Goal: Ask a question: Seek information or help from site administrators or community

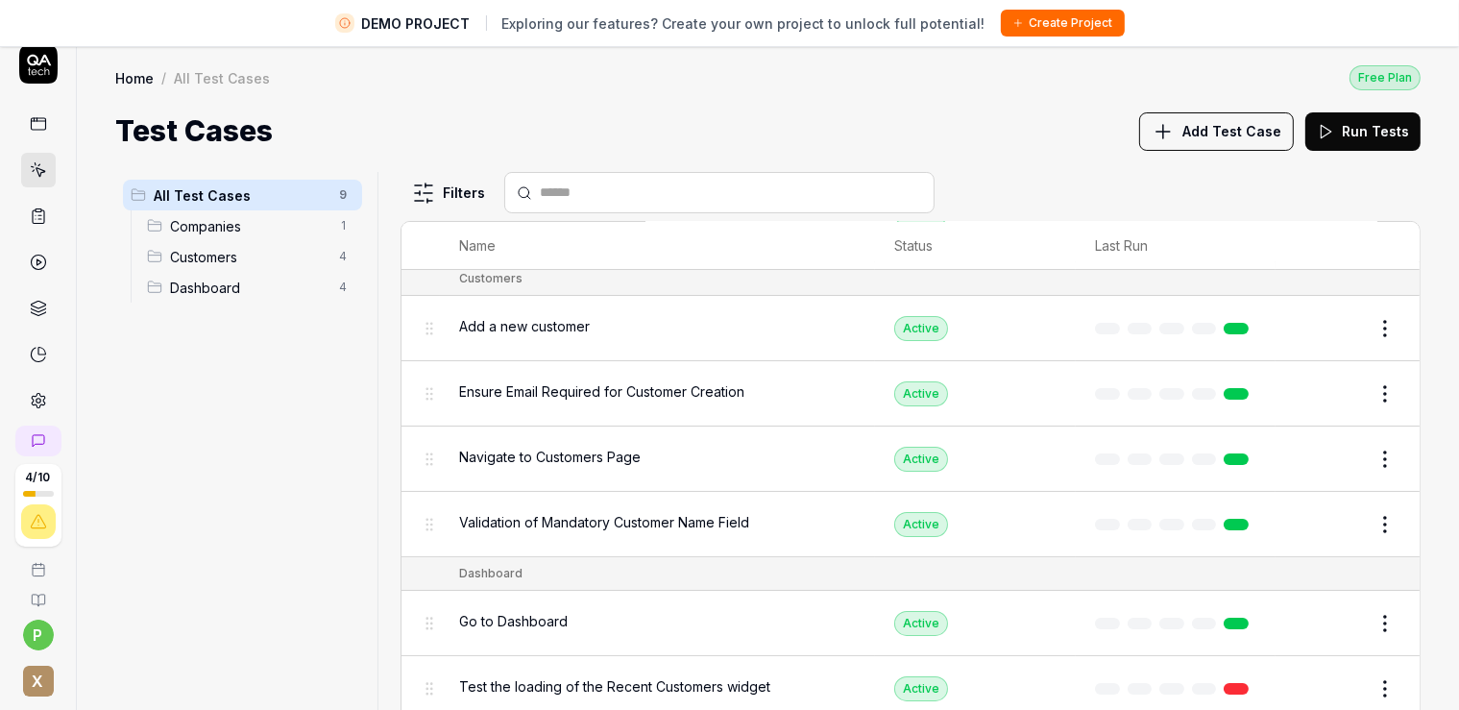
click at [39, 125] on link at bounding box center [38, 124] width 35 height 35
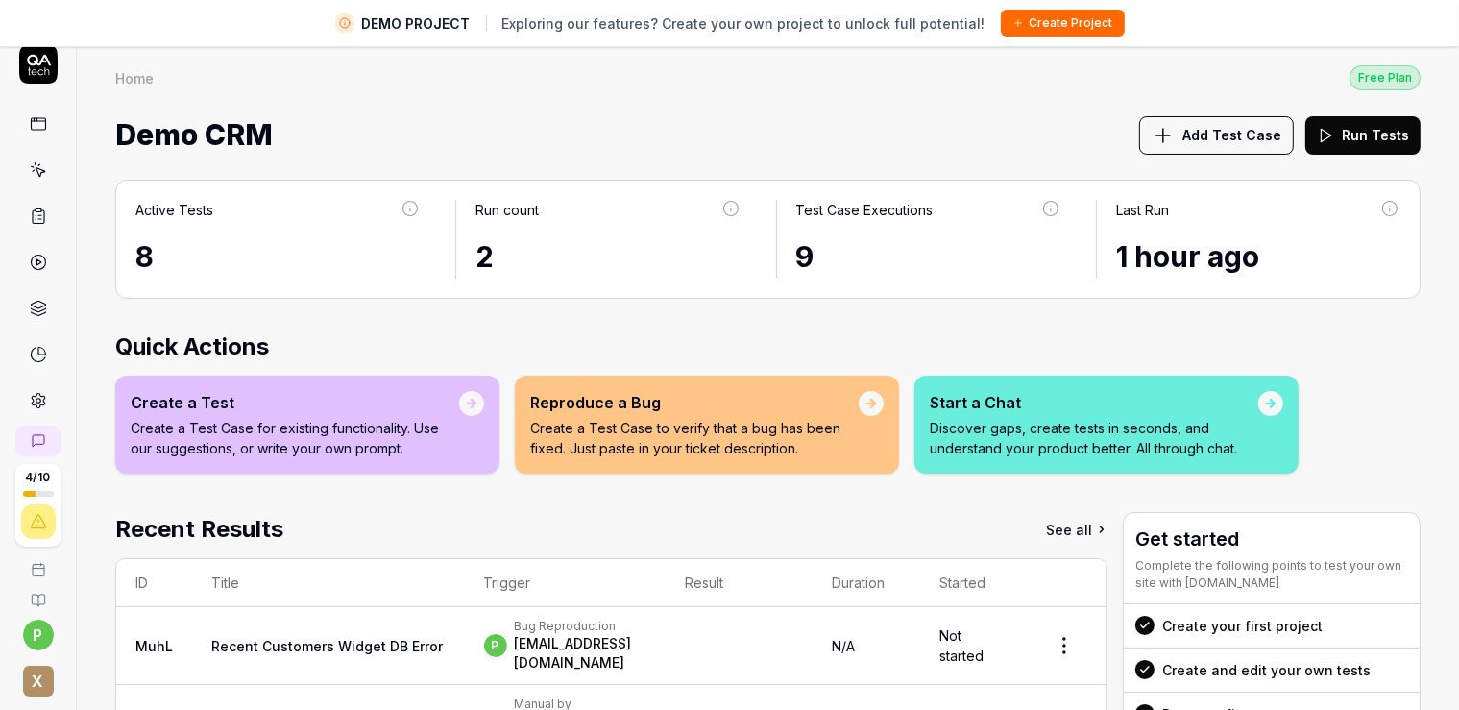
click at [1012, 409] on div "Start a Chat" at bounding box center [1094, 402] width 328 height 23
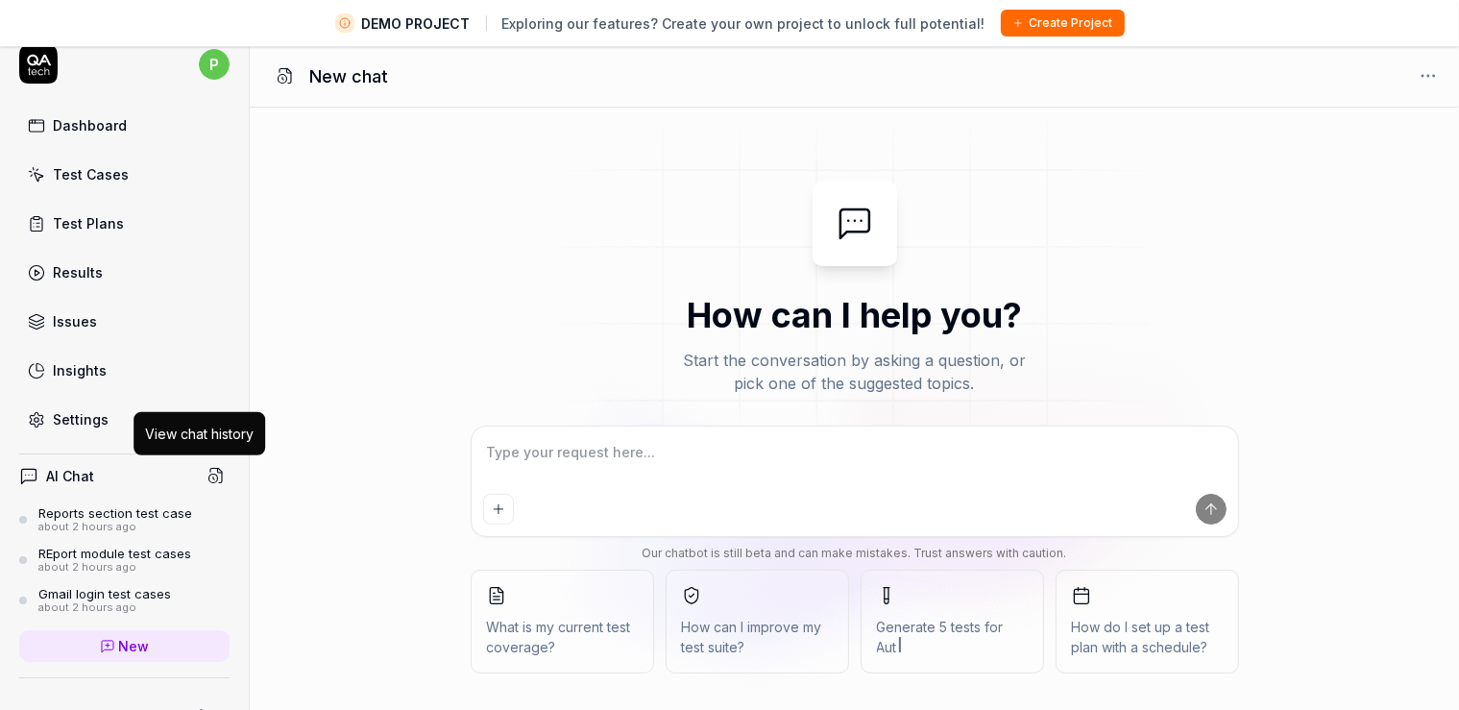
click at [207, 468] on icon at bounding box center [215, 475] width 17 height 17
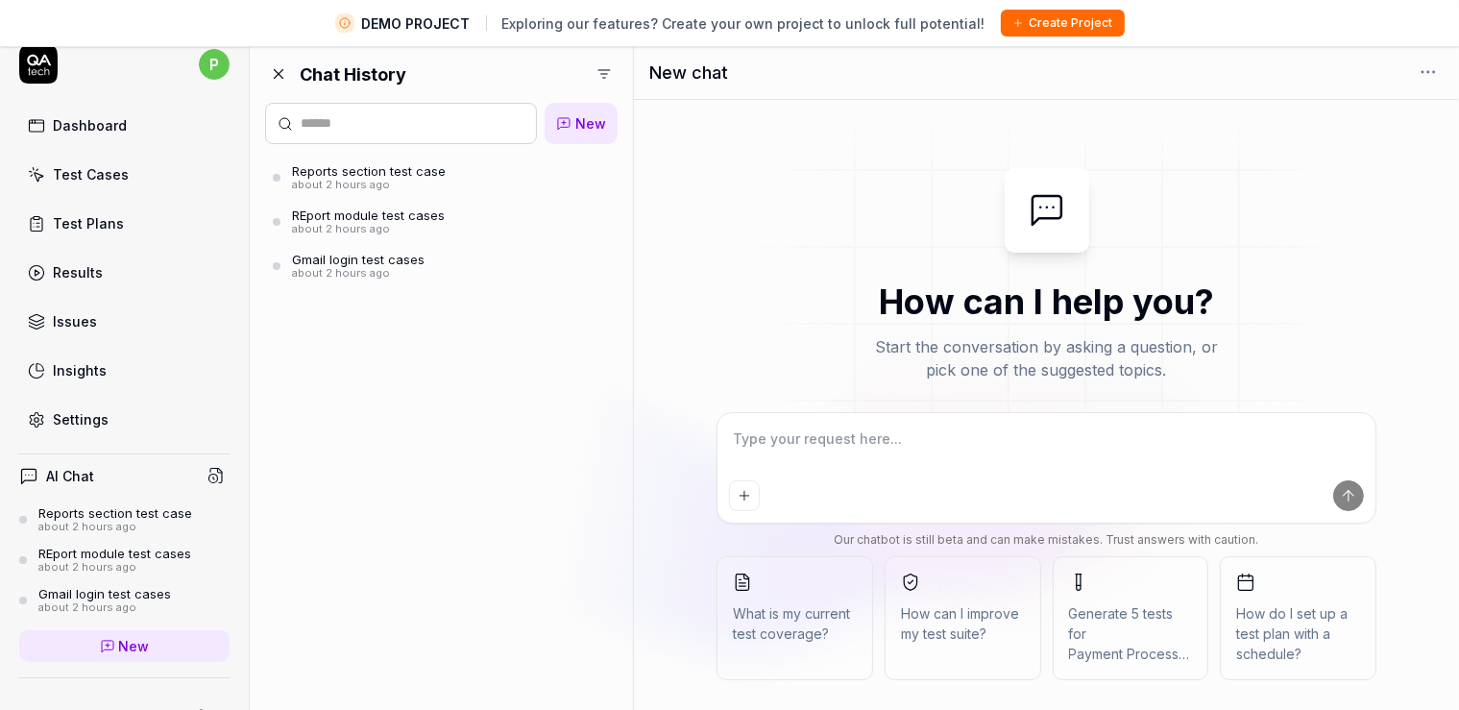
click at [367, 182] on div "about 2 hours ago" at bounding box center [369, 185] width 154 height 13
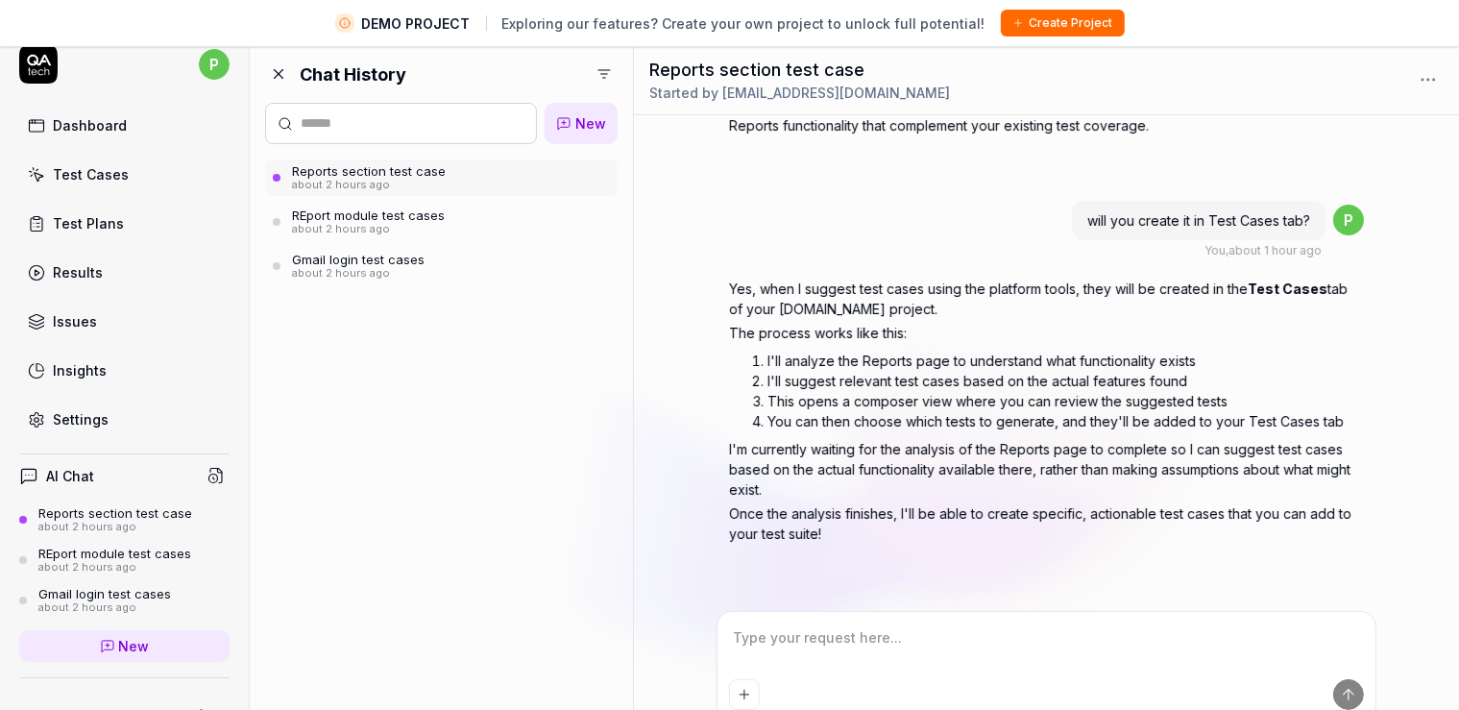
scroll to position [45, 0]
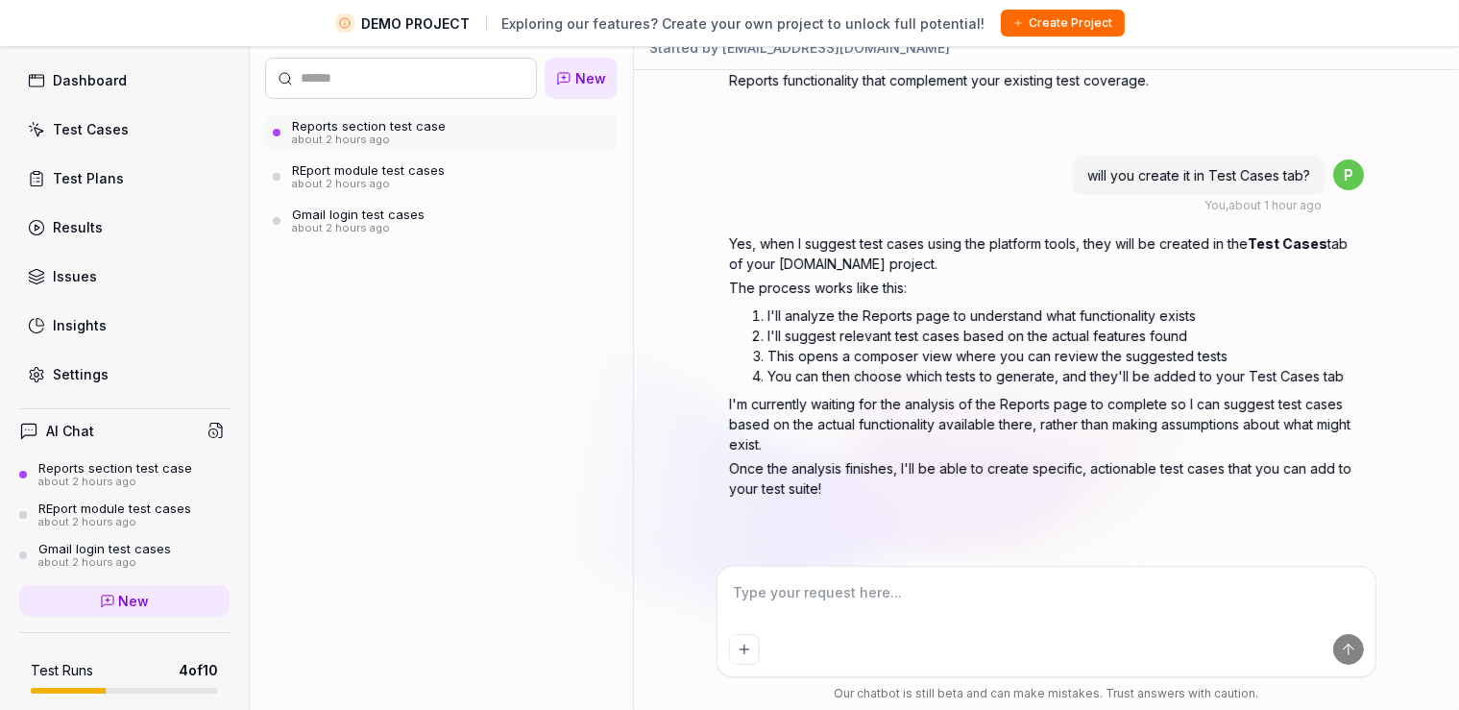
click at [905, 612] on textarea at bounding box center [1046, 602] width 635 height 48
type textarea "*"
type textarea "I"
type textarea "*"
type textarea "Is"
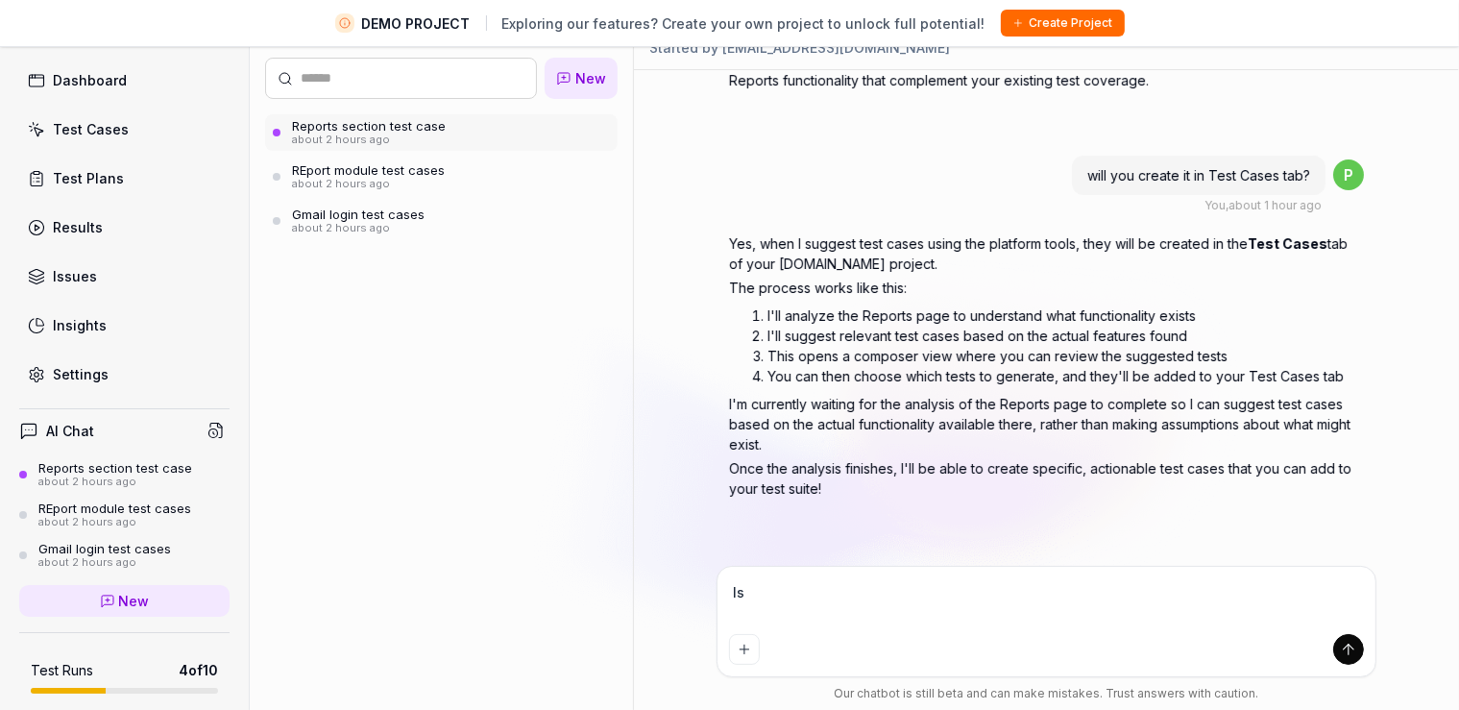
type textarea "*"
type textarea "Is"
type textarea "*"
type textarea "Is i"
type textarea "*"
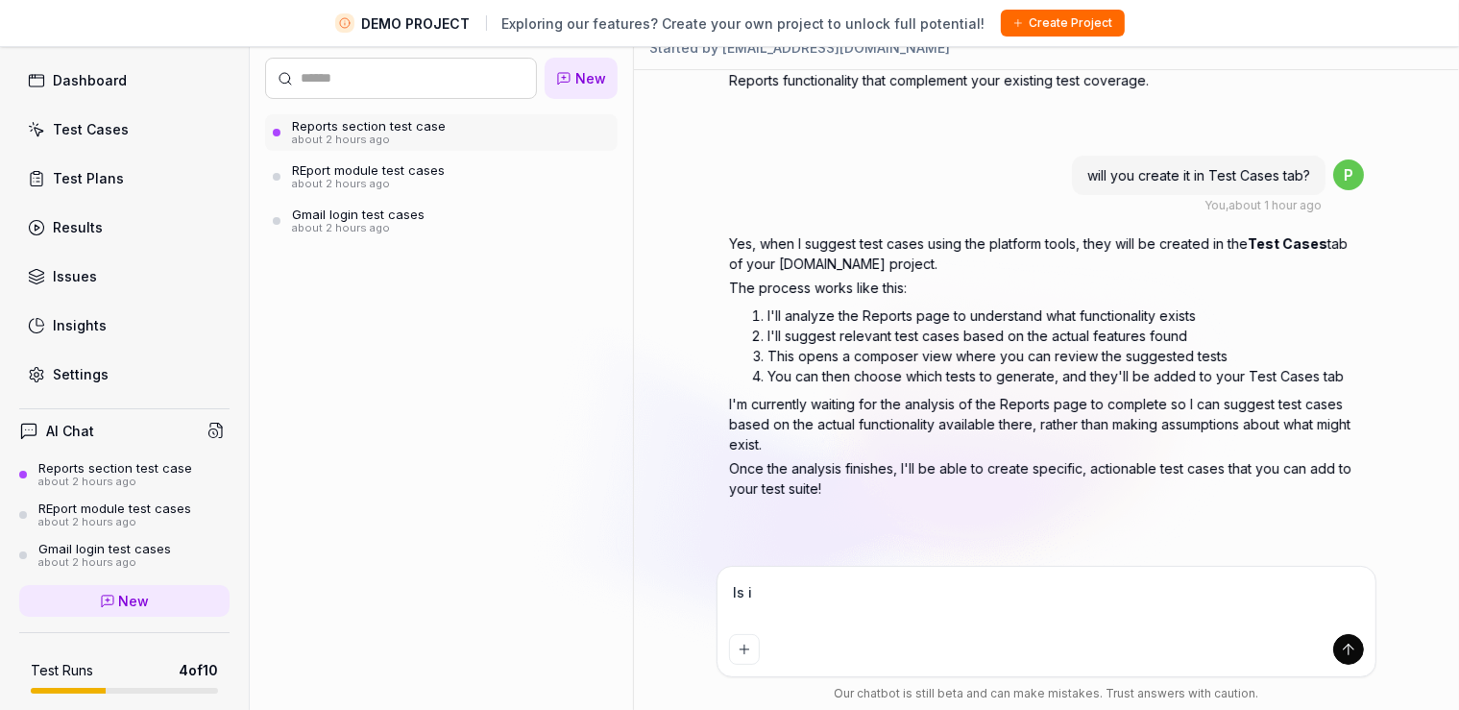
type textarea "Is ir"
type textarea "*"
type textarea "Is i"
type textarea "*"
type textarea "Is it"
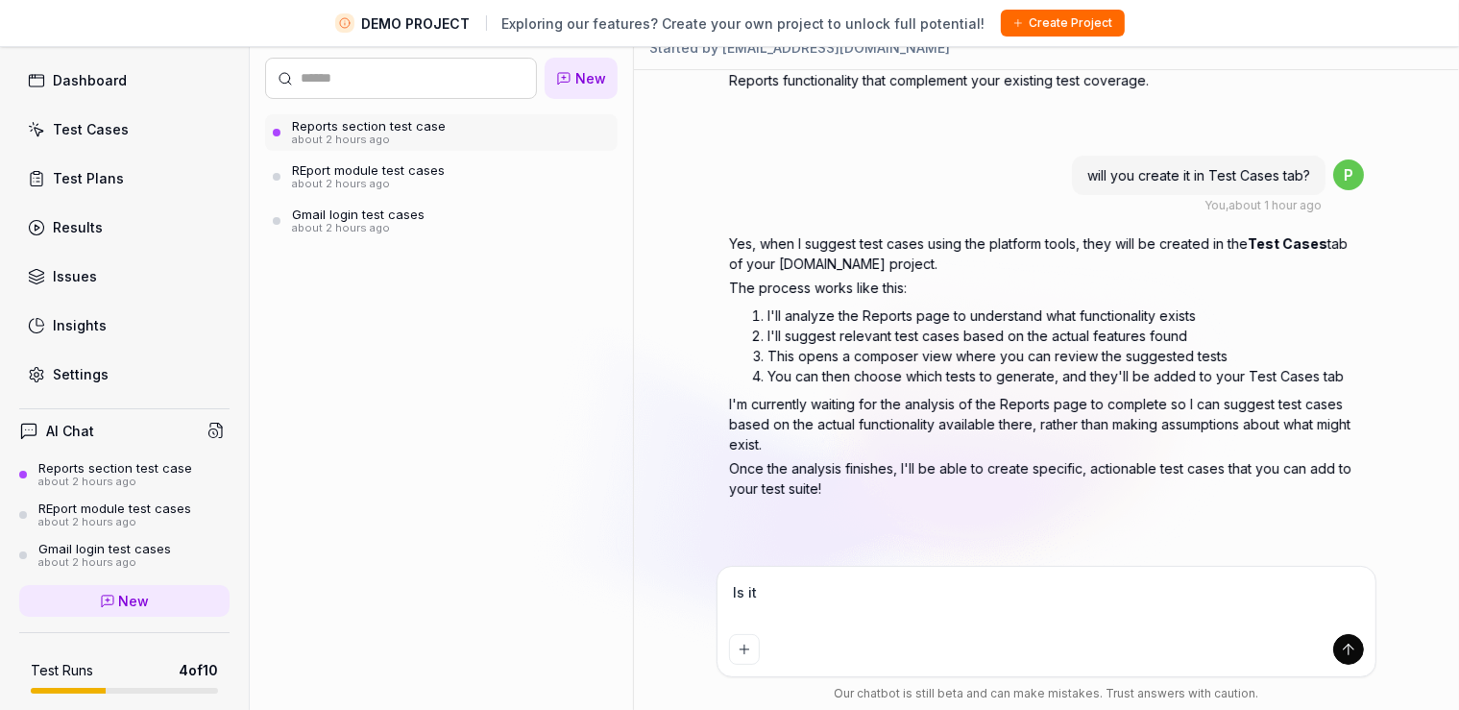
type textarea "*"
type textarea "Is it"
type textarea "*"
type textarea "Is it do"
type textarea "*"
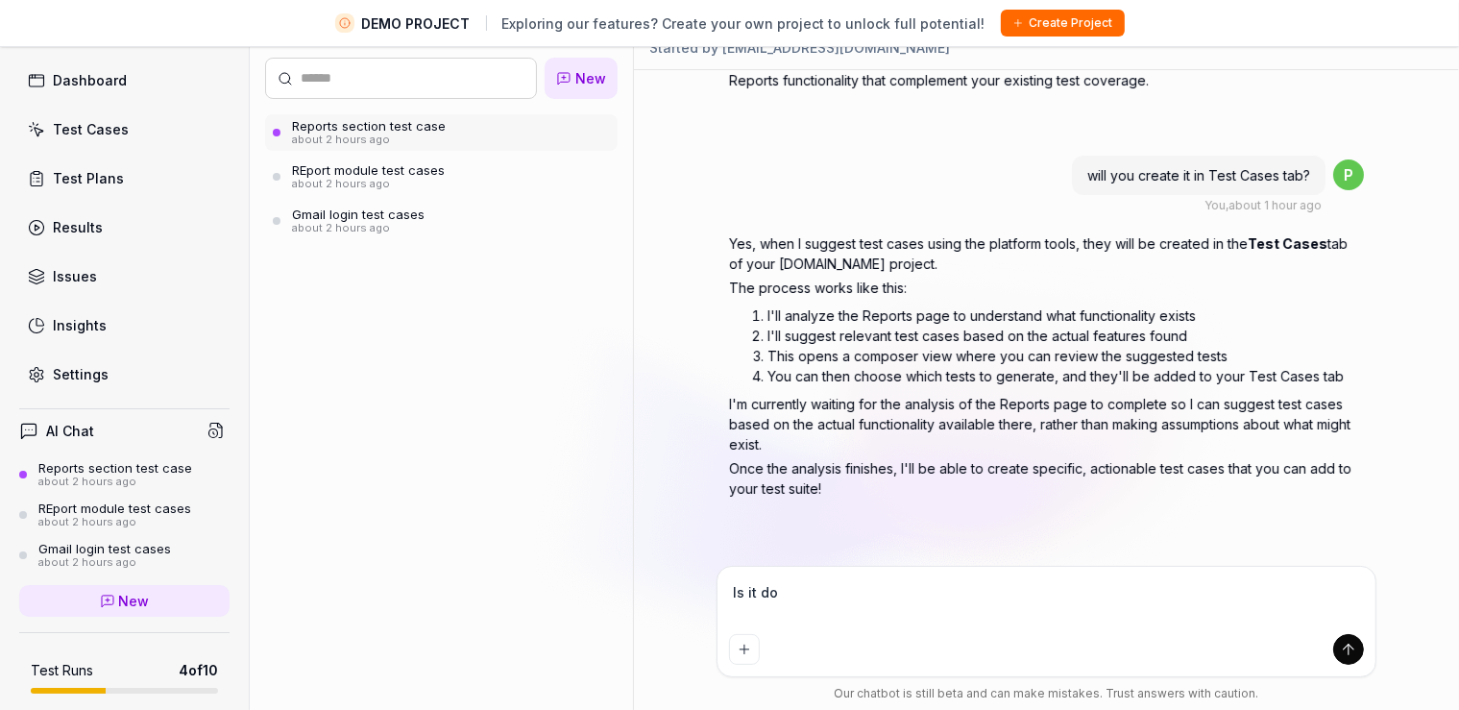
type textarea "Is it don"
type textarea "*"
type textarea "Is it do"
type textarea "*"
type textarea "Is it doe"
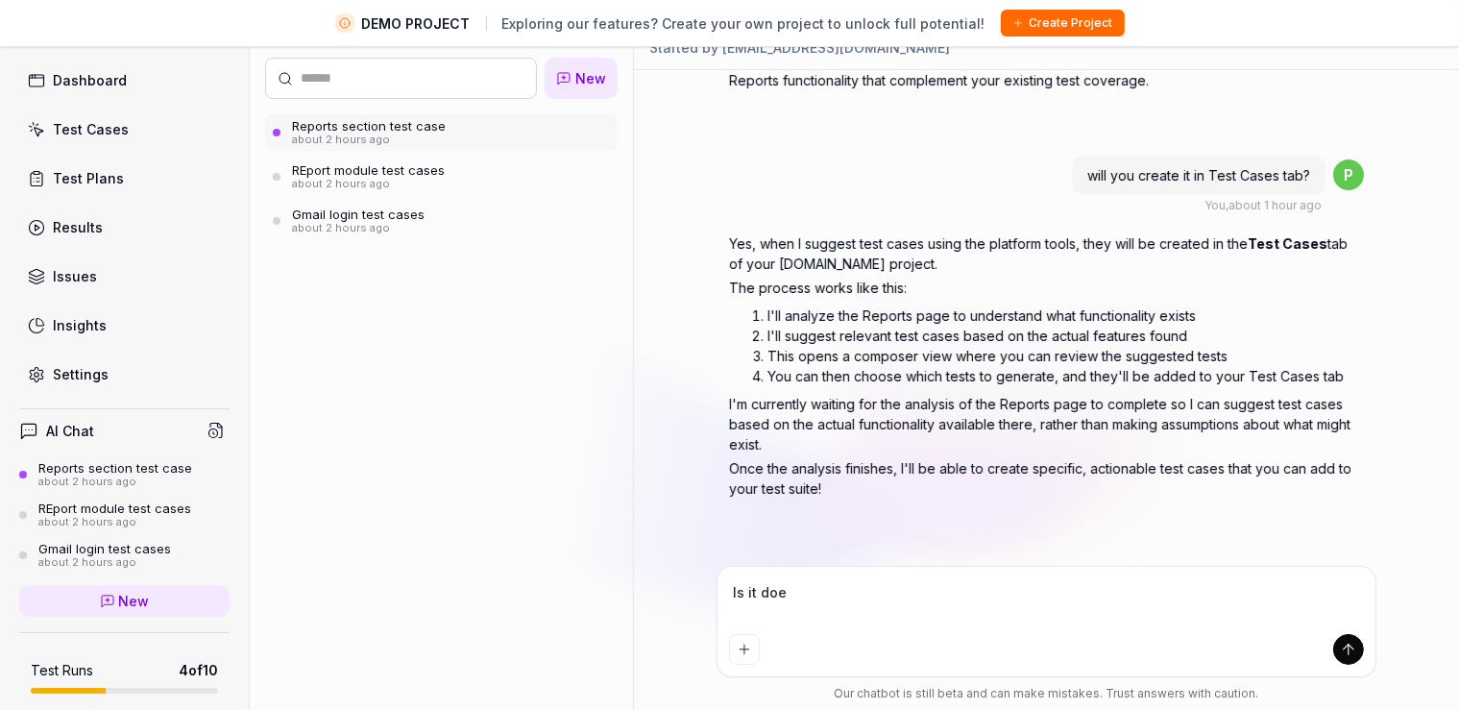
type textarea "*"
type textarea "Is it doe?"
type textarea "*"
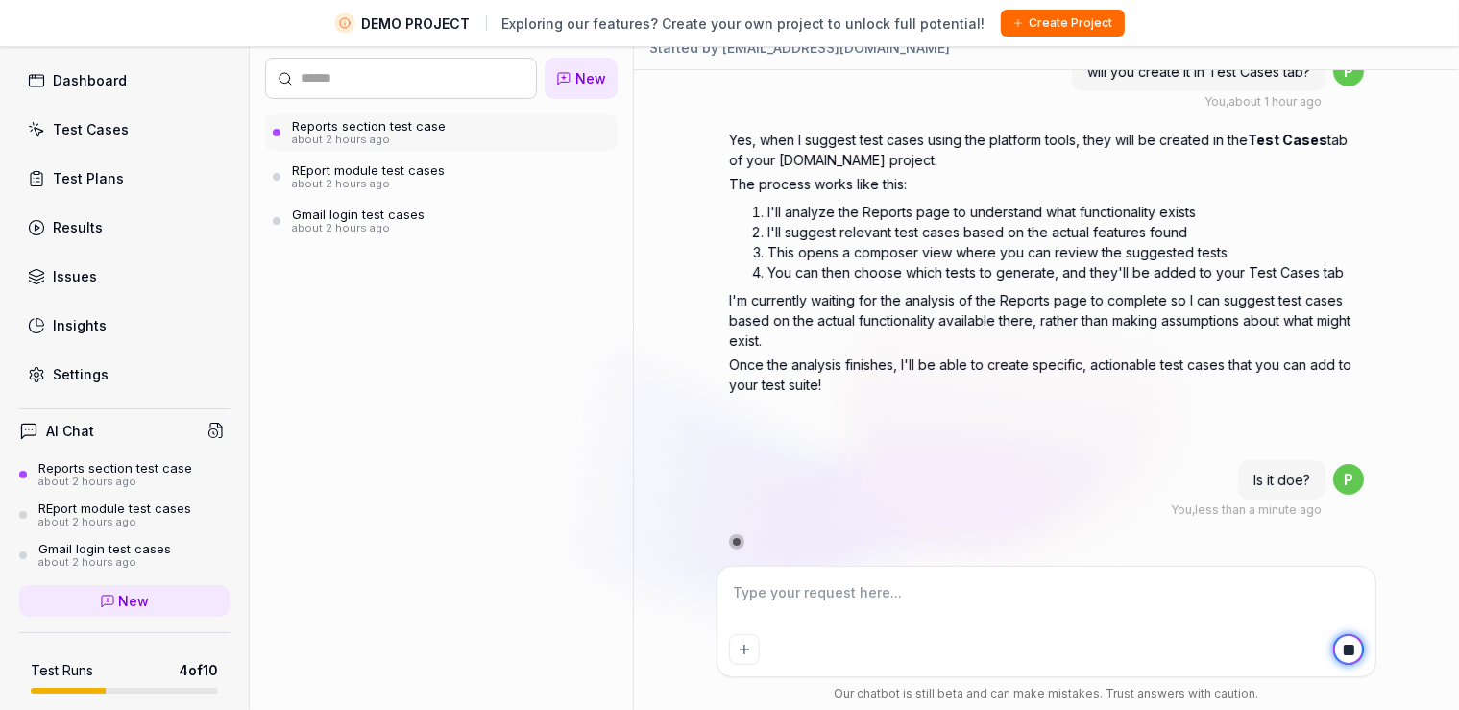
type textarea "*"
type textarea "i"
type textarea "*"
type textarea "it"
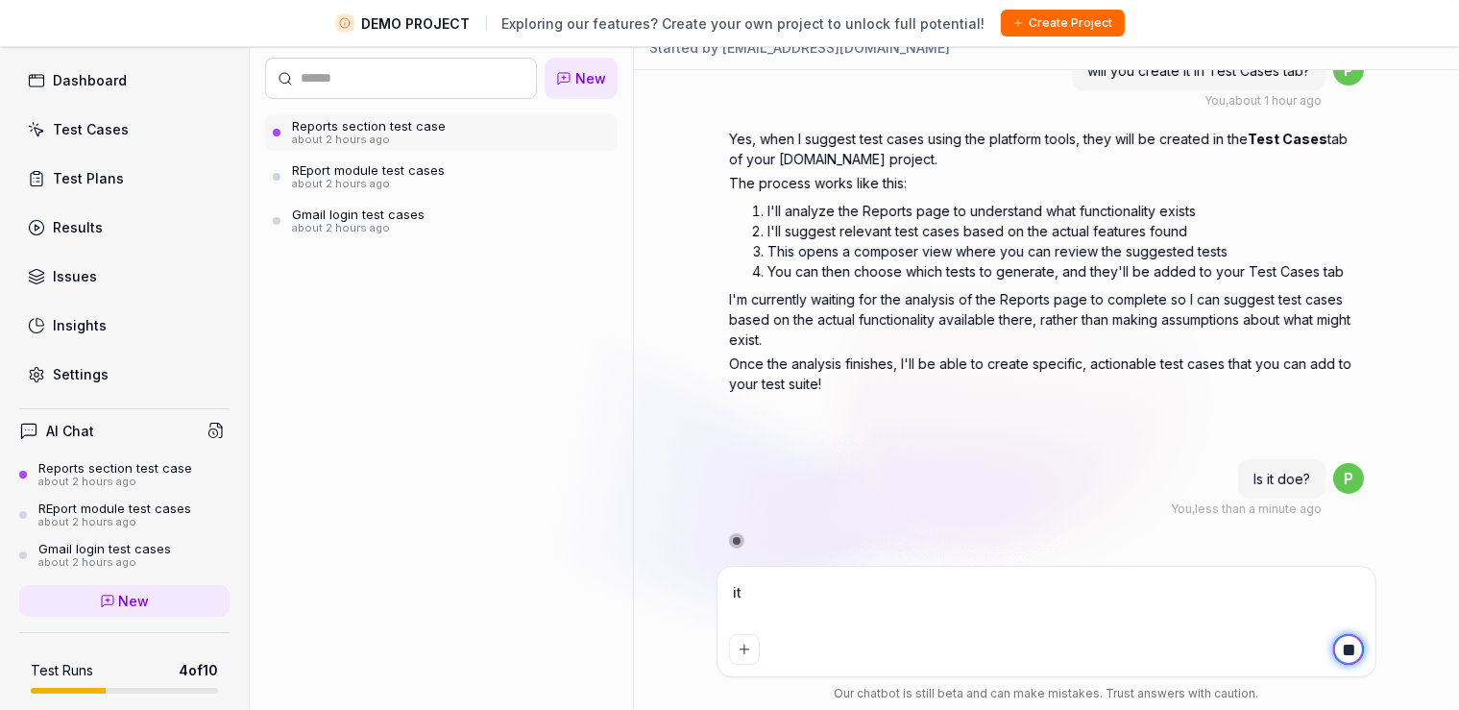
type textarea "*"
type textarea "it"
type textarea "*"
type textarea "it i"
type textarea "*"
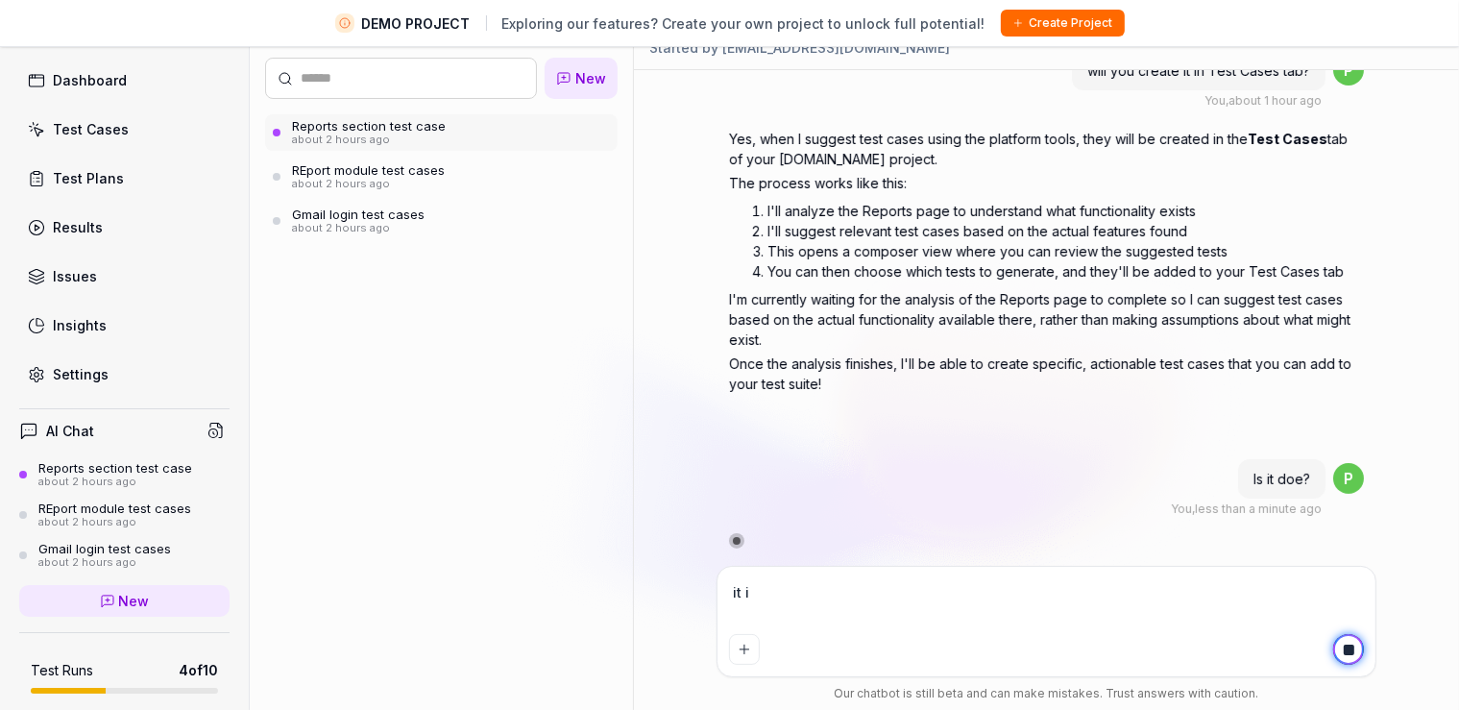
type textarea "it it"
type textarea "*"
type textarea "it it"
type textarea "*"
type textarea "it it d"
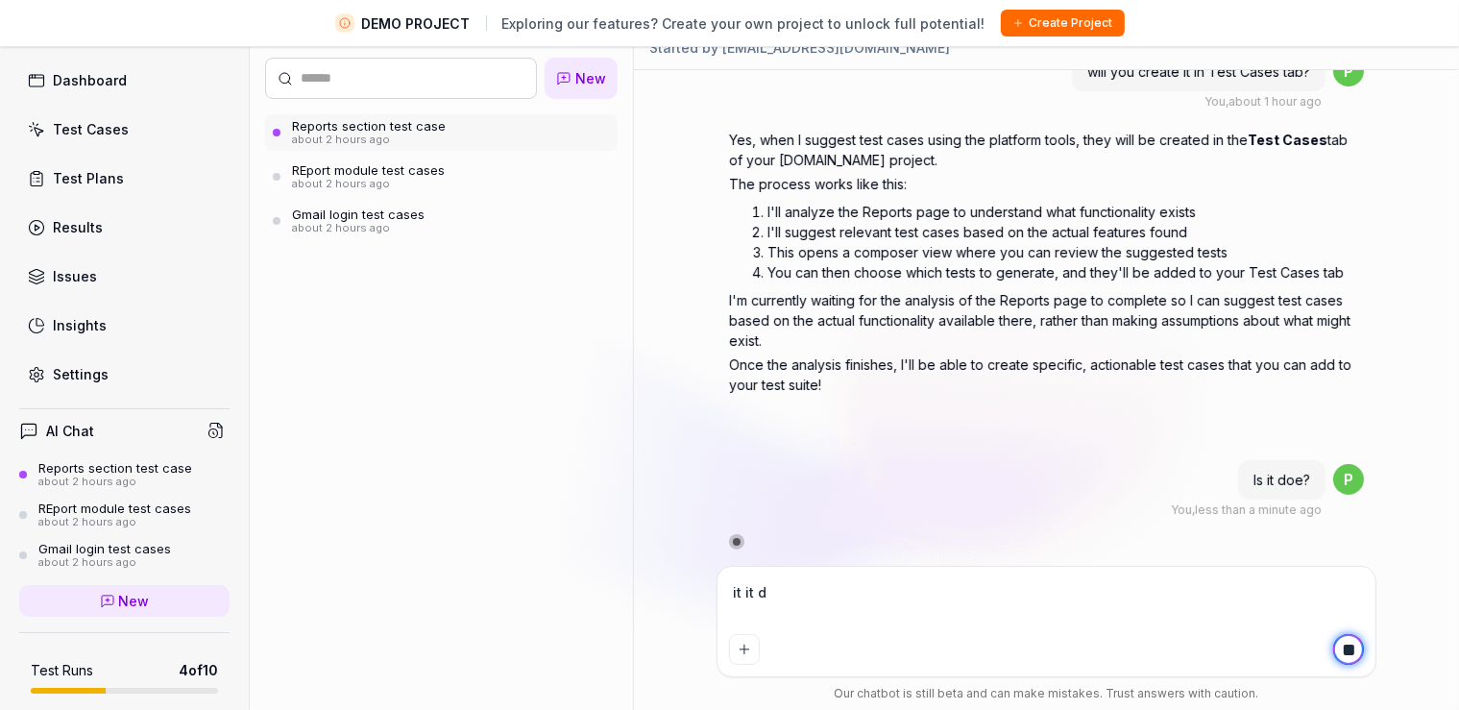
type textarea "*"
type textarea "it it do"
type textarea "*"
type textarea "it it don"
type textarea "*"
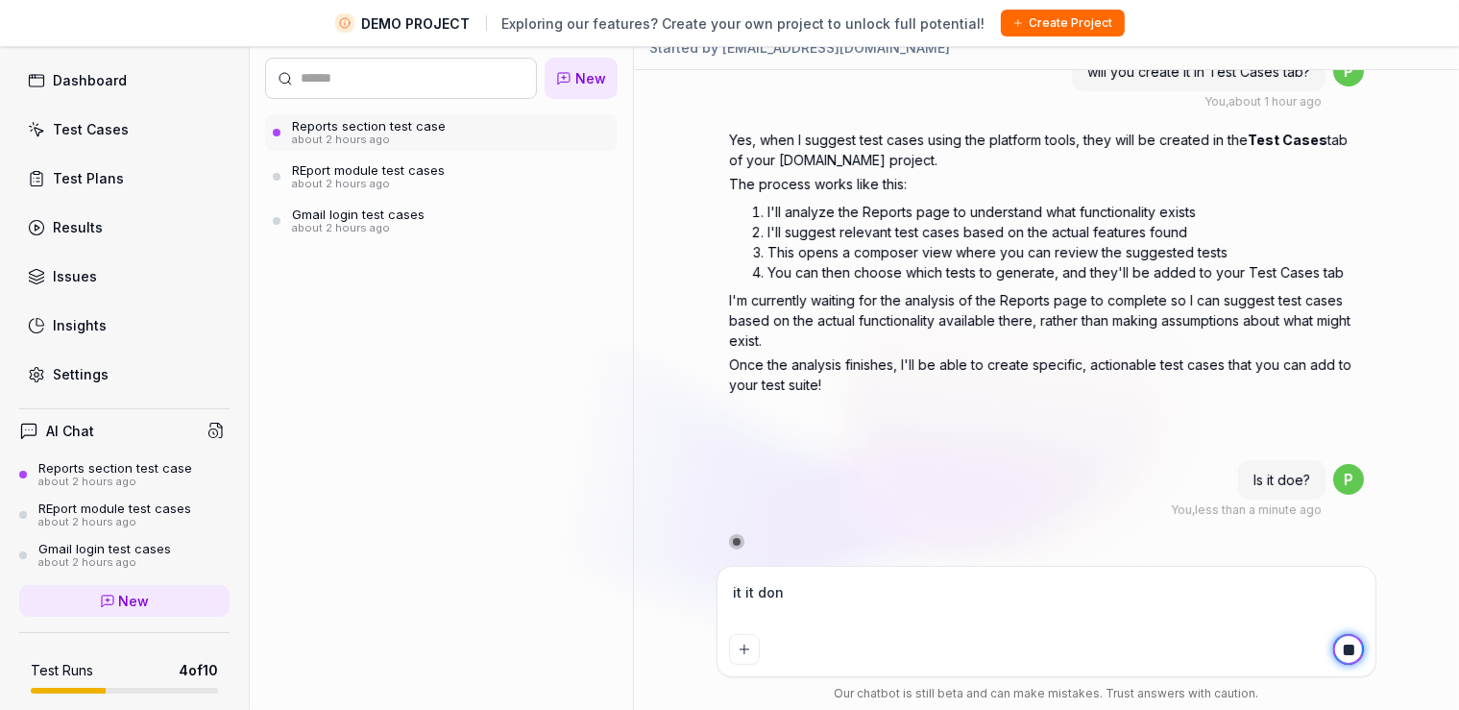
type textarea "it it done"
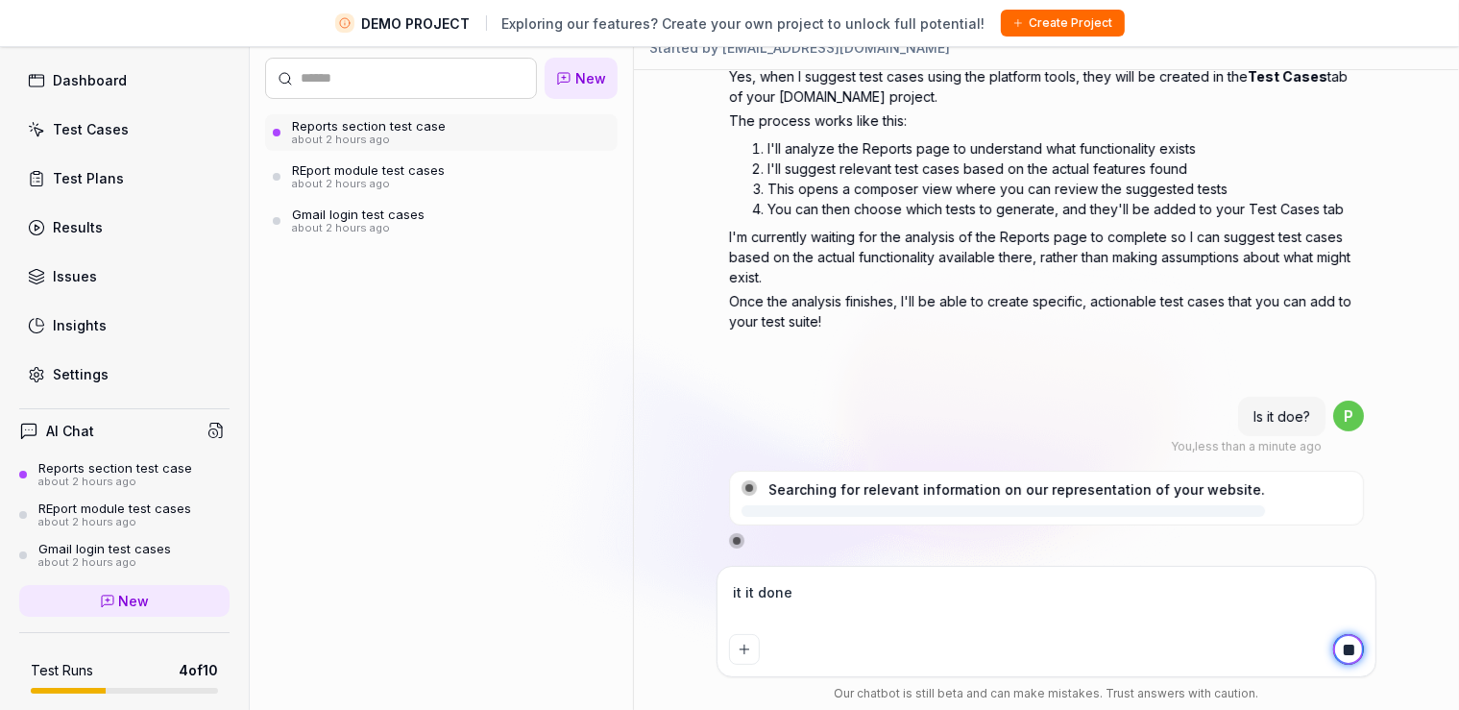
type textarea "*"
type textarea "it it done?"
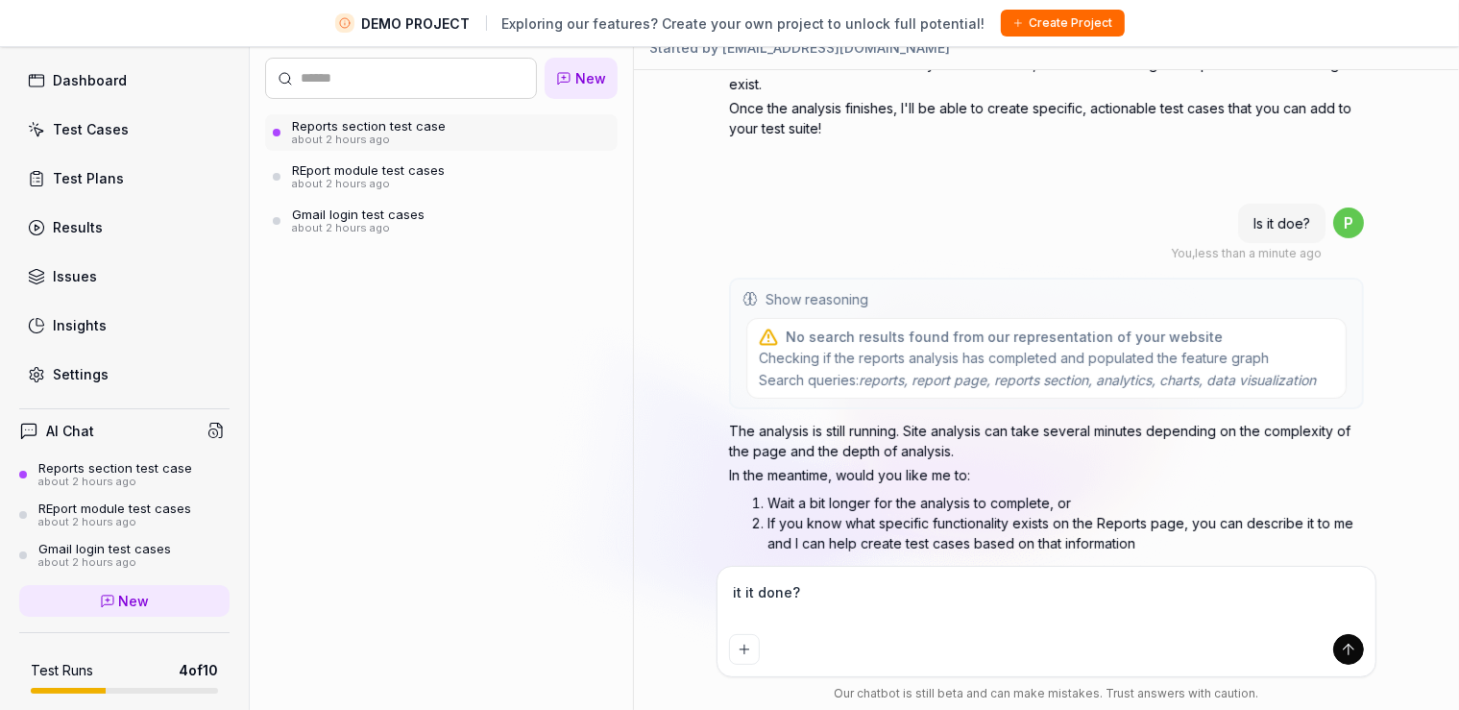
scroll to position [676, 0]
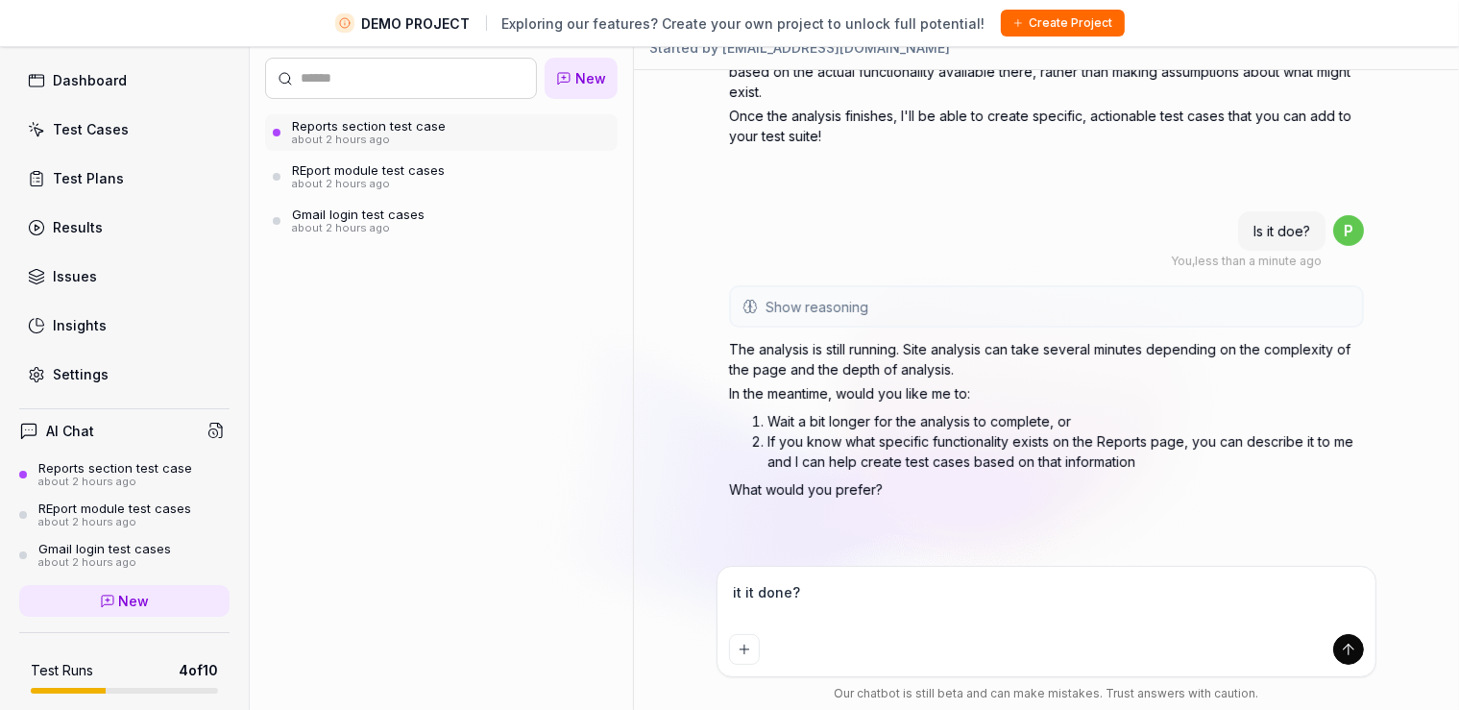
drag, startPoint x: 801, startPoint y: 598, endPoint x: 664, endPoint y: 598, distance: 137.4
click at [729, 598] on textarea "it it done?" at bounding box center [1046, 602] width 635 height 48
type textarea "*"
type textarea "R"
type textarea "*"
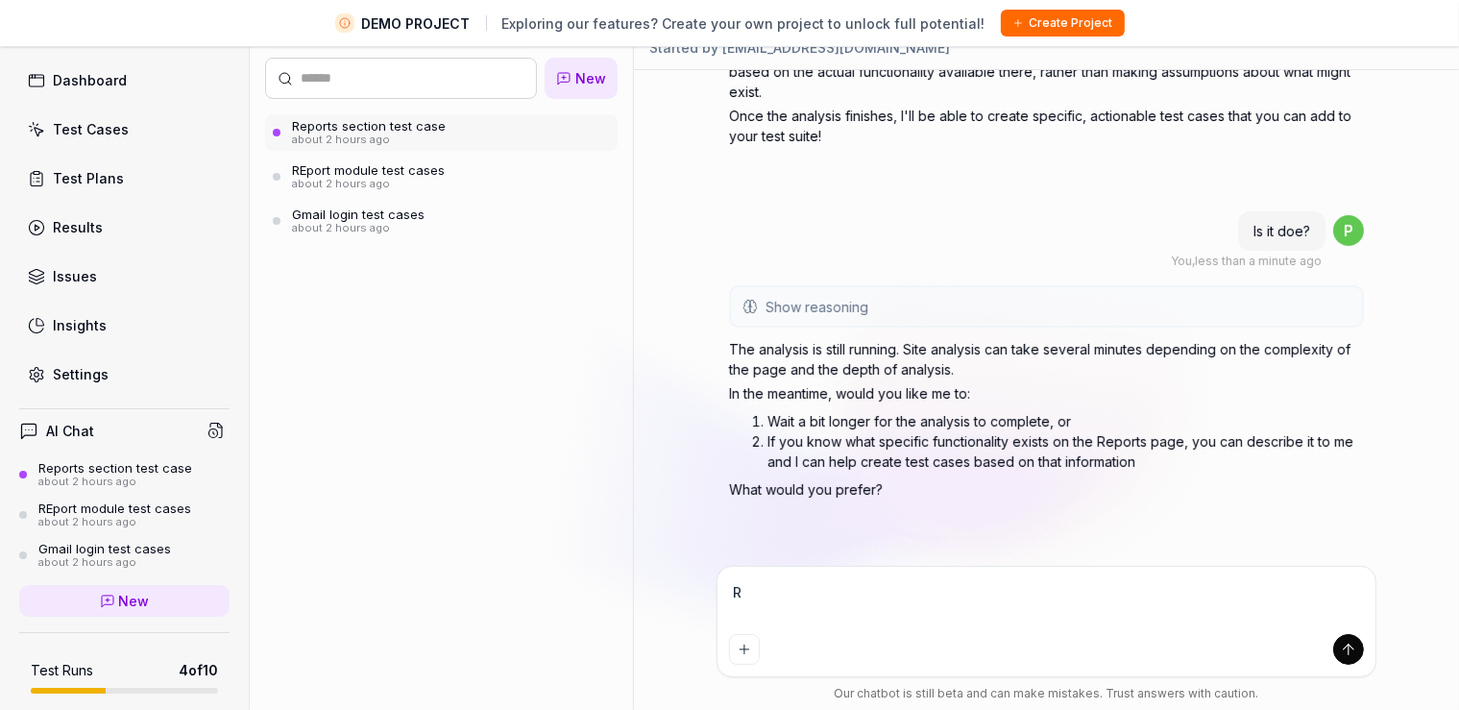
type textarea "Re"
type textarea "*"
type textarea "Rep"
type textarea "*"
type textarea "Repo"
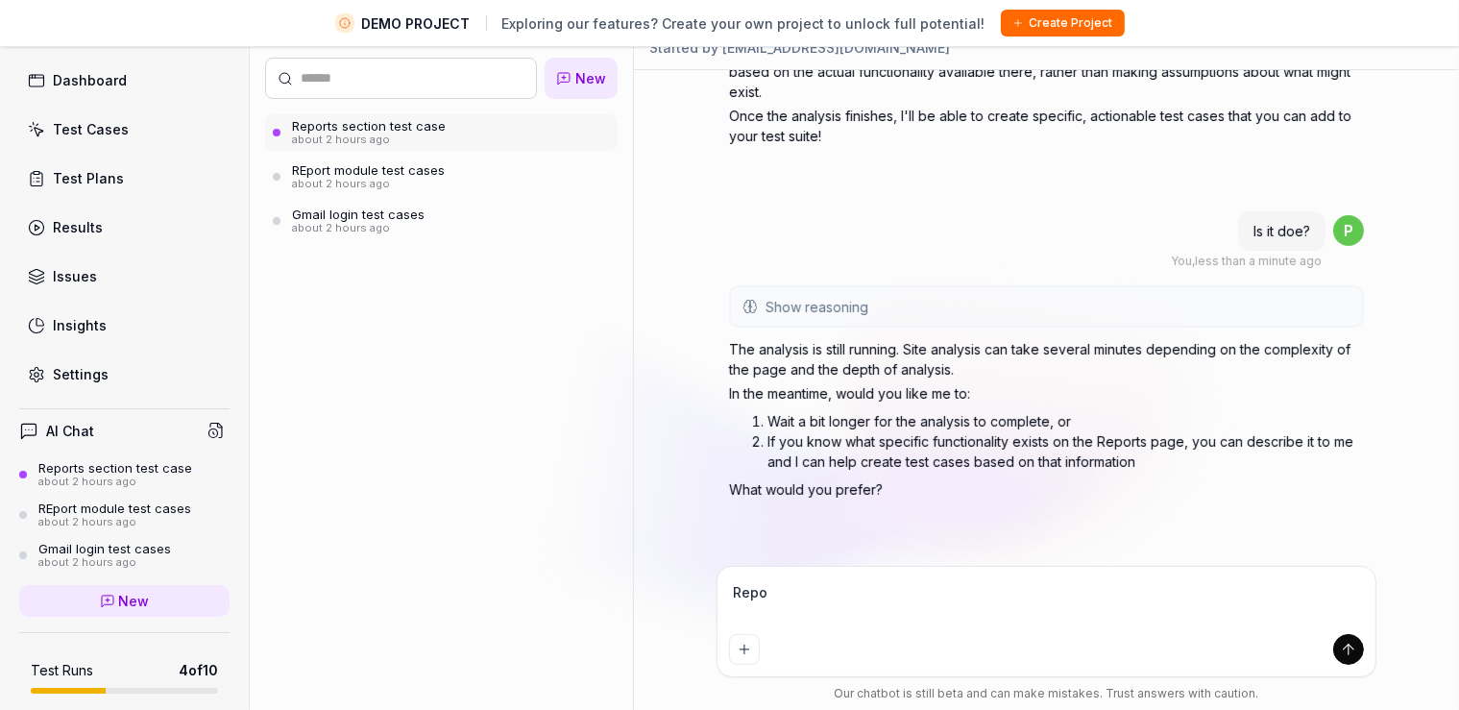
type textarea "*"
type textarea "Repor"
type textarea "*"
type textarea "Report"
type textarea "*"
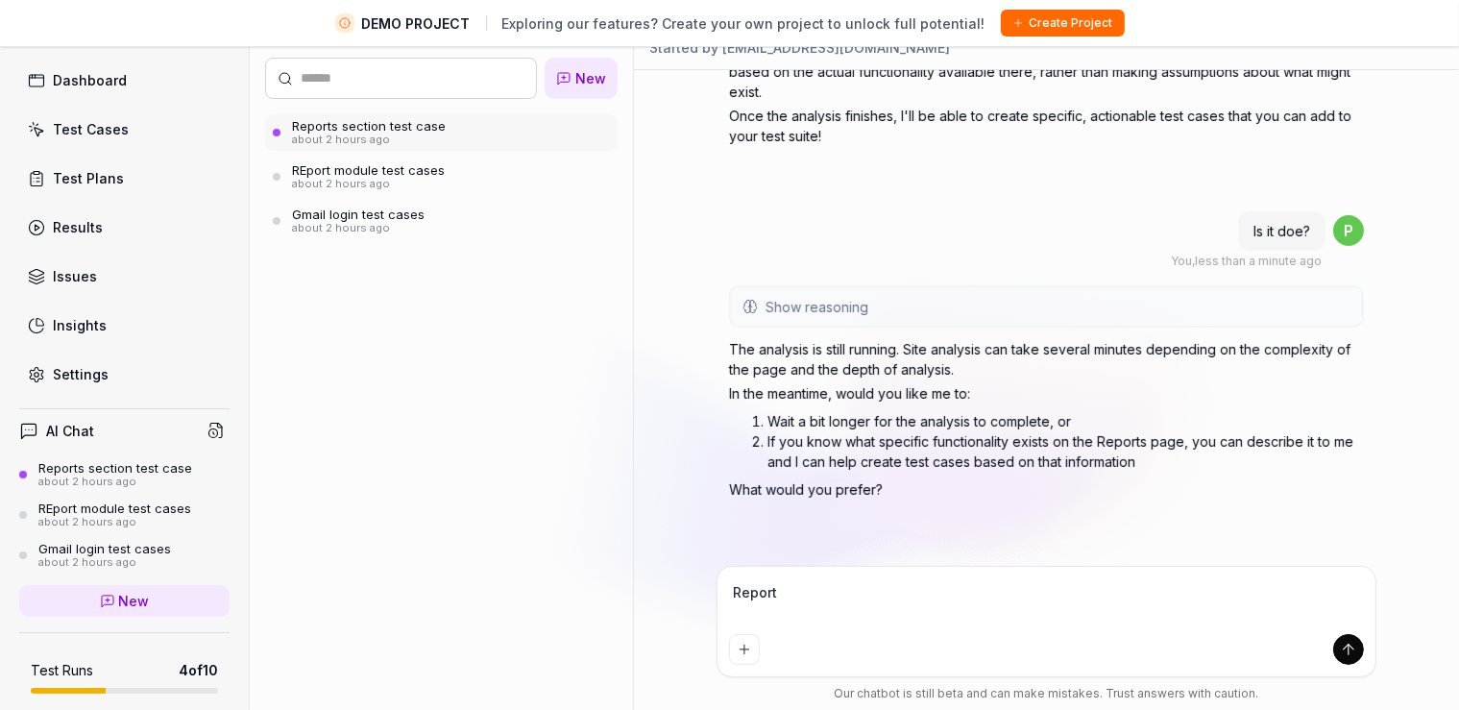
type textarea "Reports"
type textarea "*"
type textarea "Reports"
type textarea "*"
type textarea "Reports n"
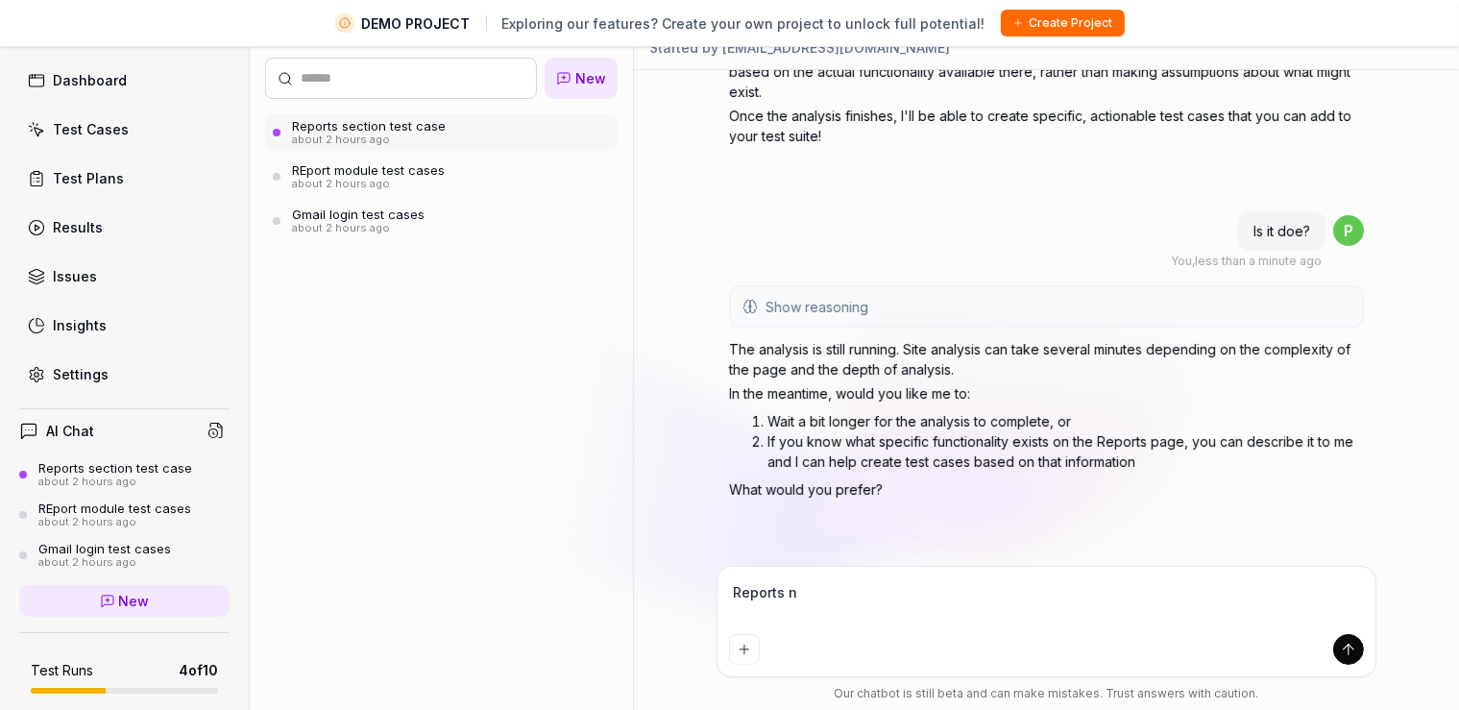
type textarea "*"
type textarea "Reports ns"
type textarea "*"
type textarea "Reports nsm"
type textarea "*"
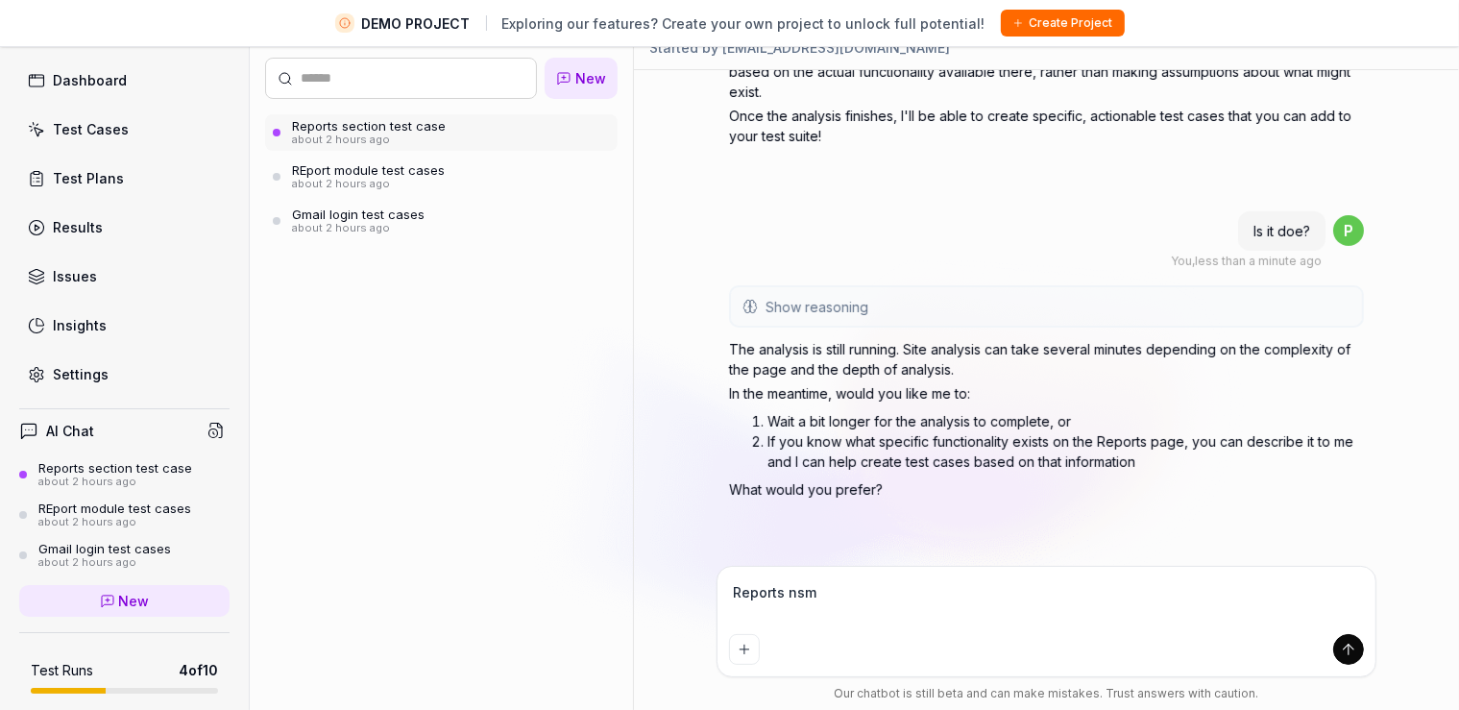
type textarea "Reports nsme"
type textarea "*"
type textarea "Reports nsm"
type textarea "*"
type textarea "Reports ns"
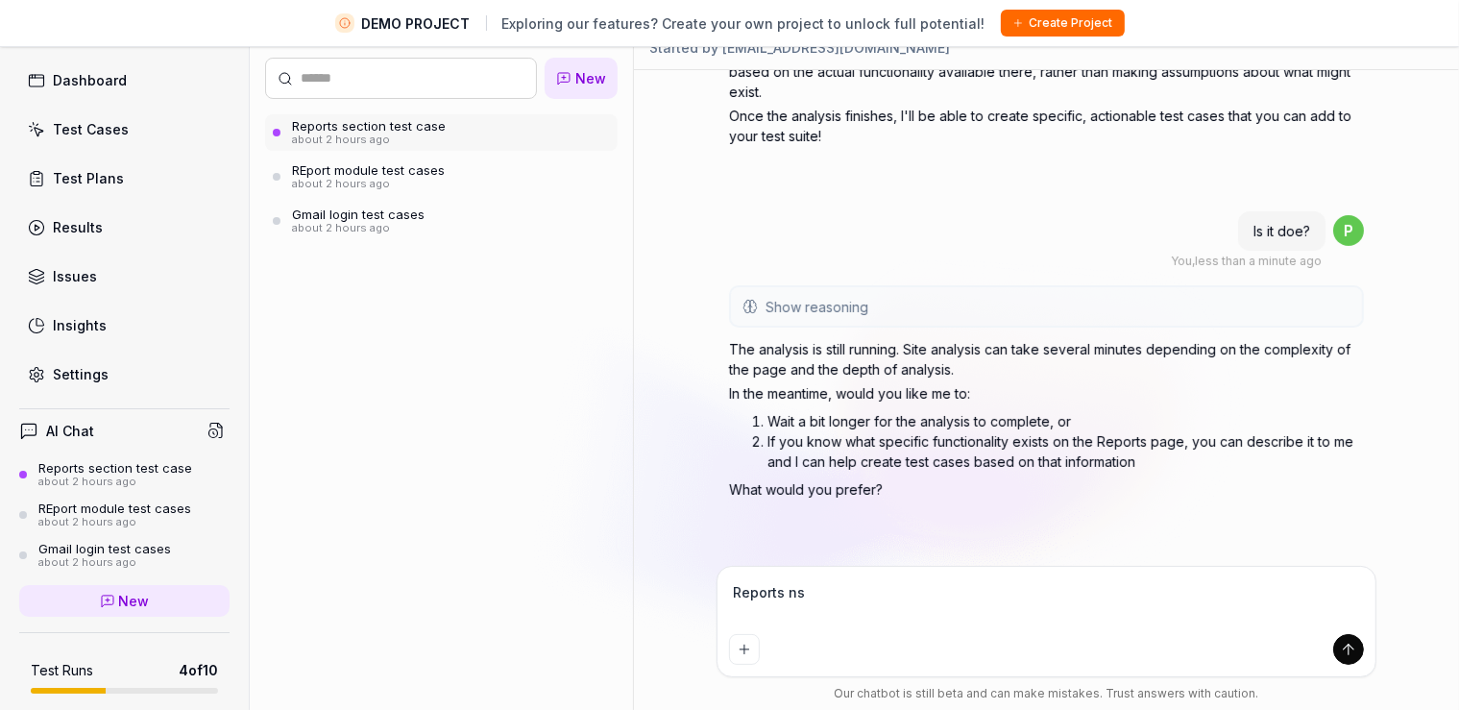
type textarea "*"
type textarea "Reports n"
type textarea "*"
type textarea "Reports na"
type textarea "*"
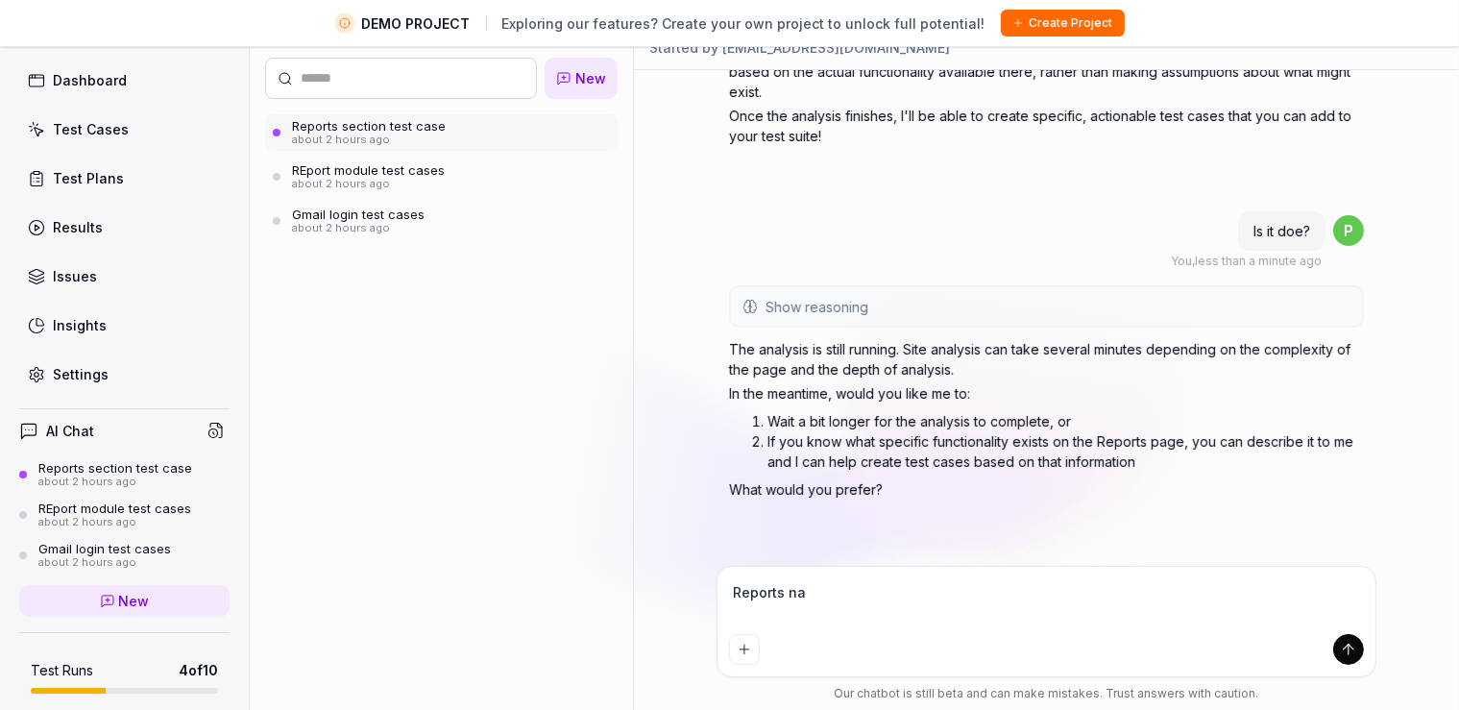
type textarea "Reports nam"
type textarea "*"
type textarea "Reports name"
type textarea "*"
type textarea "Reports name"
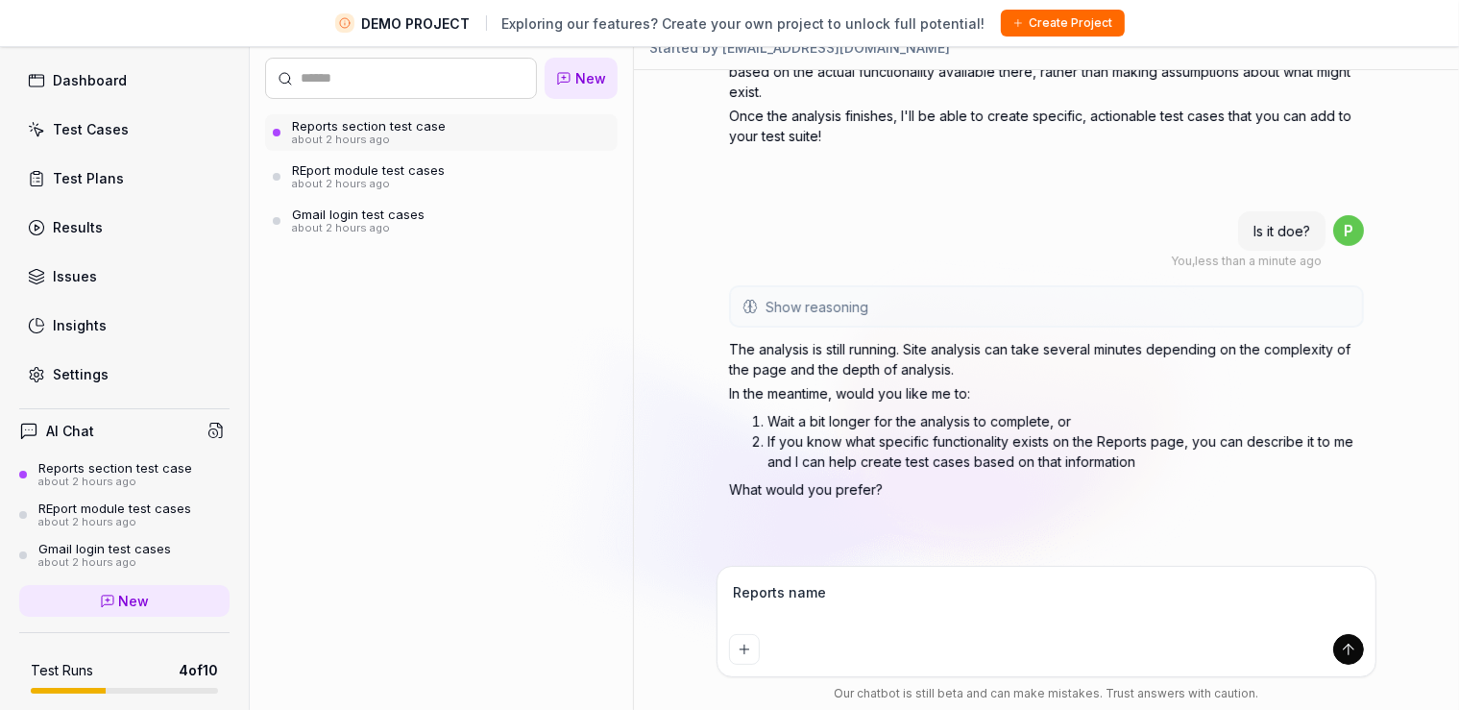
type textarea "*"
type textarea "Reports name m"
type textarea "*"
type textarea "Reports name me"
type textarea "*"
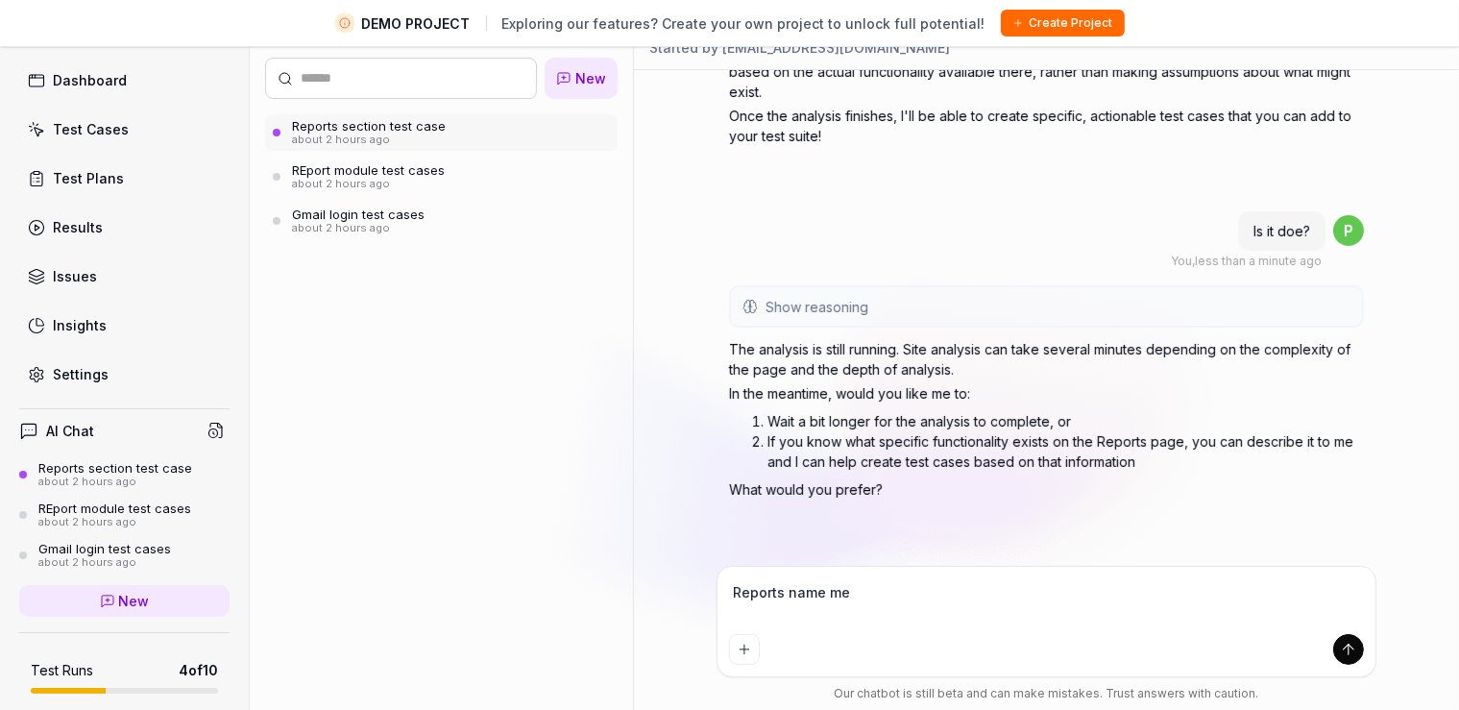
type textarea "Reports name men"
type textarea "*"
type textarea "Reports name ment"
type textarea "*"
type textarea "Reports name menti"
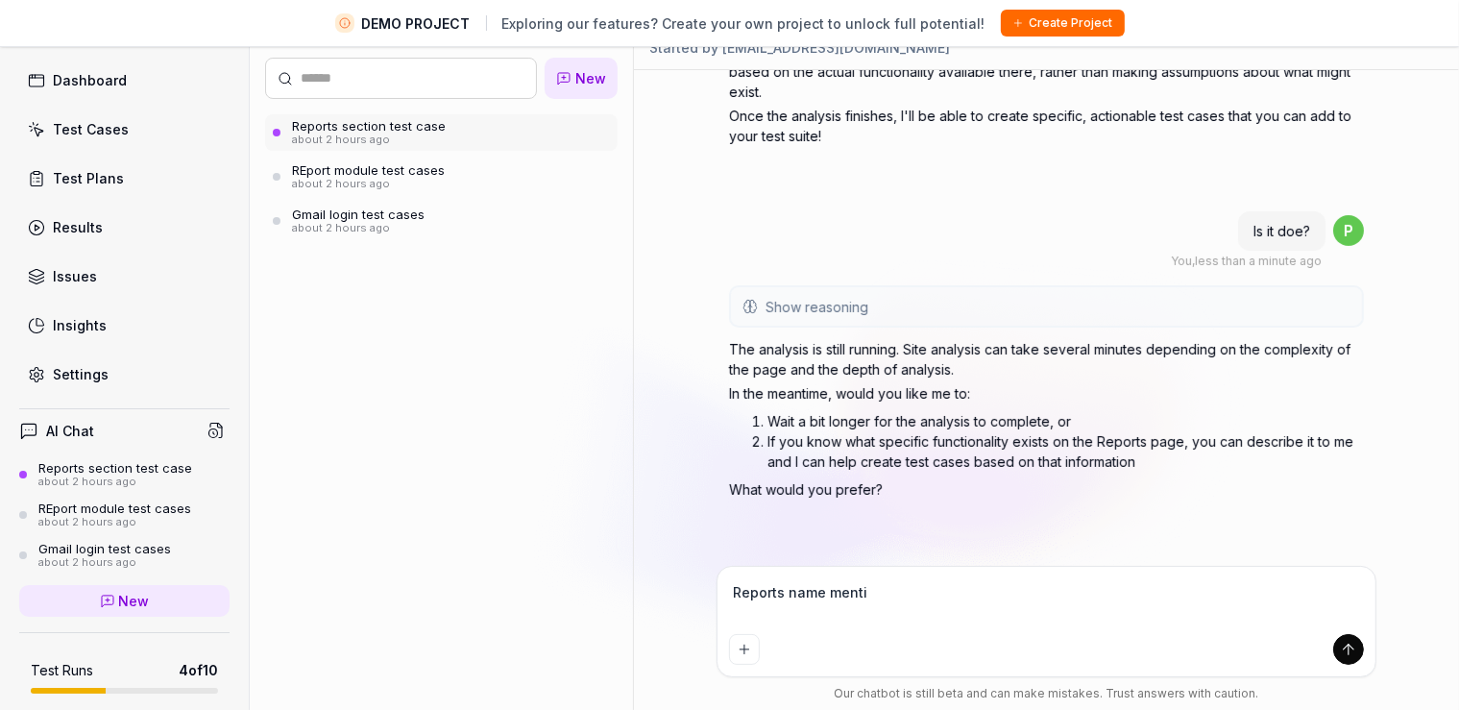
type textarea "*"
type textarea "Reports name mentio"
type textarea "*"
type textarea "Reports name mention"
type textarea "*"
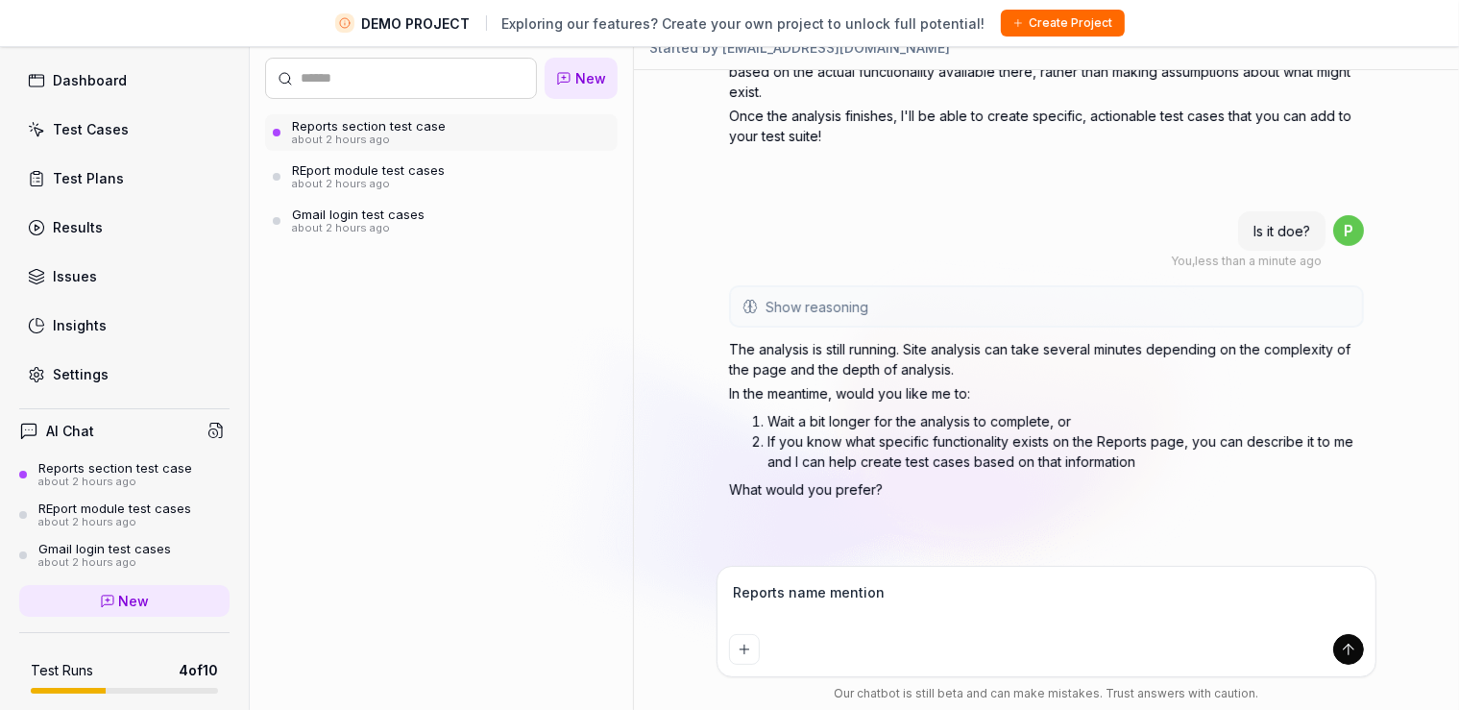
type textarea "Reports name mentione"
type textarea "*"
type textarea "Reports name mentioned"
type textarea "*"
type textarea "Reports name mentioned"
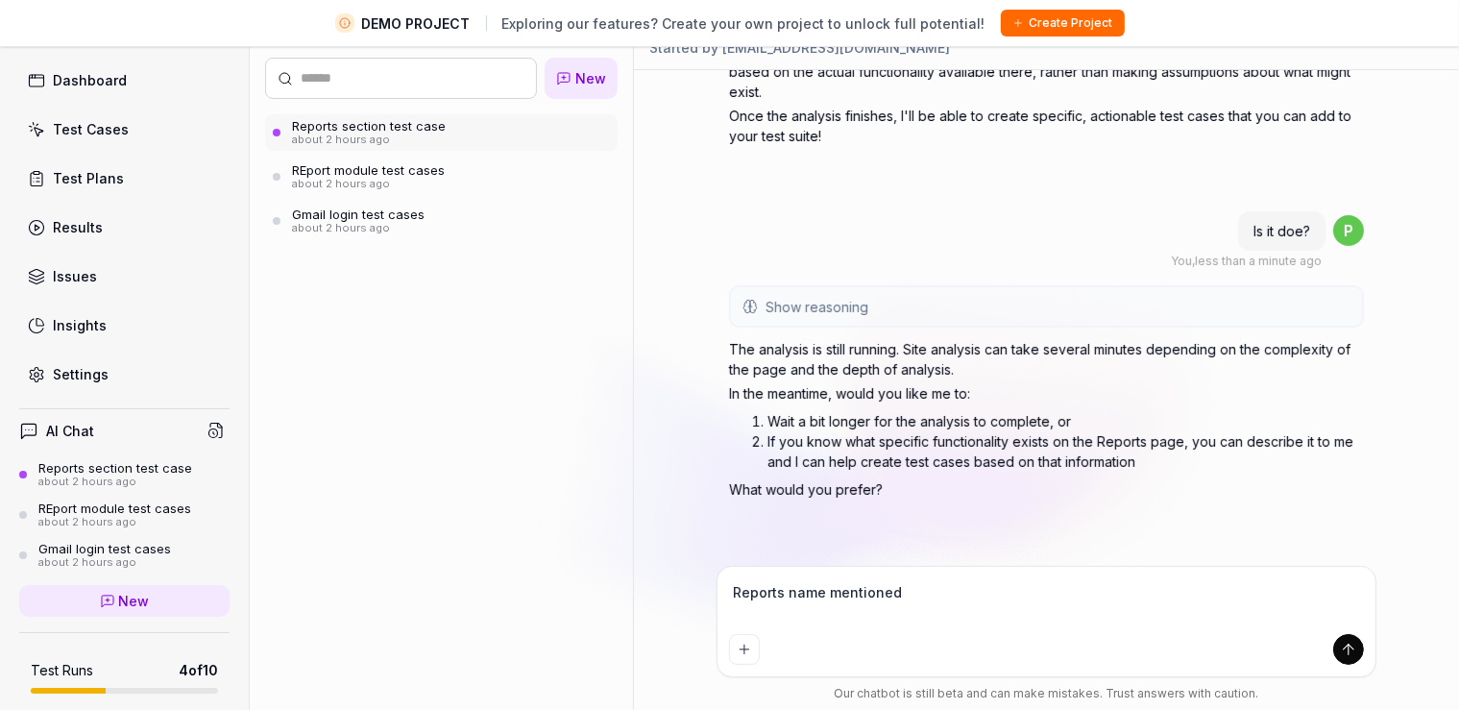
type textarea "*"
type textarea "Reports name mentioned t"
type textarea "*"
type textarea "Reports name mentioned th"
type textarea "*"
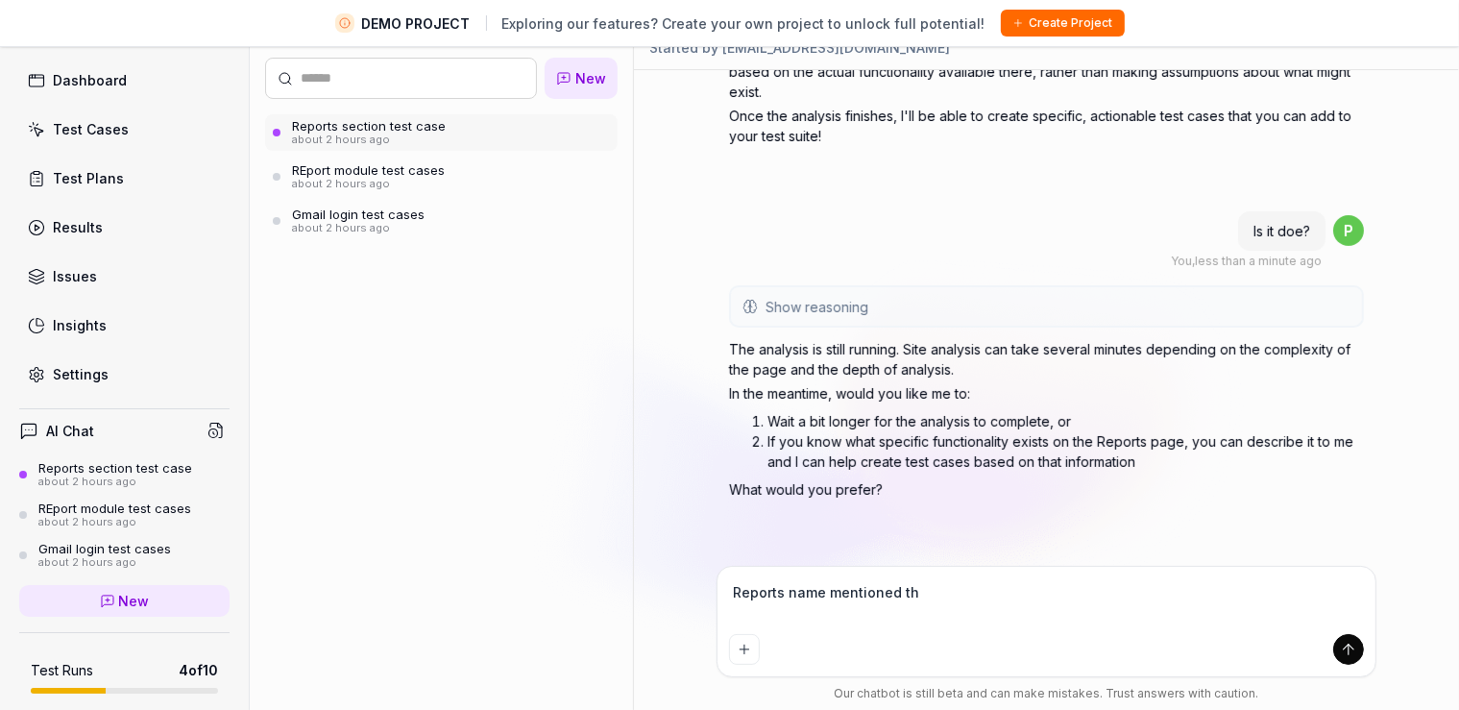
type textarea "Reports name mentioned the"
type textarea "*"
type textarea "Reports name mentioned the"
type textarea "*"
type textarea "Reports name mentioned the f"
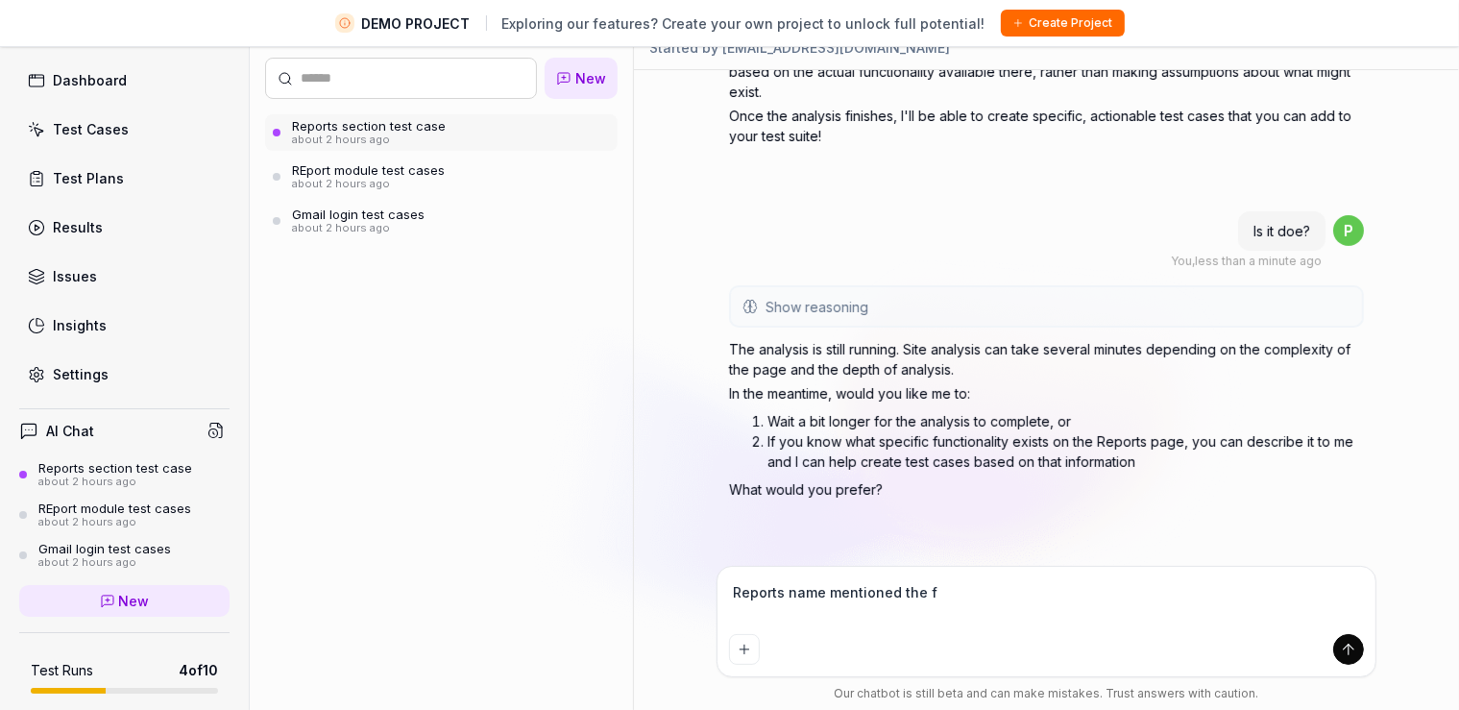
type textarea "*"
type textarea "Reports name mentioned the fi"
type textarea "*"
type textarea "Reports name mentioned the fir"
type textarea "*"
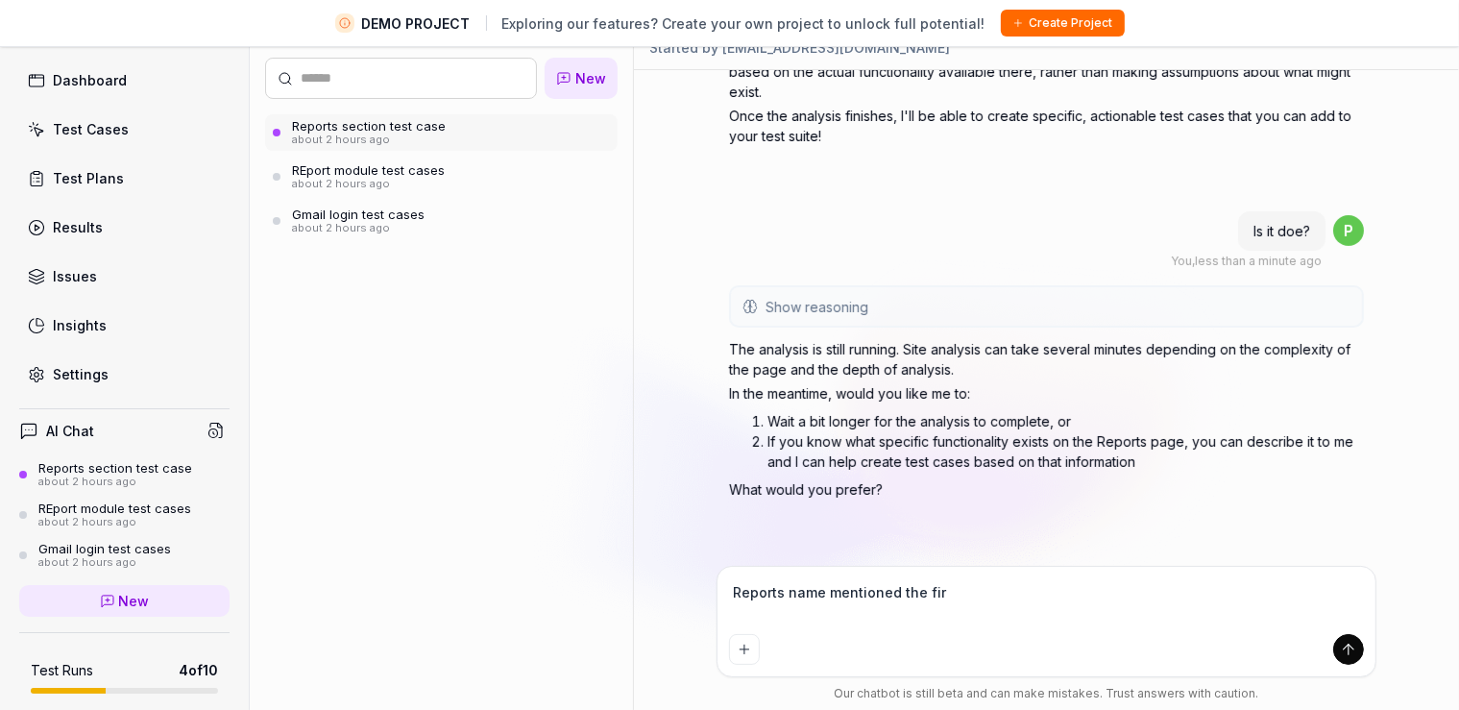
type textarea "Reports name mentioned the firl"
type textarea "*"
type textarea "Reports name mentioned the fir"
type textarea "*"
type textarea "Reports name mentioned the fi"
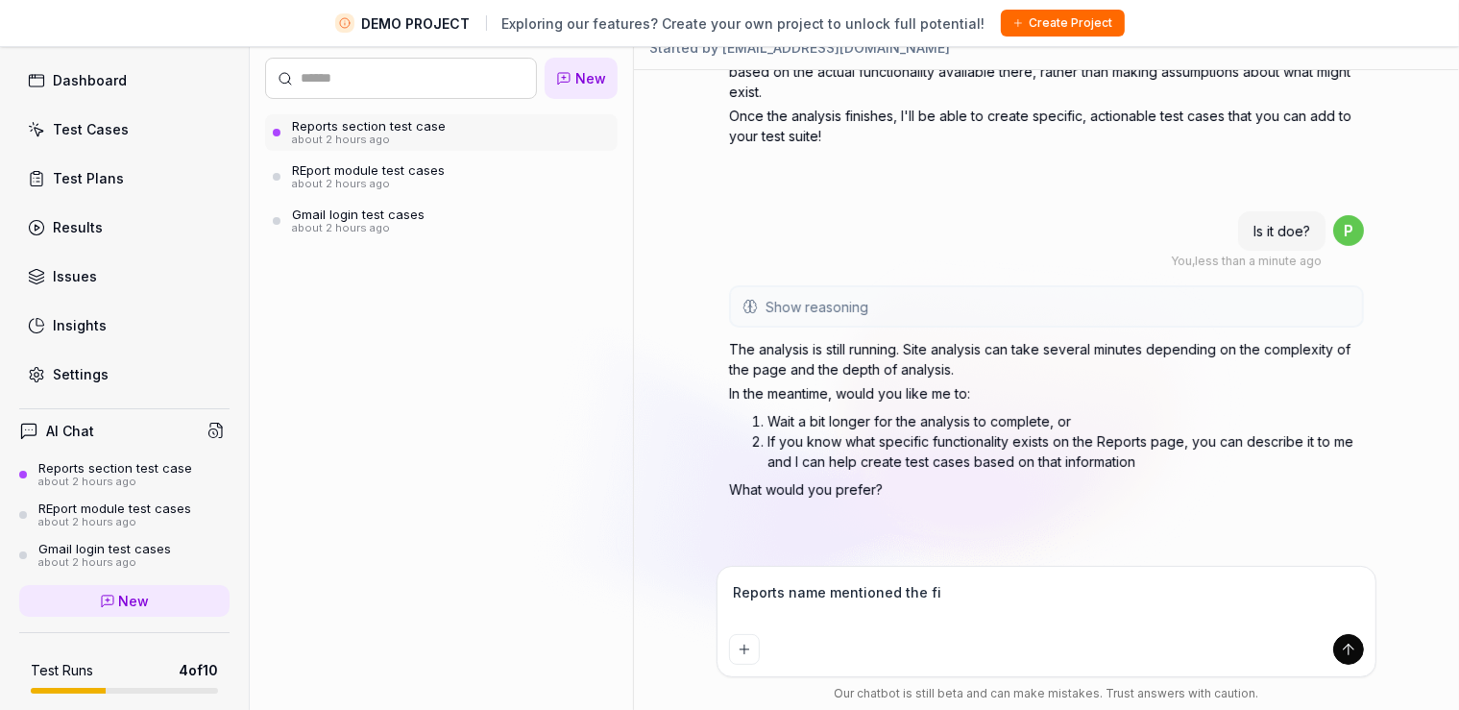
type textarea "*"
type textarea "Reports name mentioned the fie"
type textarea "*"
type textarea "Reports name mentioned the fiel"
type textarea "*"
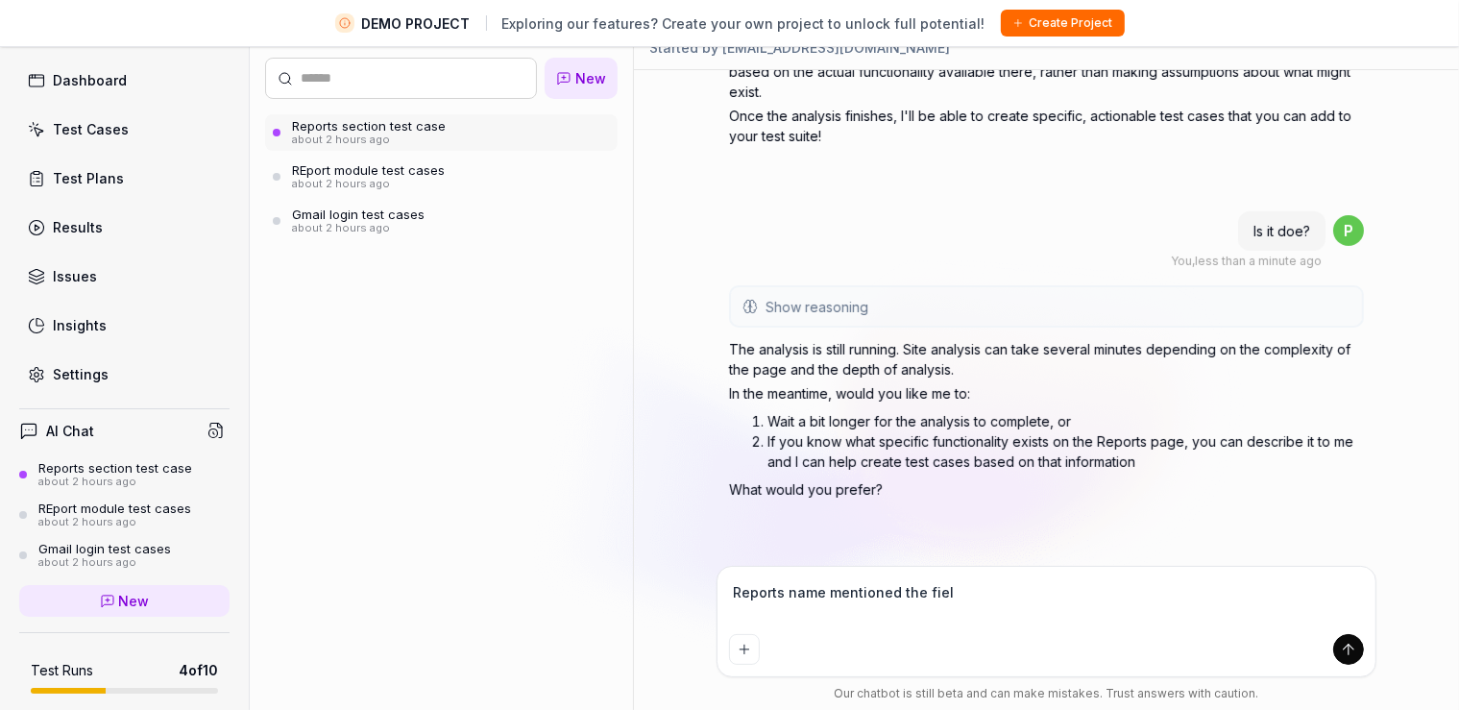
type textarea "Reports name mentioned the field"
type textarea "*"
type textarea "Reports name mentioned the fields"
type textarea "*"
type textarea "Reports name mentioned the fields"
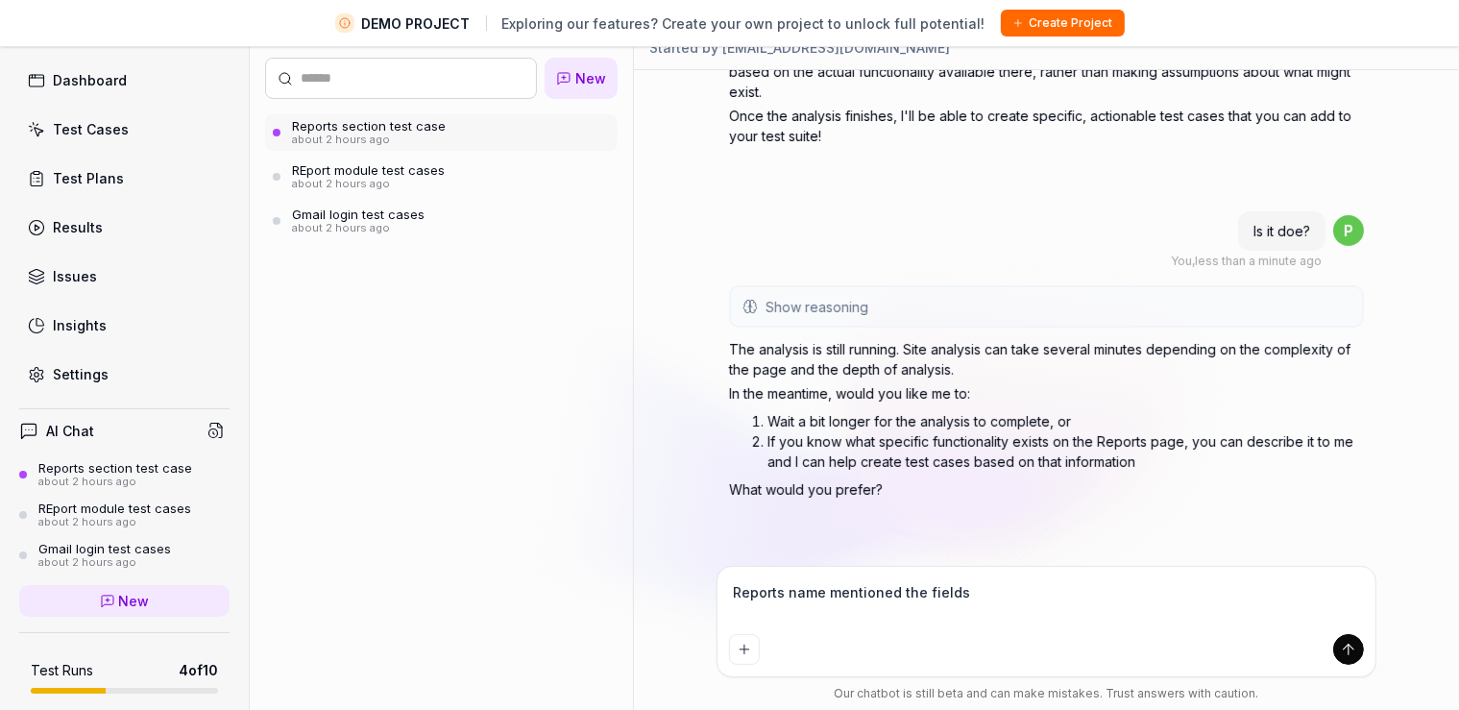
type textarea "*"
type textarea "Reports name mentioned the fields v"
type textarea "*"
type textarea "Reports name mentioned the fields vi"
type textarea "*"
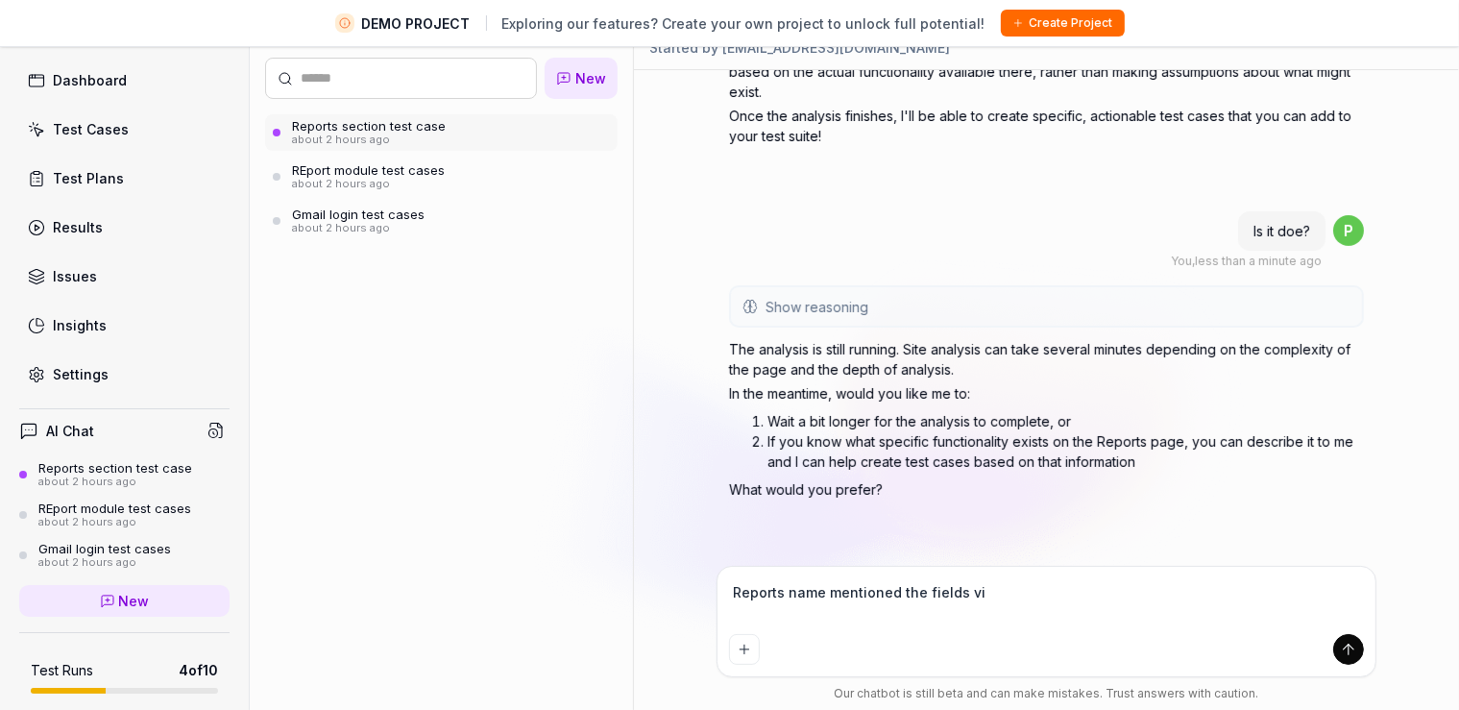
type textarea "Reports name mentioned the fields vis"
type textarea "*"
type textarea "Reports name mentioned the fields vi"
type textarea "*"
type textarea "Reports name mentioned the fields v"
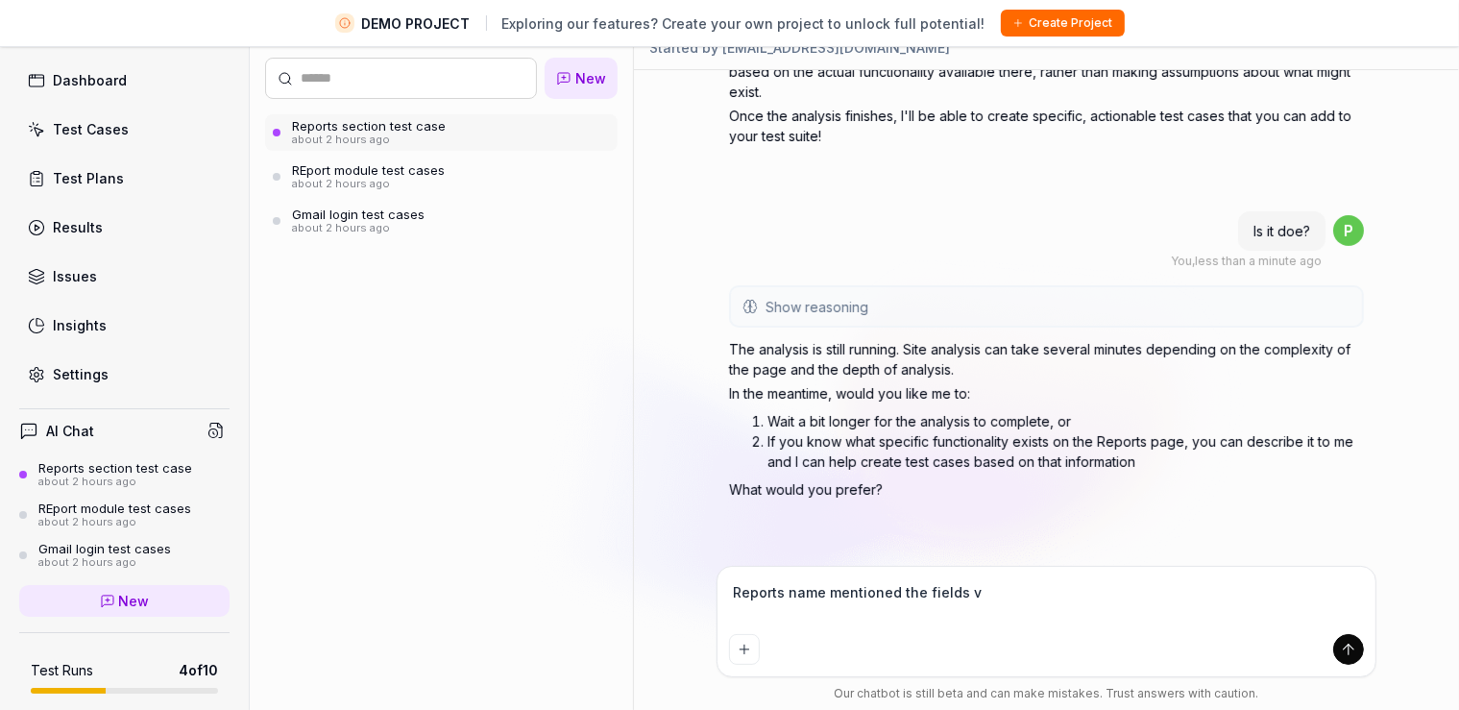
type textarea "*"
type textarea "Reports name mentioned the fields"
type textarea "*"
type textarea "Reports name mentioned the fields"
type textarea "*"
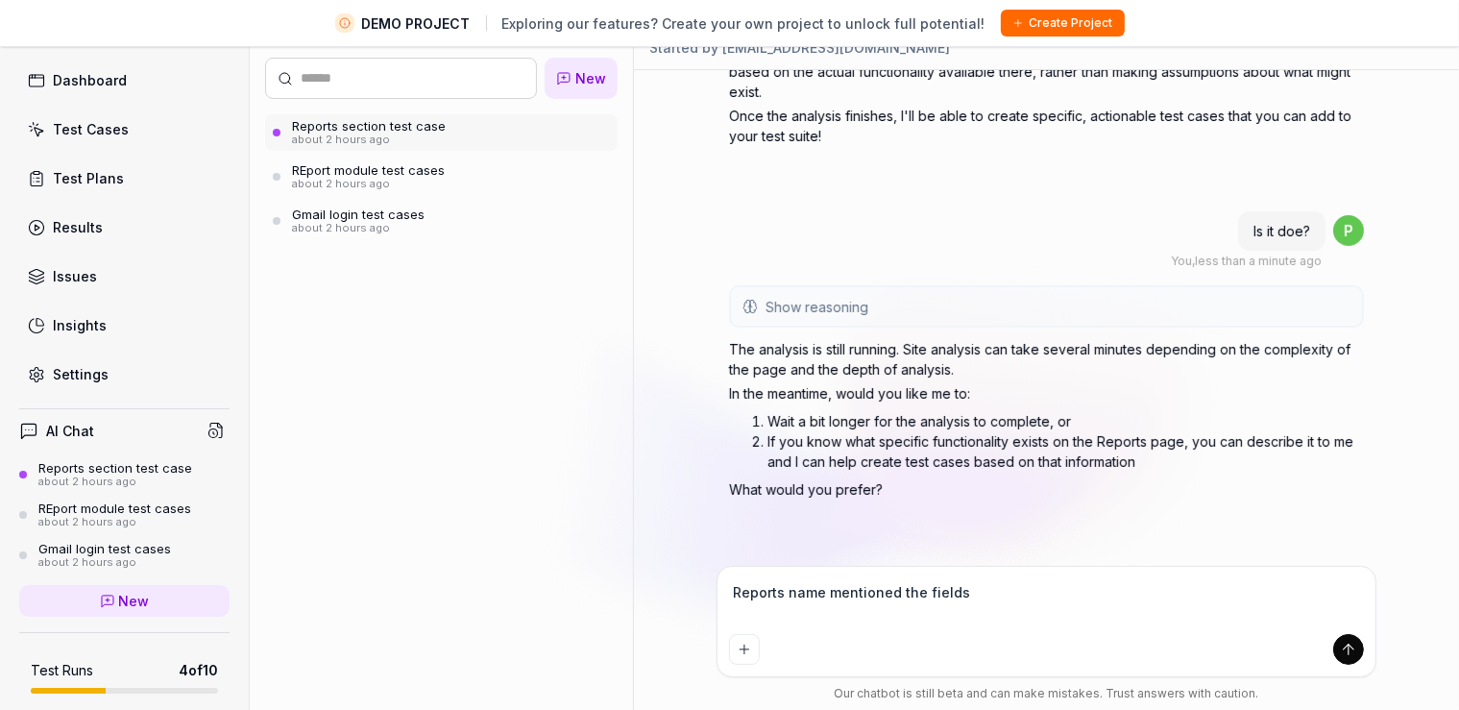
type textarea "Reports name mentioned the field"
type textarea "*"
type textarea "Reports name mentioned the fiel"
type textarea "*"
type textarea "Reports name mentioned the fie"
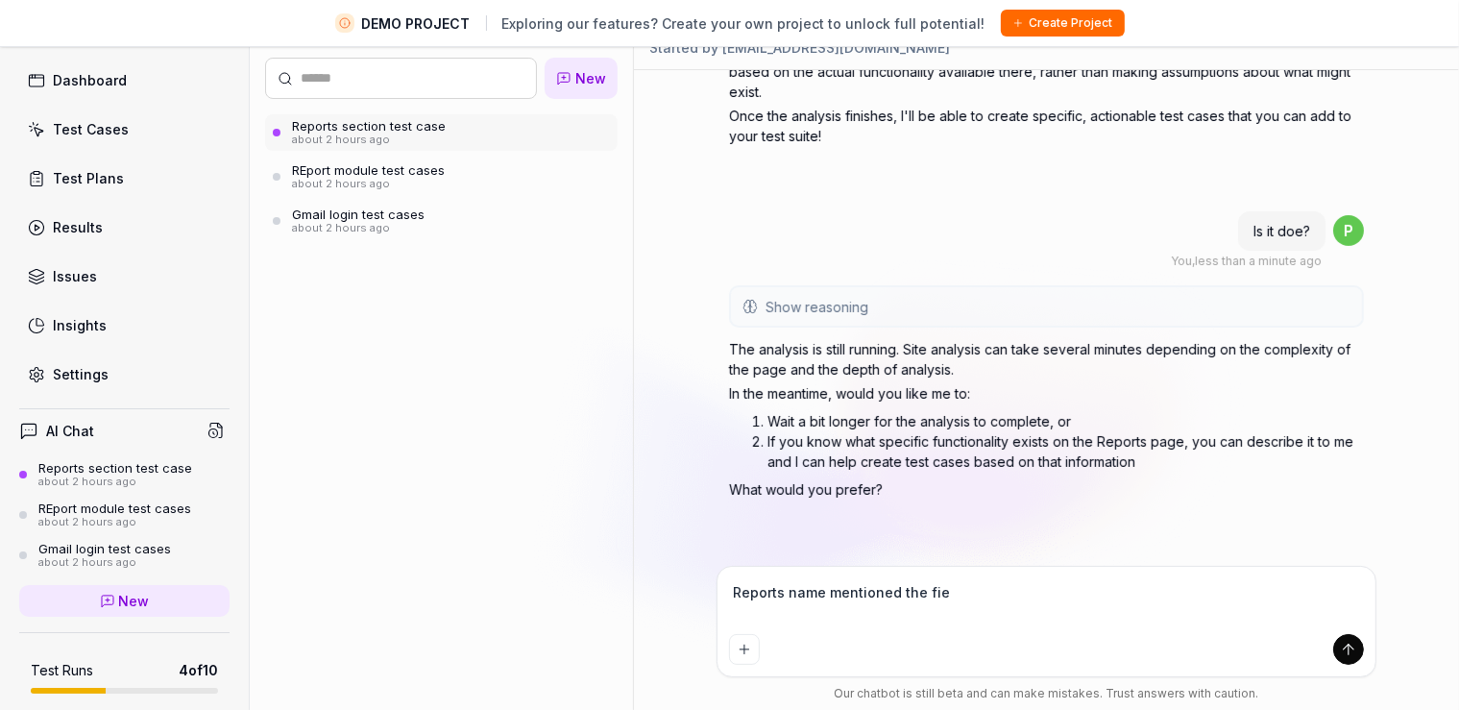
type textarea "*"
type textarea "Reports name mentioned the fi"
type textarea "*"
type textarea "Reports name mentioned the f"
type textarea "*"
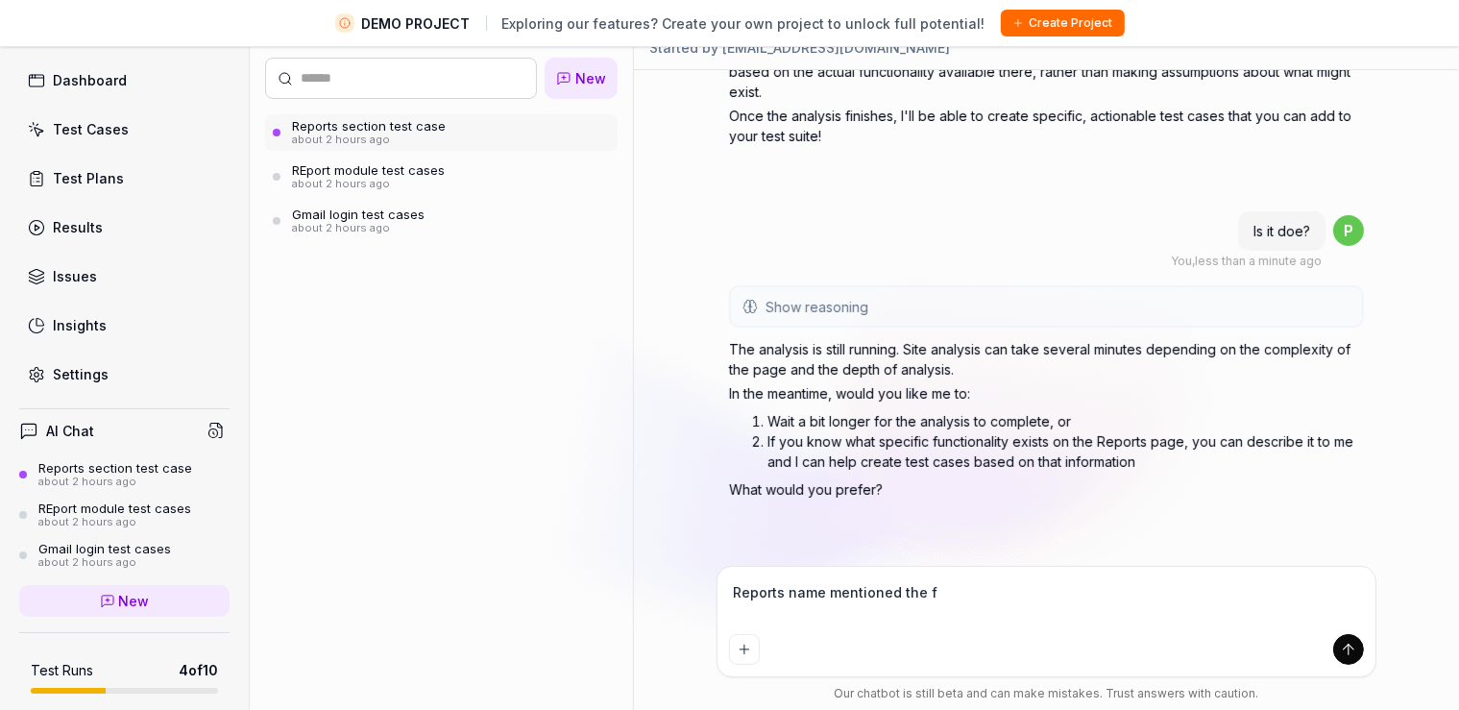
type textarea "Reports name mentioned the"
type textarea "*"
type textarea "Reports name mentioned the c"
type textarea "*"
type textarea "Reports name mentioned the co"
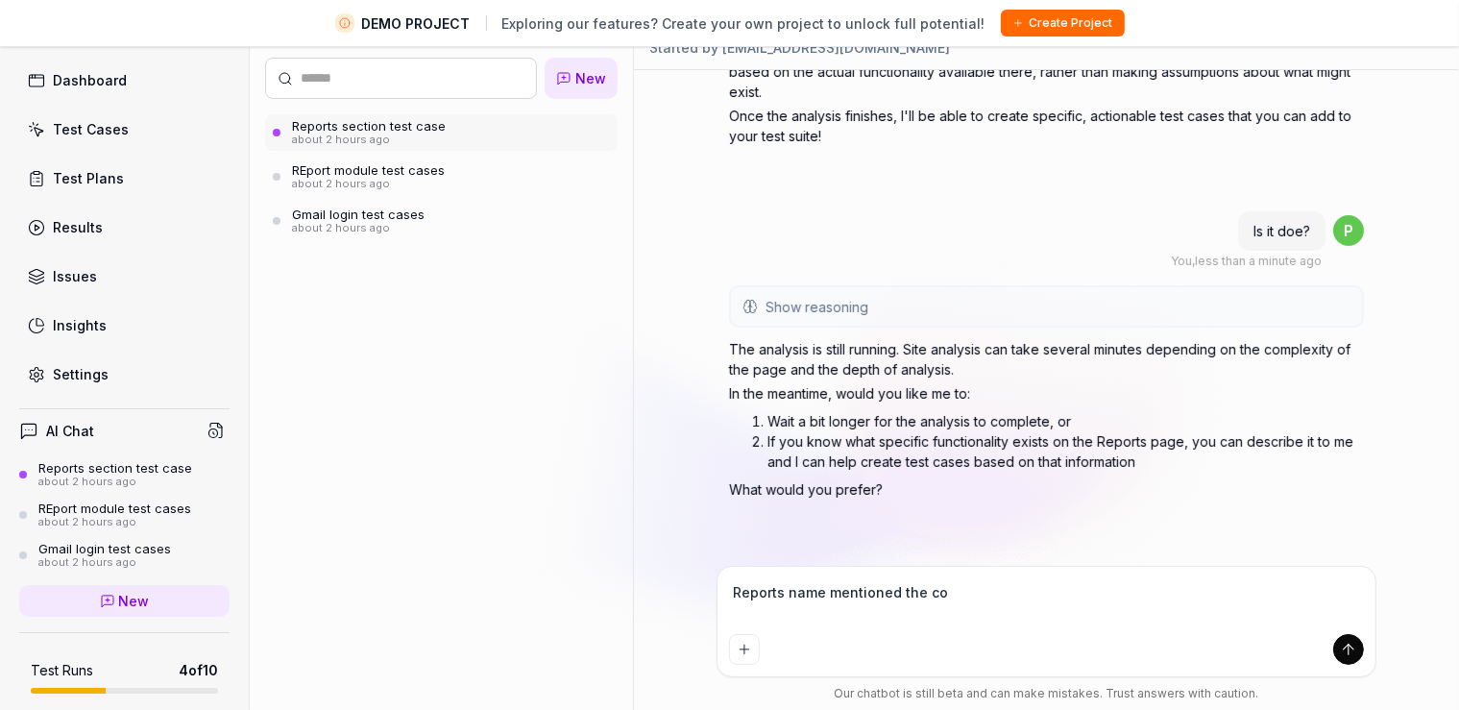
type textarea "*"
type textarea "Reports name mentioned the col"
type textarea "*"
type textarea "Reports name mentioned the colu"
type textarea "*"
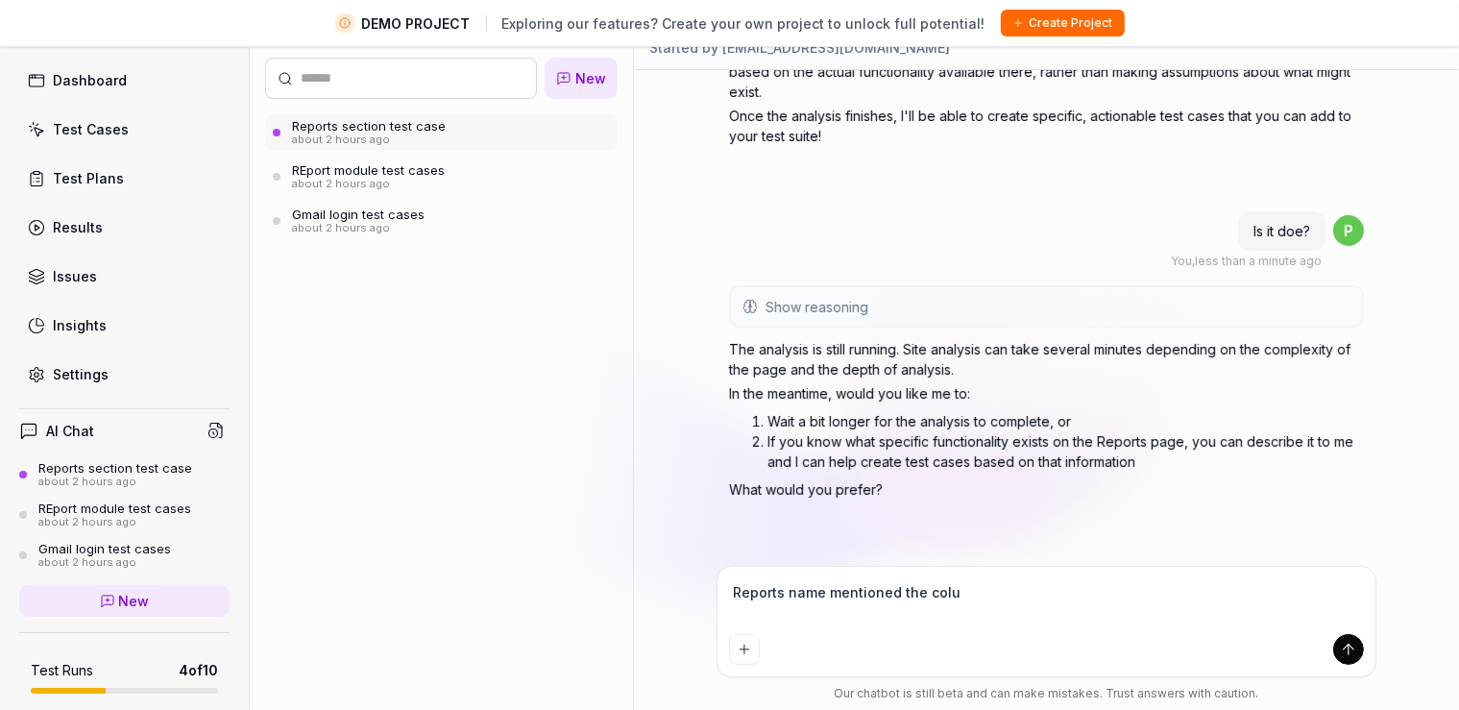
type textarea "Reports name mentioned the colum"
type textarea "*"
type textarea "Reports name mentioned the column"
type textarea "*"
type textarea "Reports name mentioned the column"
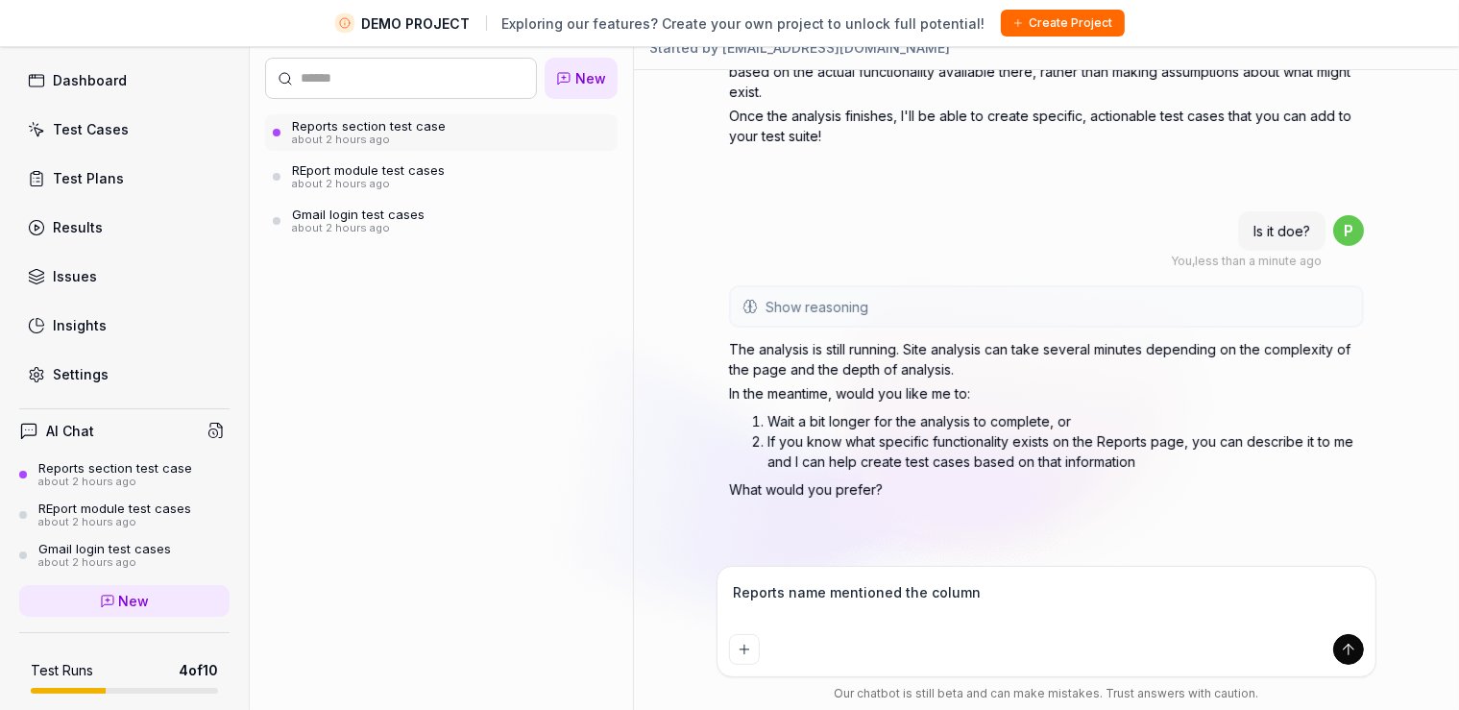
type textarea "*"
type textarea "Reports name mentioned the column n"
type textarea "*"
type textarea "Reports name mentioned the column na"
type textarea "*"
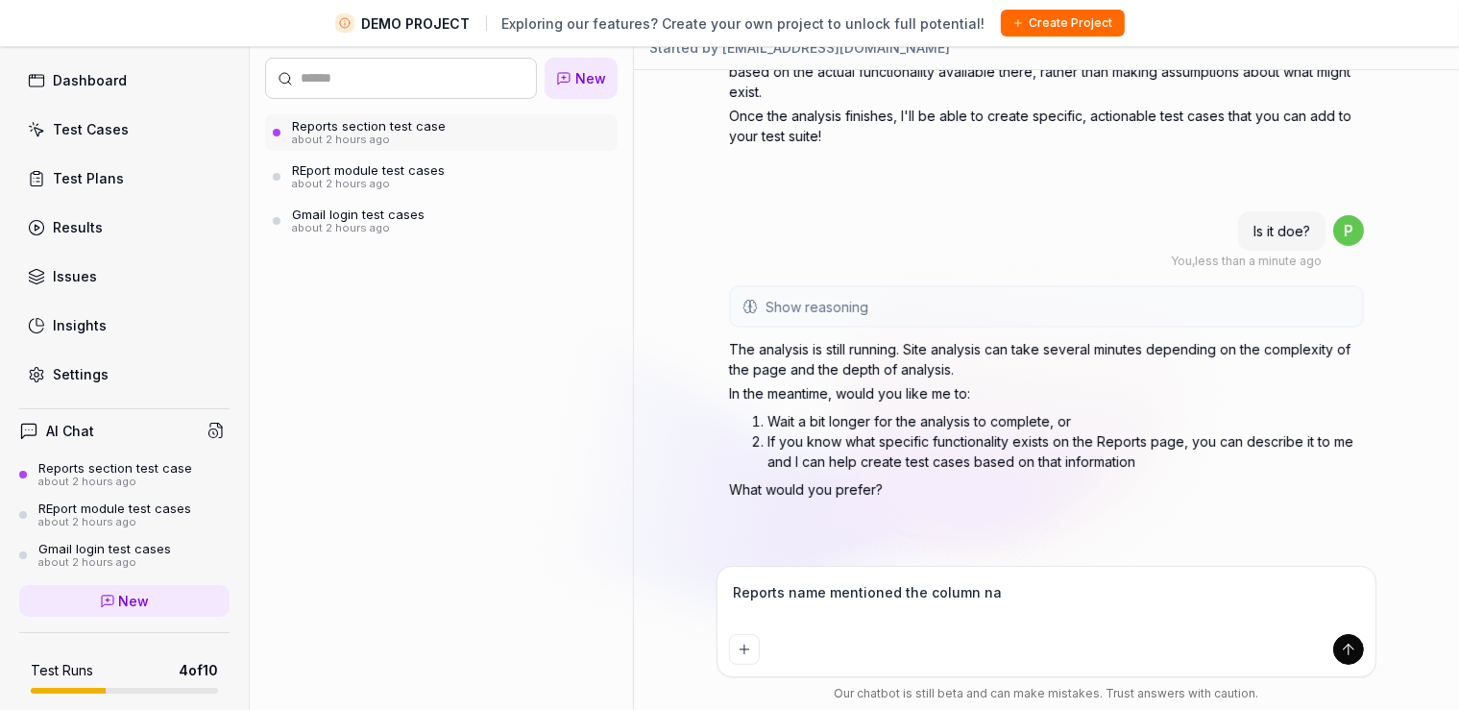
type textarea "Reports name mentioned the column nam"
type textarea "*"
type textarea "Reports name mentioned the column name"
type textarea "*"
type textarea "Reports name mentioned the column names"
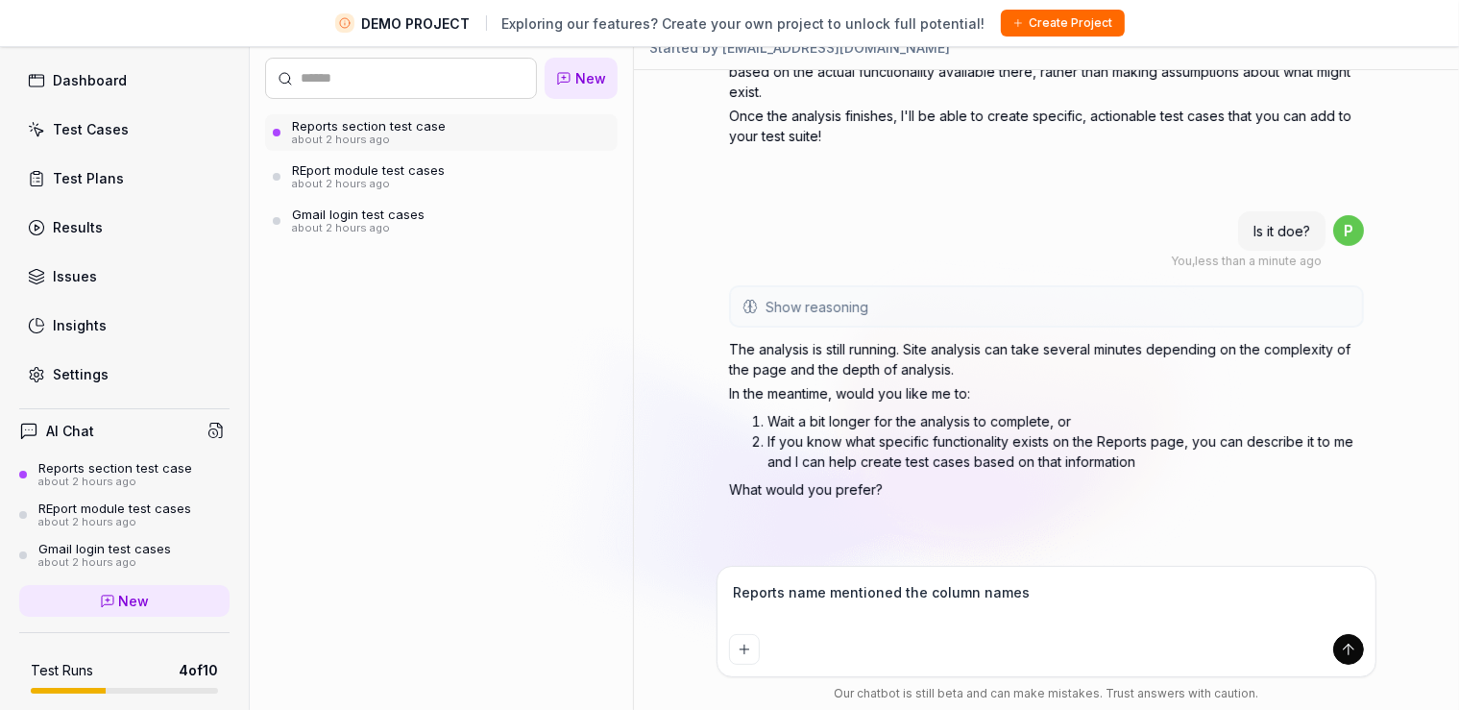
type textarea "*"
type textarea "Reports name mentioned the column names"
type textarea "*"
type textarea "Reports name mentioned the column names v"
type textarea "*"
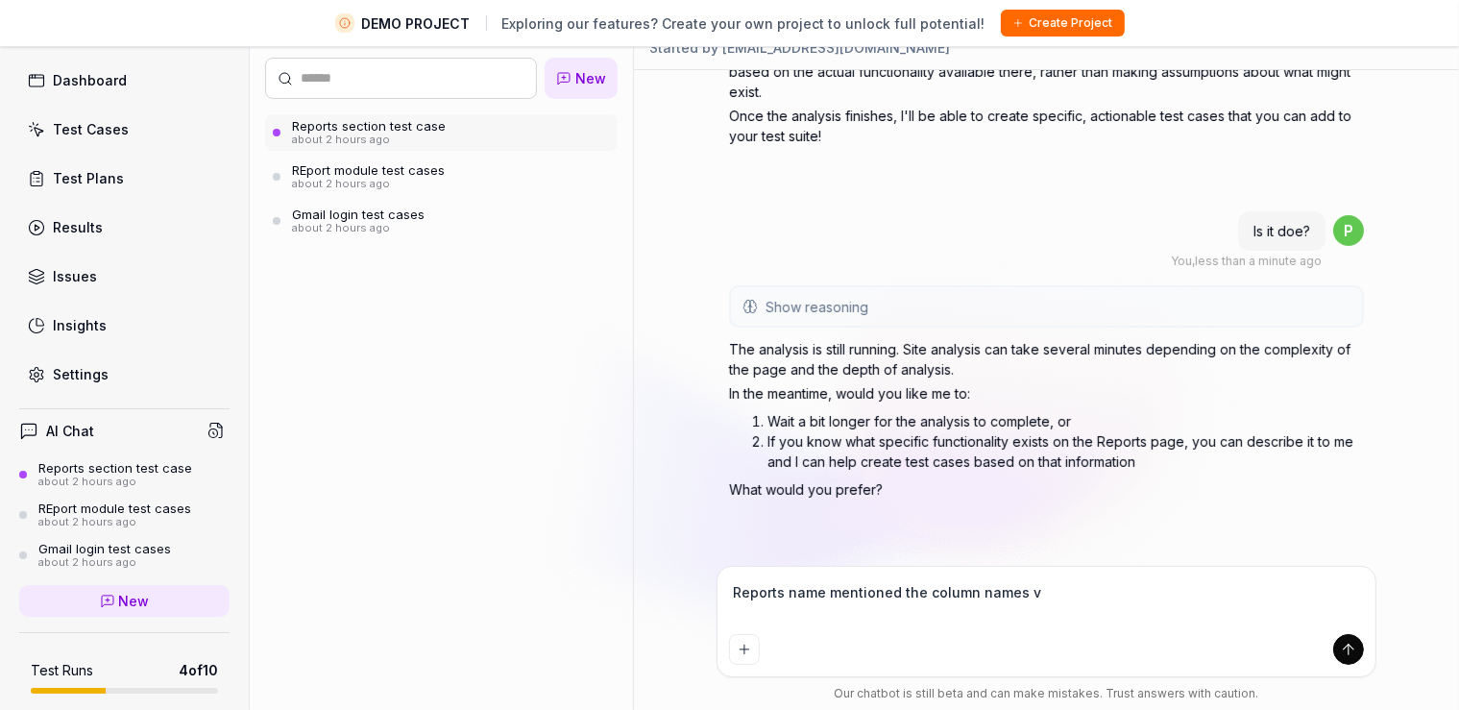
type textarea "Reports name mentioned the column names vi"
type textarea "*"
type textarea "Reports name mentioned the column names vis"
type textarea "*"
type textarea "Reports name mentioned the column names visi"
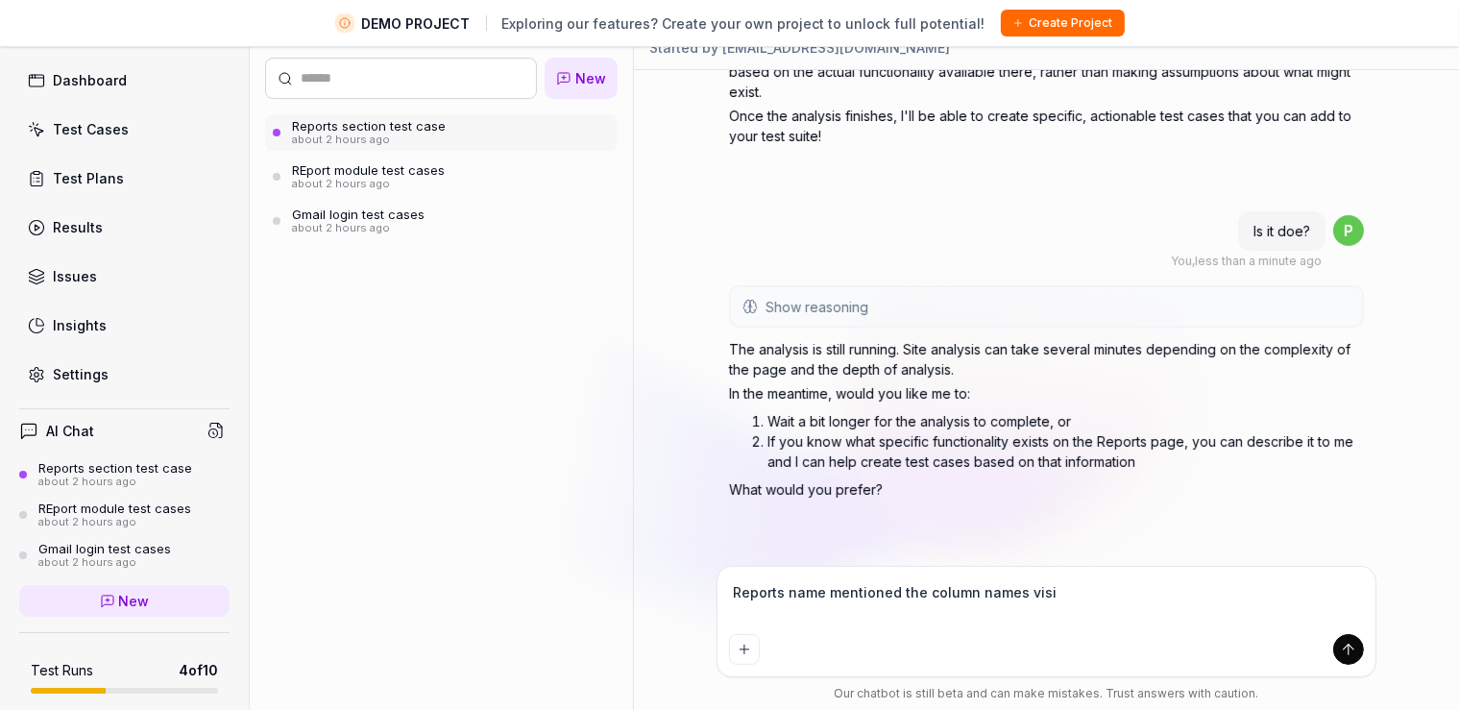
type textarea "*"
type textarea "Reports name mentioned the column names visib"
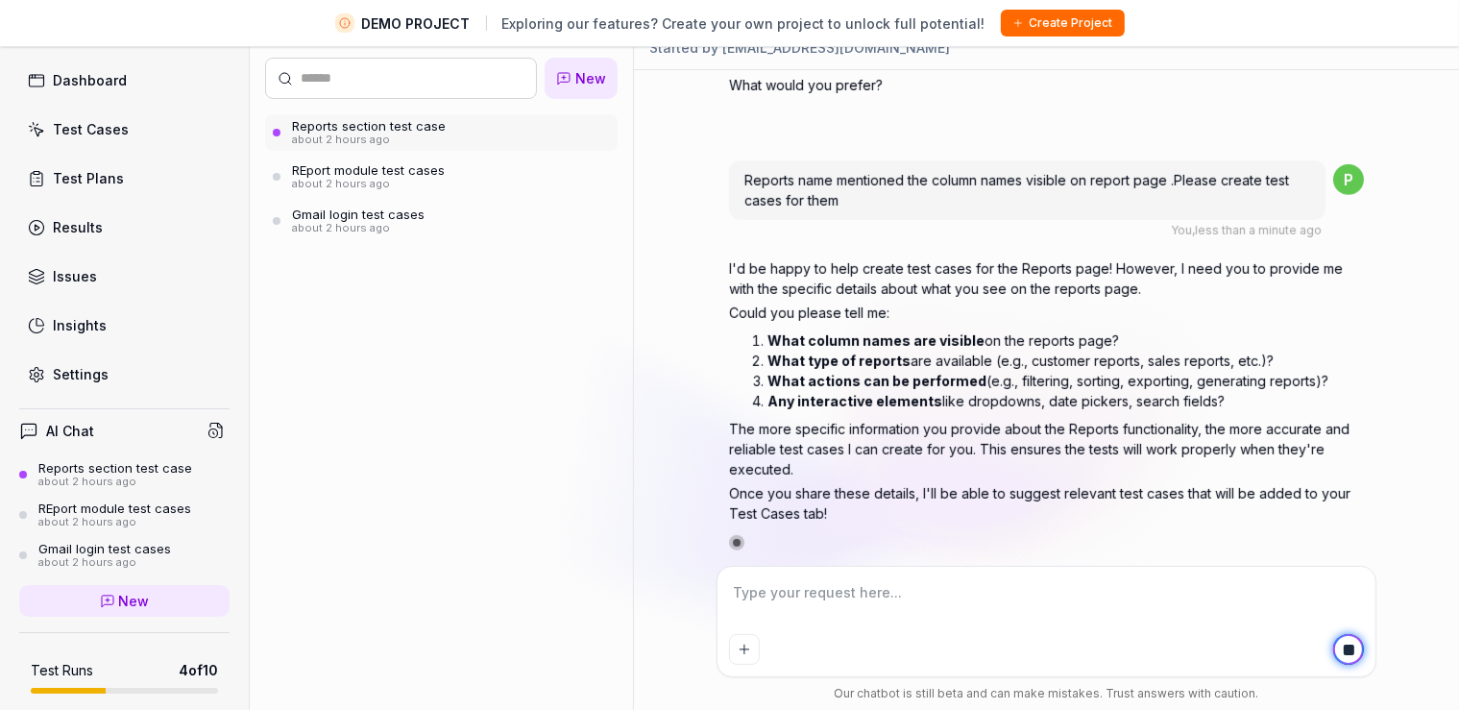
scroll to position [1105, 0]
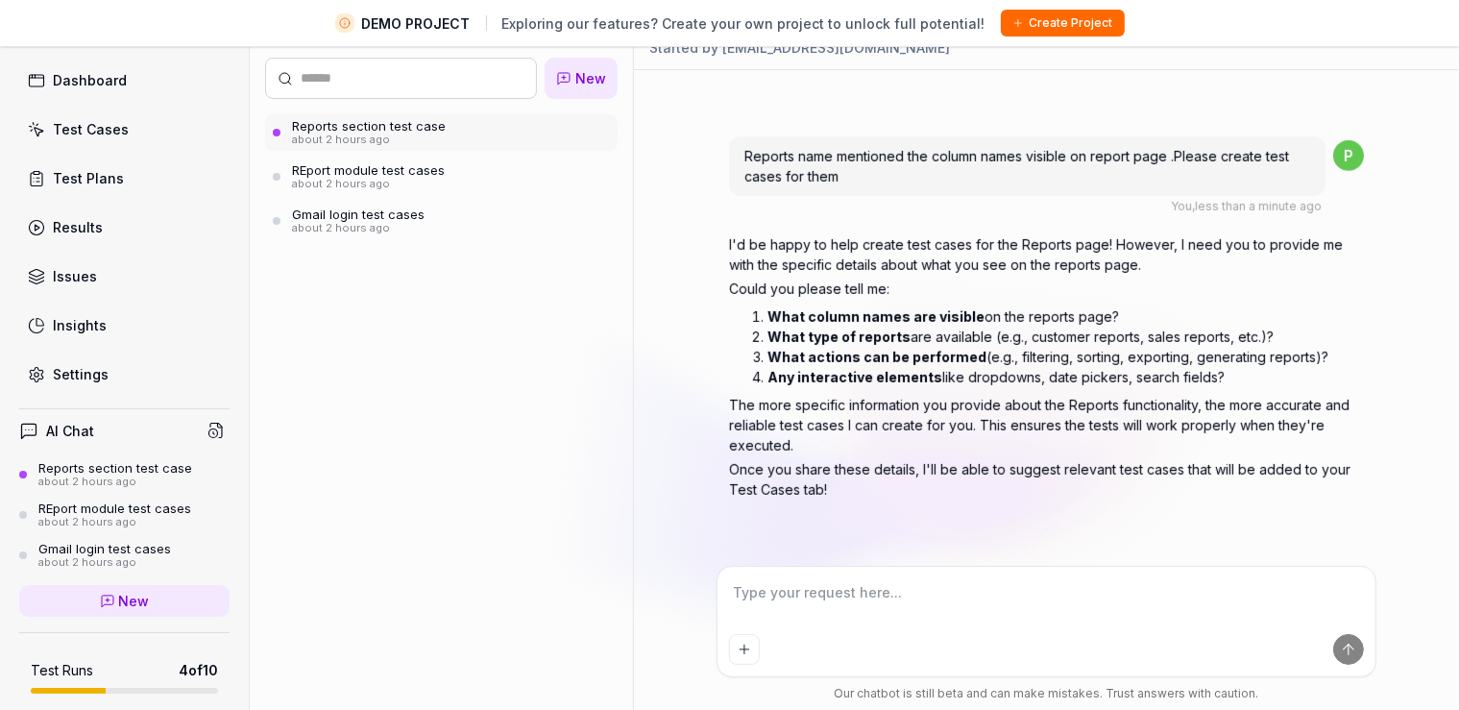
drag, startPoint x: 766, startPoint y: 308, endPoint x: 1082, endPoint y: 340, distance: 316.6
click at [1082, 340] on ol "What column names are visible on the reports page? What type of reports are ava…" at bounding box center [1047, 347] width 636 height 88
drag, startPoint x: 1289, startPoint y: 332, endPoint x: 750, endPoint y: 309, distance: 539.3
click at [750, 309] on ol "What column names are visible on the reports page? What type of reports are ava…" at bounding box center [1047, 347] width 636 height 88
copy ol "What column names are visible on the reports page? What type of reports are ava…"
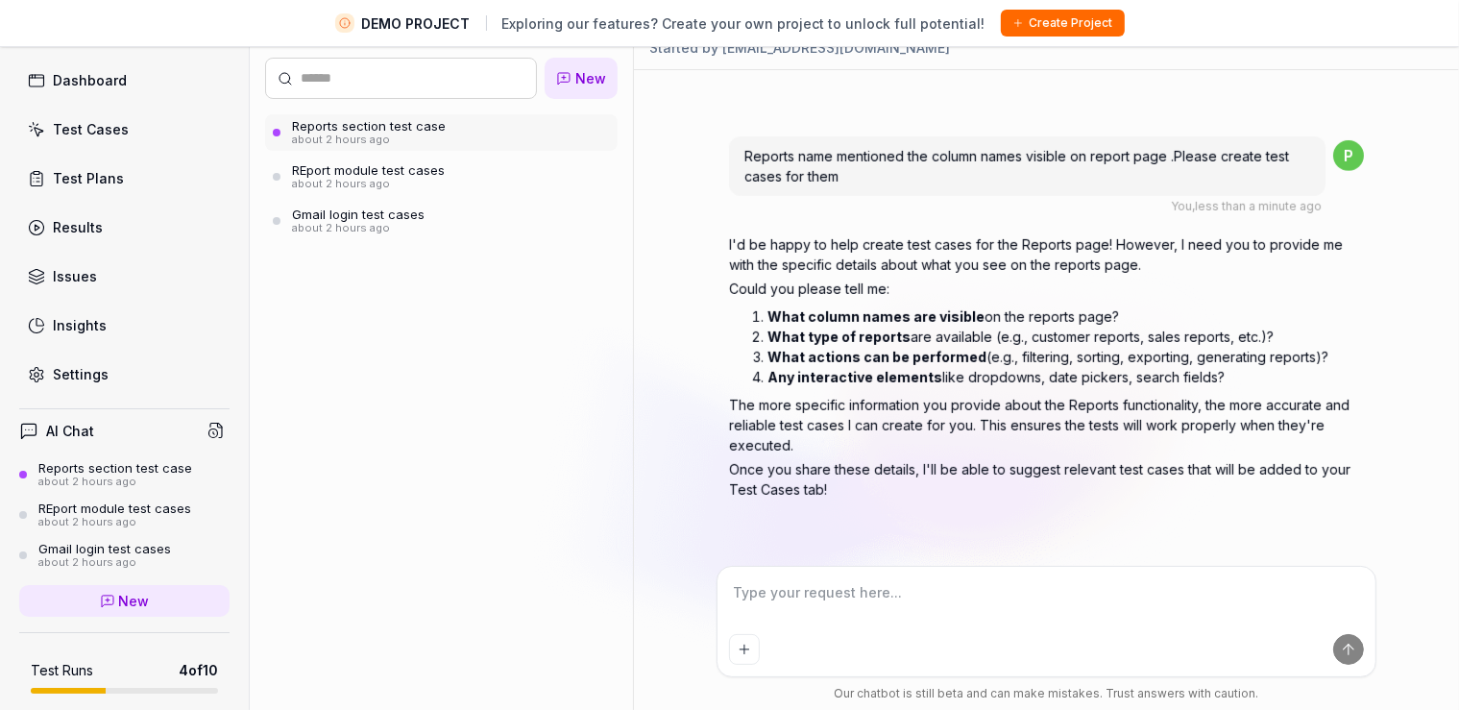
click at [798, 614] on textarea at bounding box center [1046, 602] width 635 height 48
paste textarea "What column names are visible on the reports page? What type of reports are ava…"
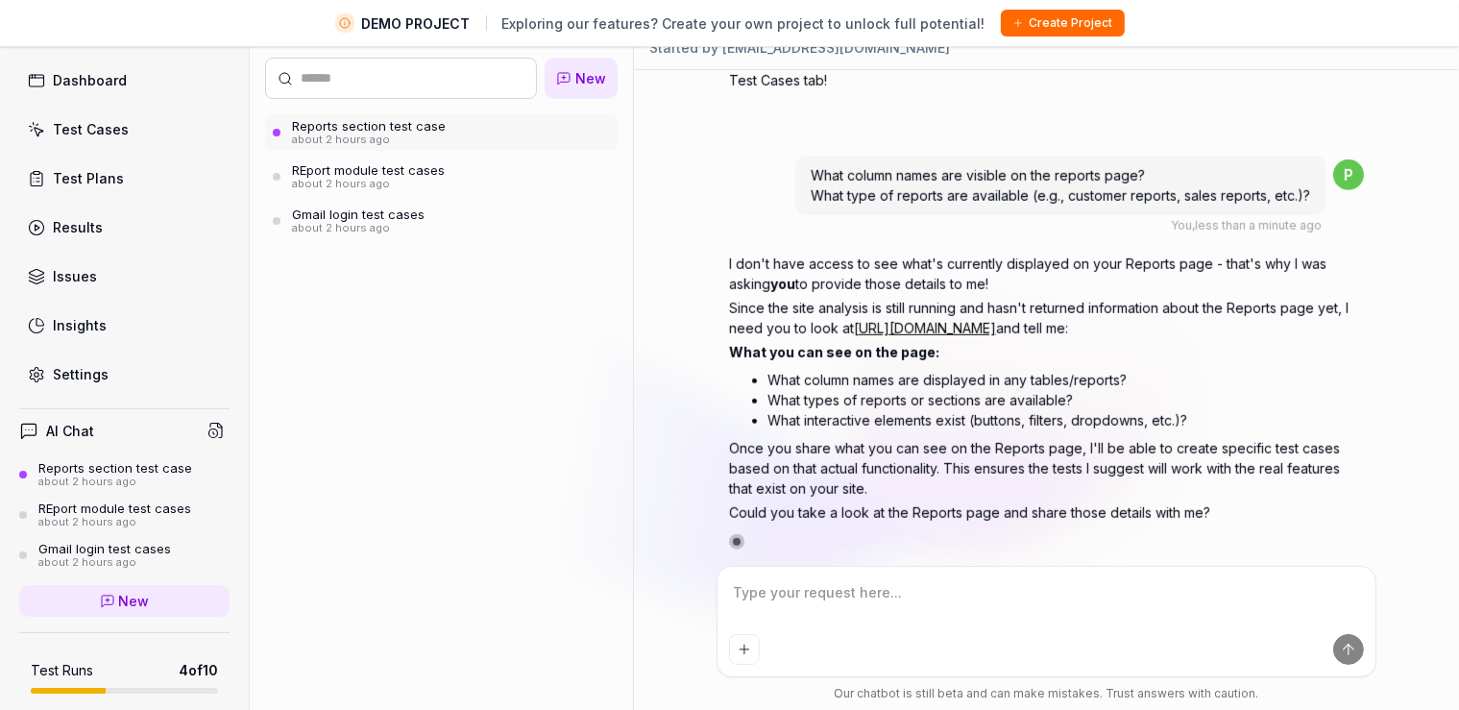
scroll to position [1537, 0]
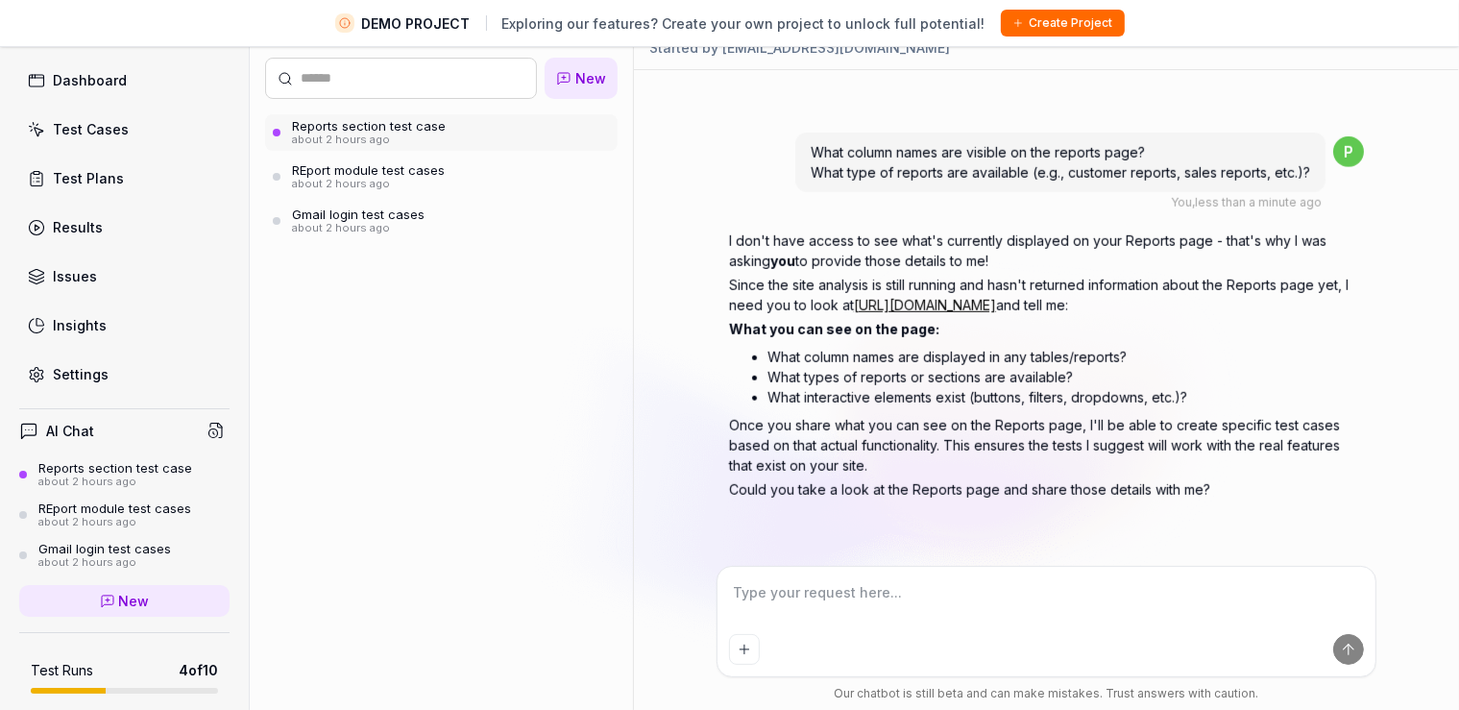
click at [996, 305] on link "[URL][DOMAIN_NAME]" at bounding box center [925, 305] width 142 height 16
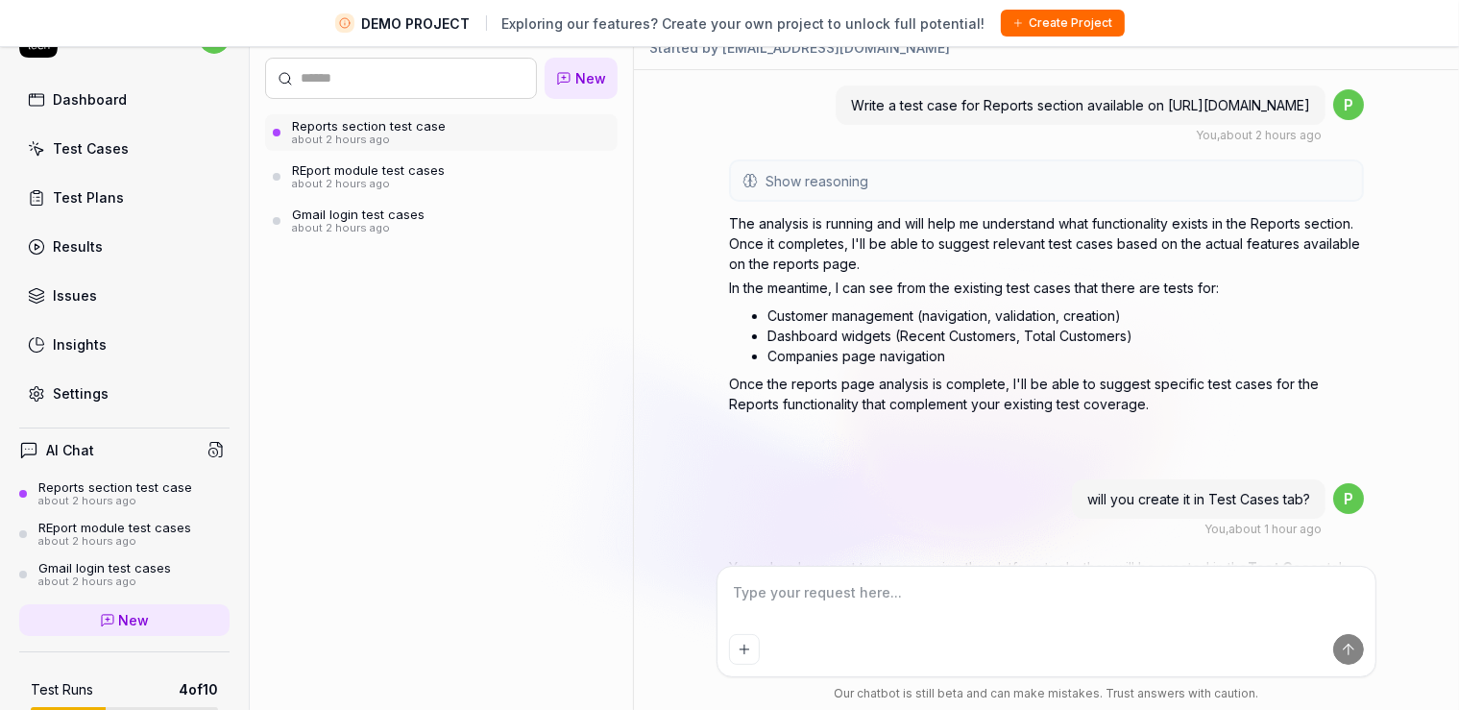
scroll to position [1537, 0]
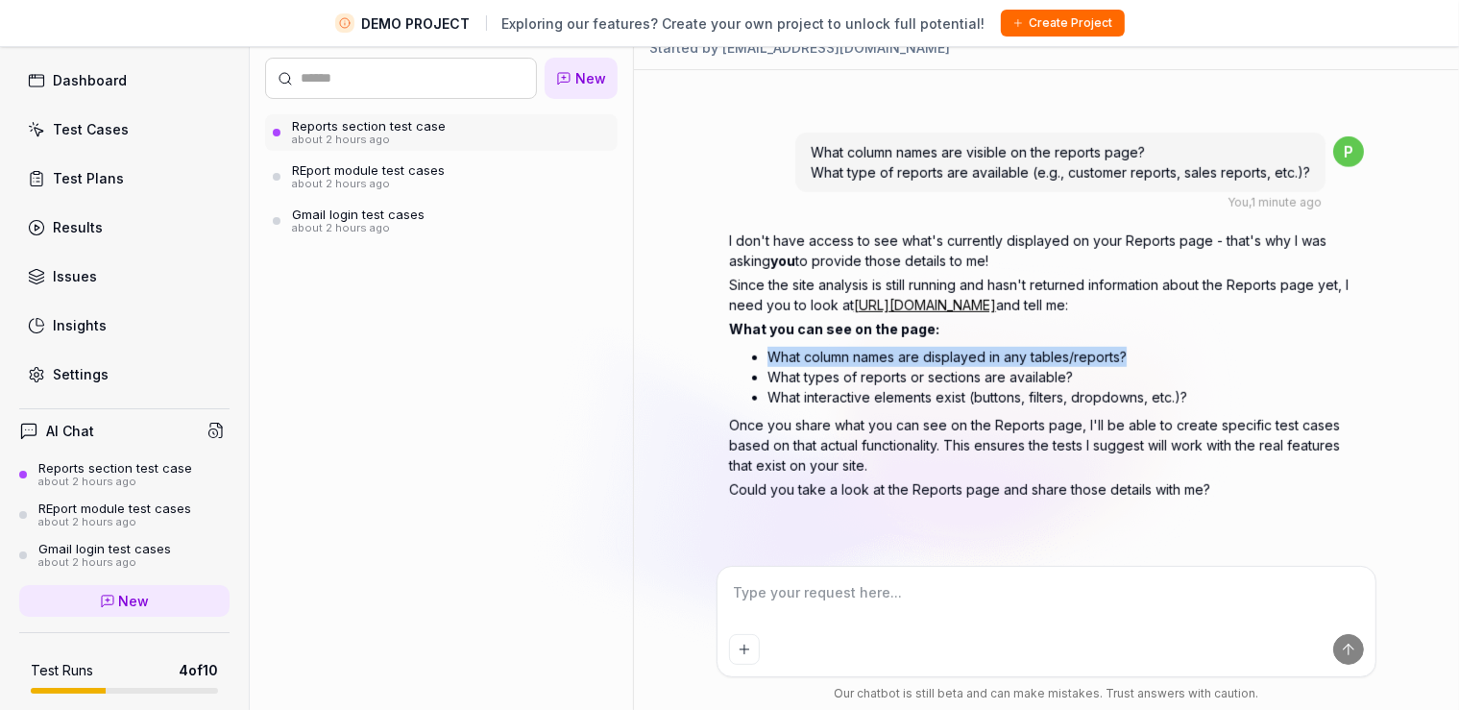
drag, startPoint x: 769, startPoint y: 351, endPoint x: 1175, endPoint y: 346, distance: 405.4
click at [1175, 347] on li "What column names are displayed in any tables/reports?" at bounding box center [1065, 357] width 597 height 20
copy li "What column names are displayed in any tables/reports?"
type textarea "*"
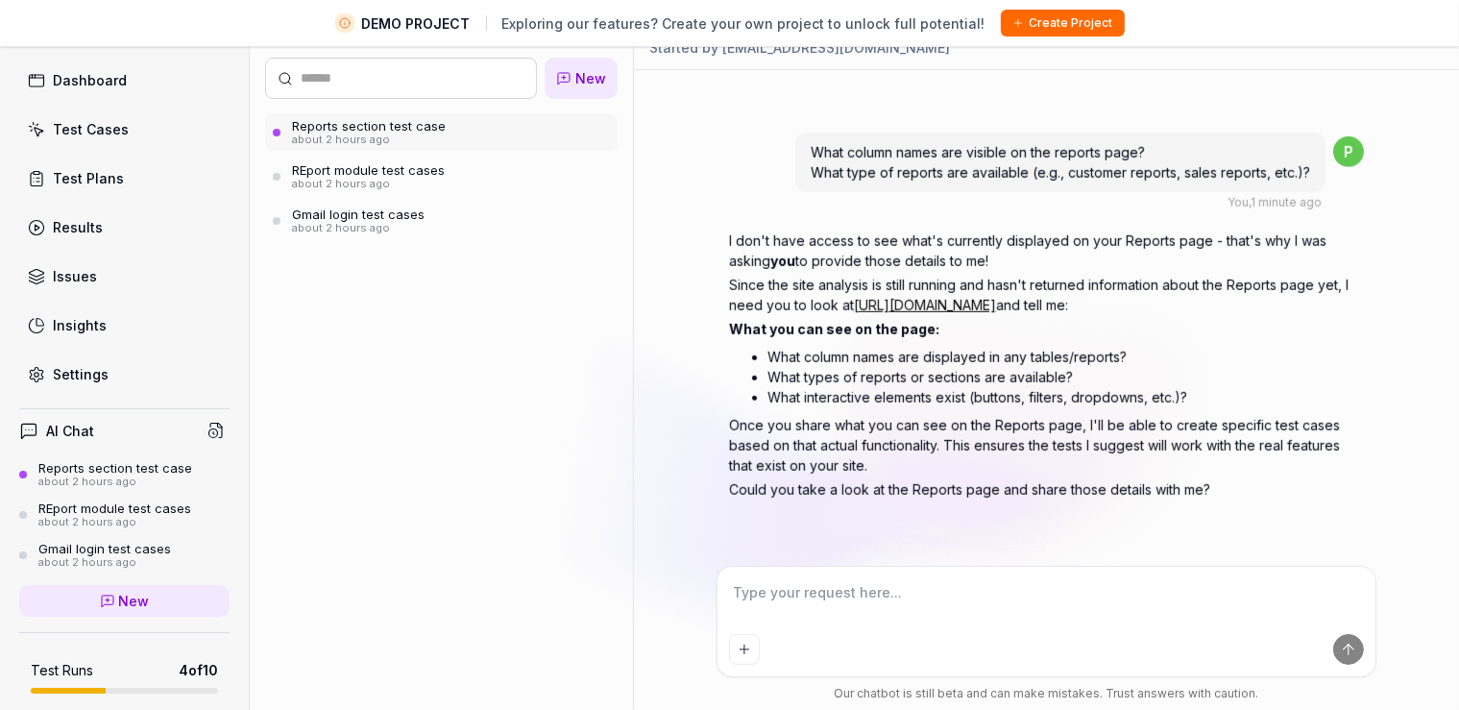
click at [865, 584] on textarea at bounding box center [1046, 602] width 635 height 48
paste textarea "What column names are displayed in any tables/reports?"
type textarea "What column names are displayed in any tables/reports?"
type textarea "*"
type textarea "What column names are displayed in any tables/reports?"
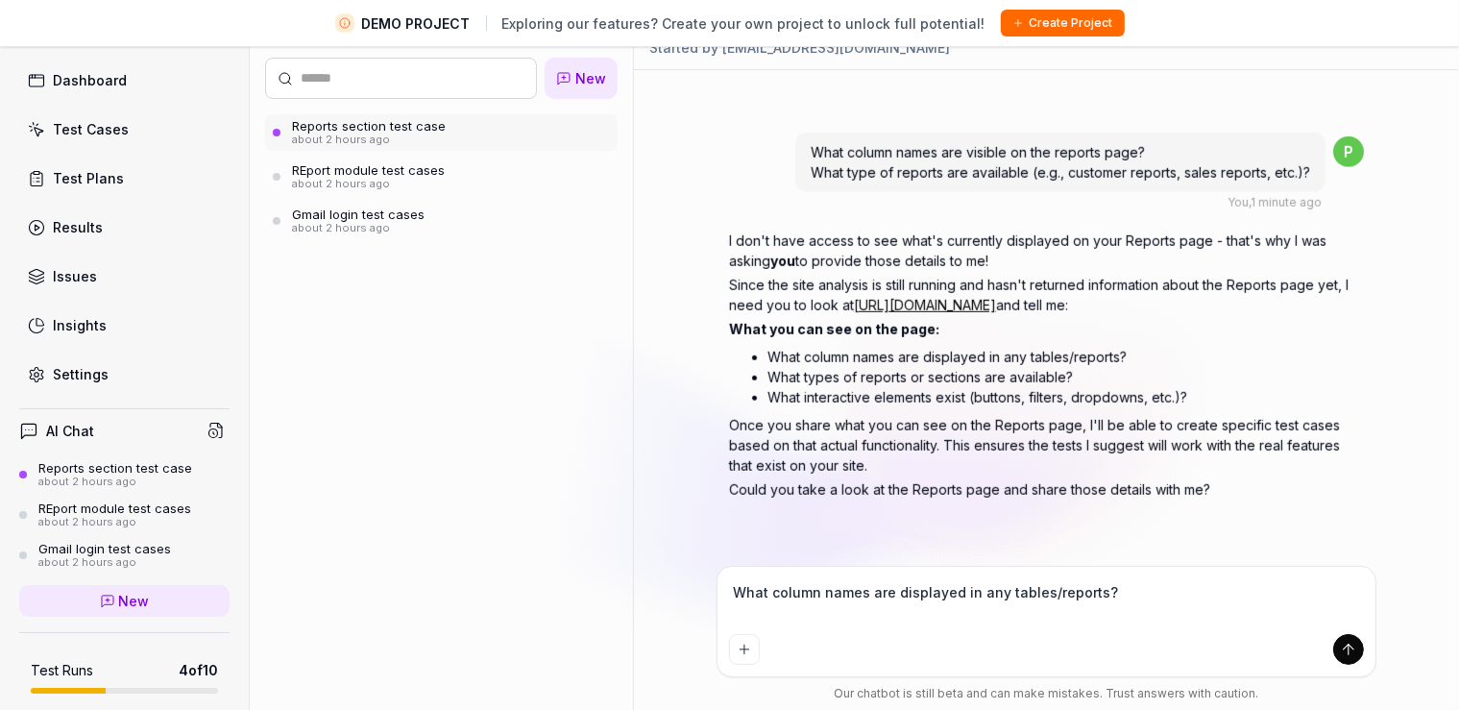
click at [763, 607] on textarea "What column names are displayed in any tables/reports?" at bounding box center [1046, 602] width 635 height 48
click at [1140, 577] on div "What column names are displayed in any tables/reports?" at bounding box center [1047, 621] width 658 height 109
type textarea "*"
click at [1170, 587] on textarea "What column names are displayed in any tables/reports?" at bounding box center [1046, 602] width 635 height 48
type textarea "What column names are displayed in any tables/reports?"
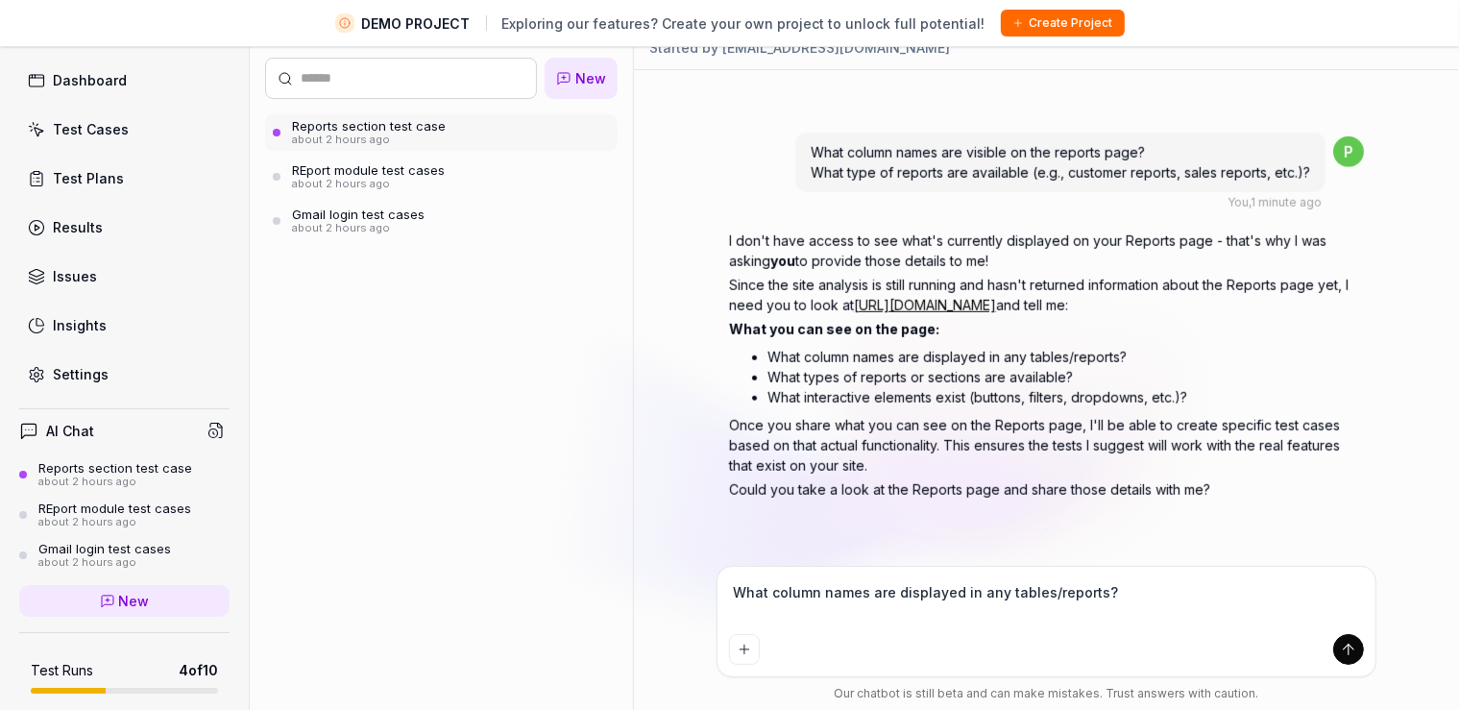
type textarea "*"
type textarea "What column names are displayed in any tables/reports? R"
type textarea "*"
type textarea "What column names are displayed in any tables/reports? Re"
type textarea "*"
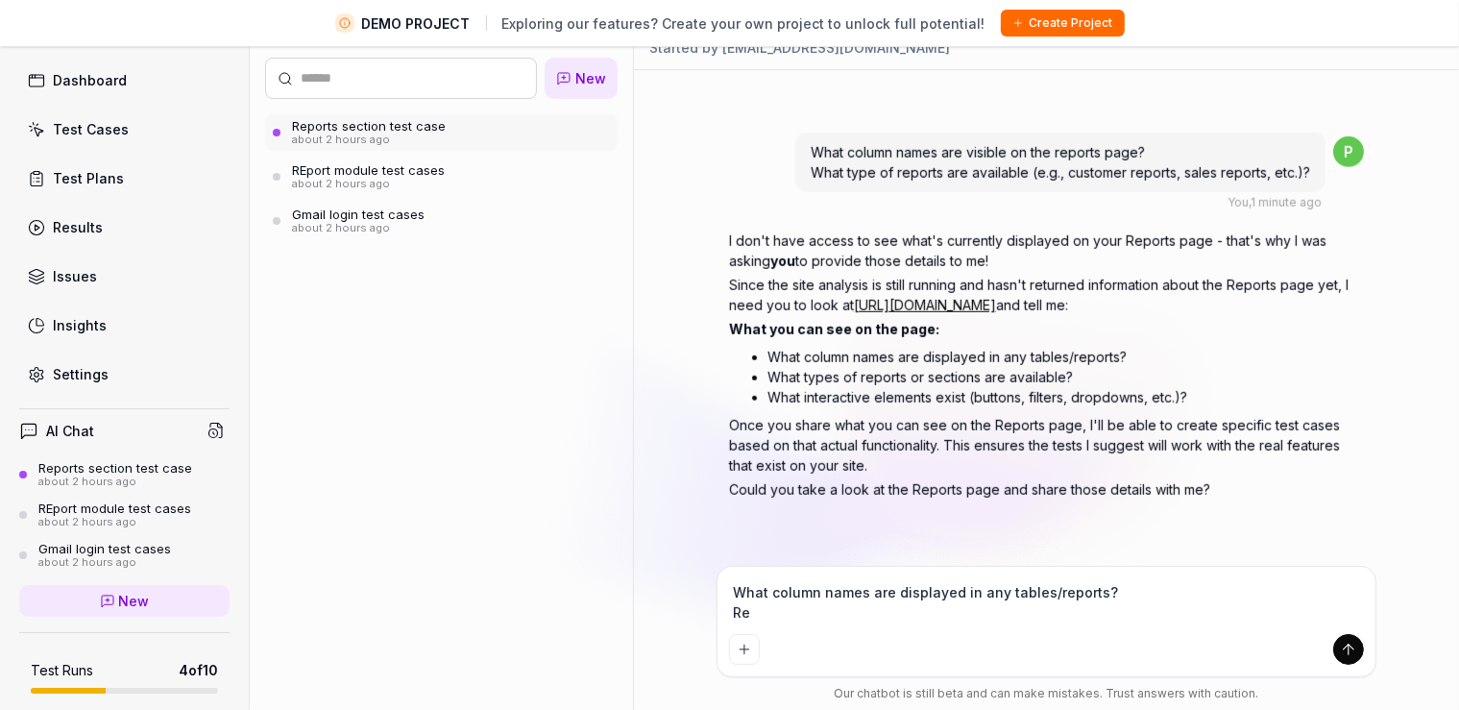
type textarea "What column names are displayed in any tables/reports? Rep"
type textarea "*"
type textarea "What column names are displayed in any tables/reports? Repo"
type textarea "*"
type textarea "What column names are displayed in any tables/reports? Repor"
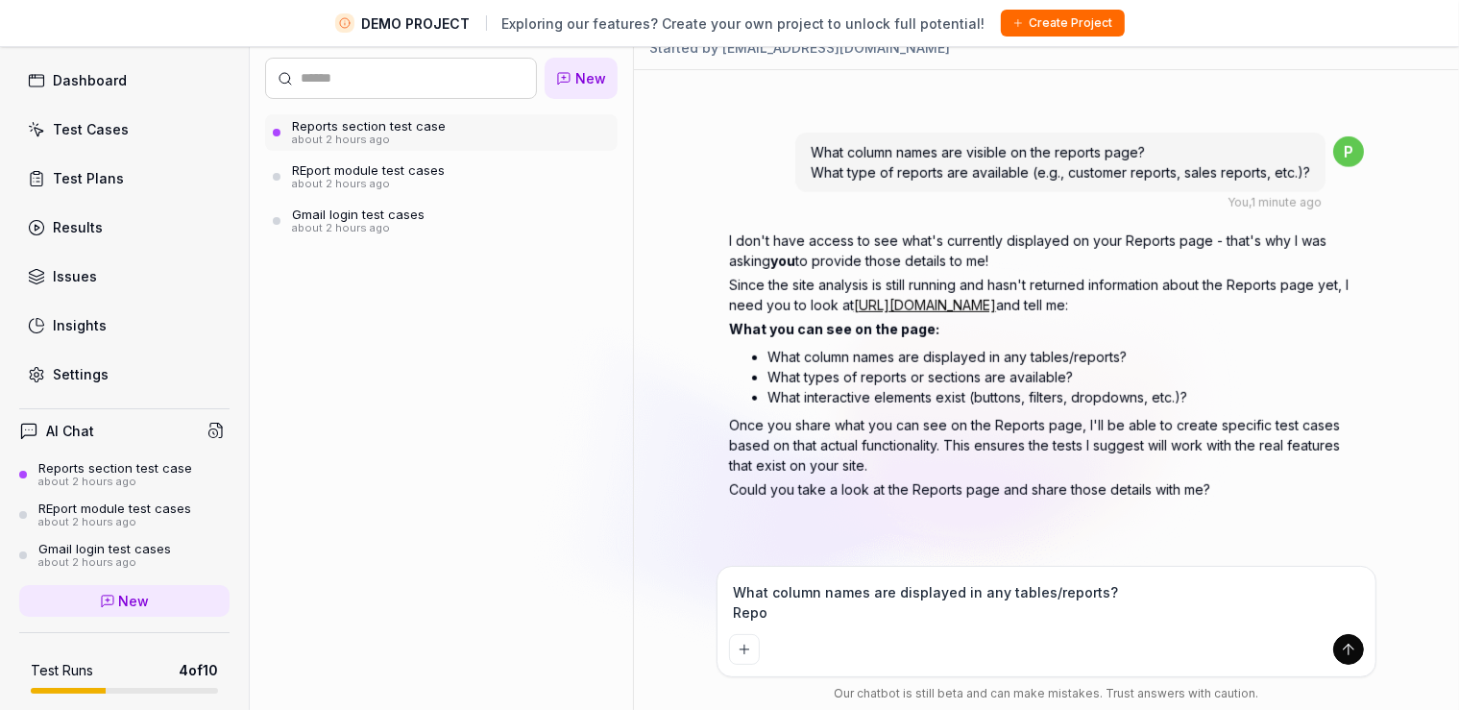
type textarea "*"
type textarea "What column names are displayed in any tables/reports? Report"
type textarea "*"
type textarea "What column names are displayed in any tables/reports? ReportN"
type textarea "*"
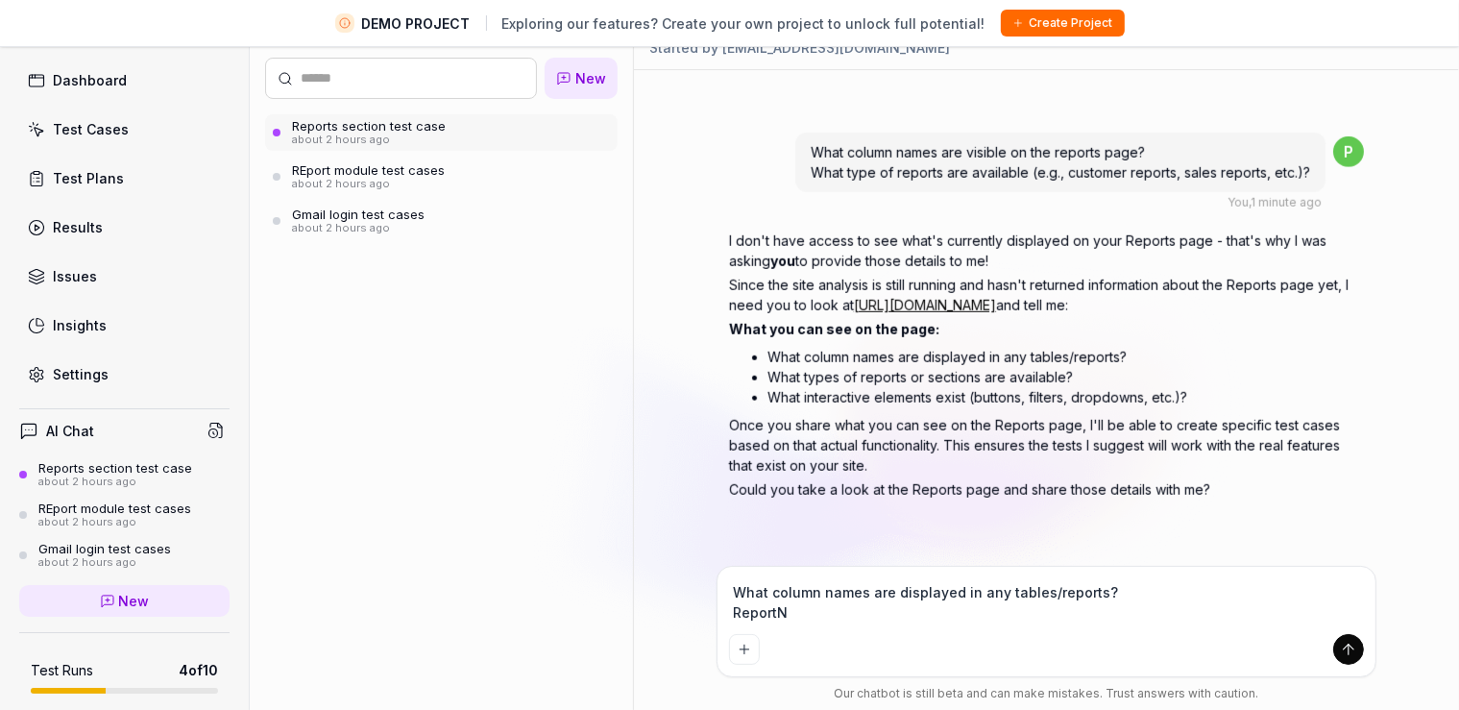
type textarea "What column names are displayed in any tables/reports? ReportNa"
type textarea "*"
type textarea "What column names are displayed in any tables/reports? ReportNam"
type textarea "*"
type textarea "What column names are displayed in any tables/reports? ReportName"
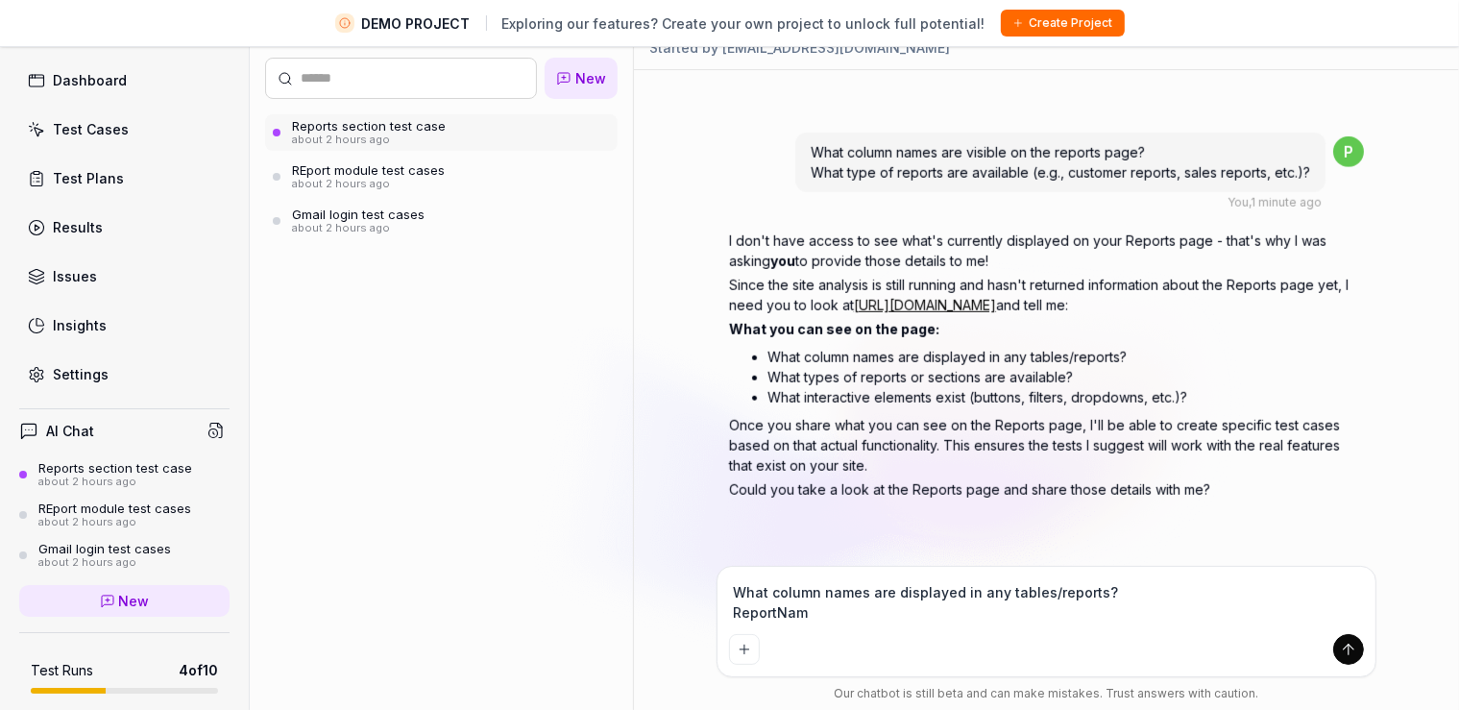
type textarea "*"
type textarea "What column names are displayed in any tables/reports? ReportName"
type textarea "*"
type textarea "What column names are displayed in any tables/reports? ReportName"
type textarea "*"
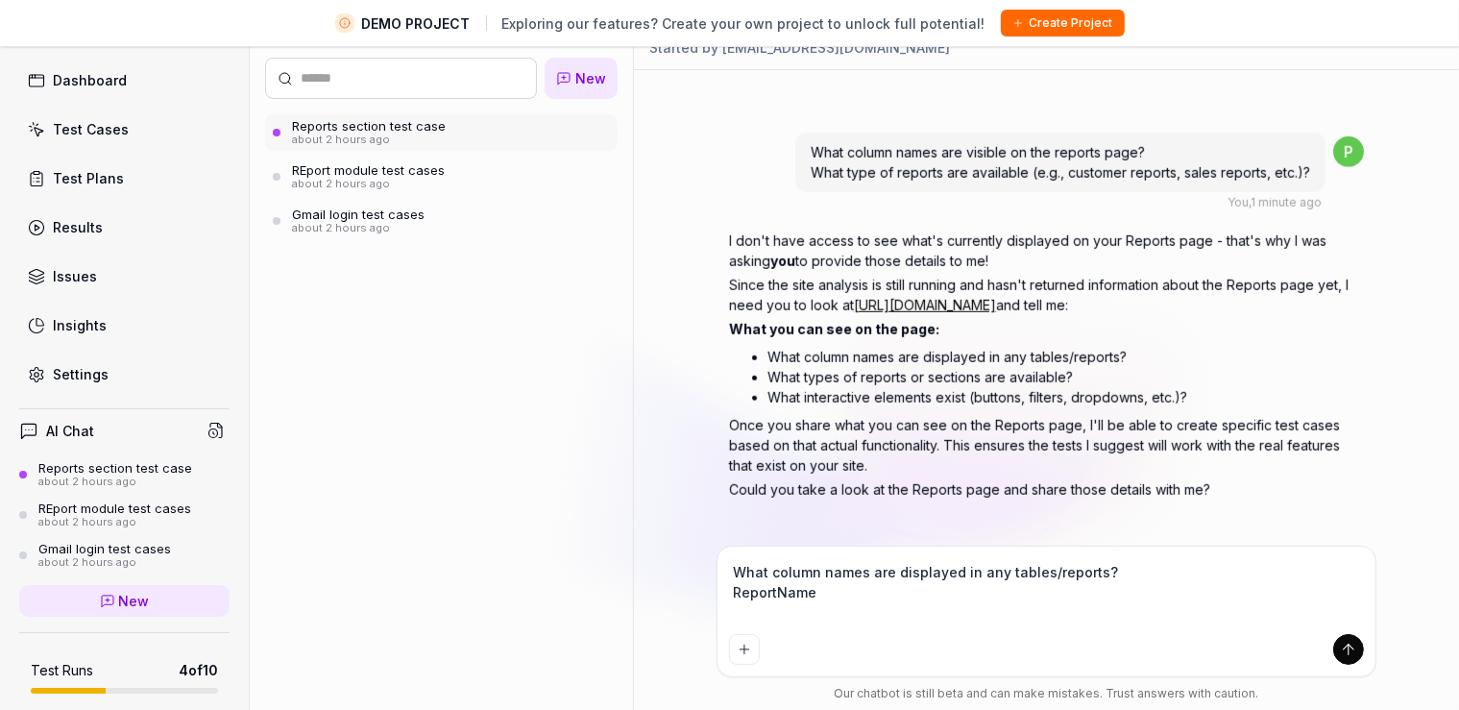
type textarea "What column names are displayed in any tables/reports? ReportName D"
type textarea "*"
type textarea "What column names are displayed in any tables/reports? ReportName De"
type textarea "*"
type textarea "What column names are displayed in any tables/reports? ReportName Des"
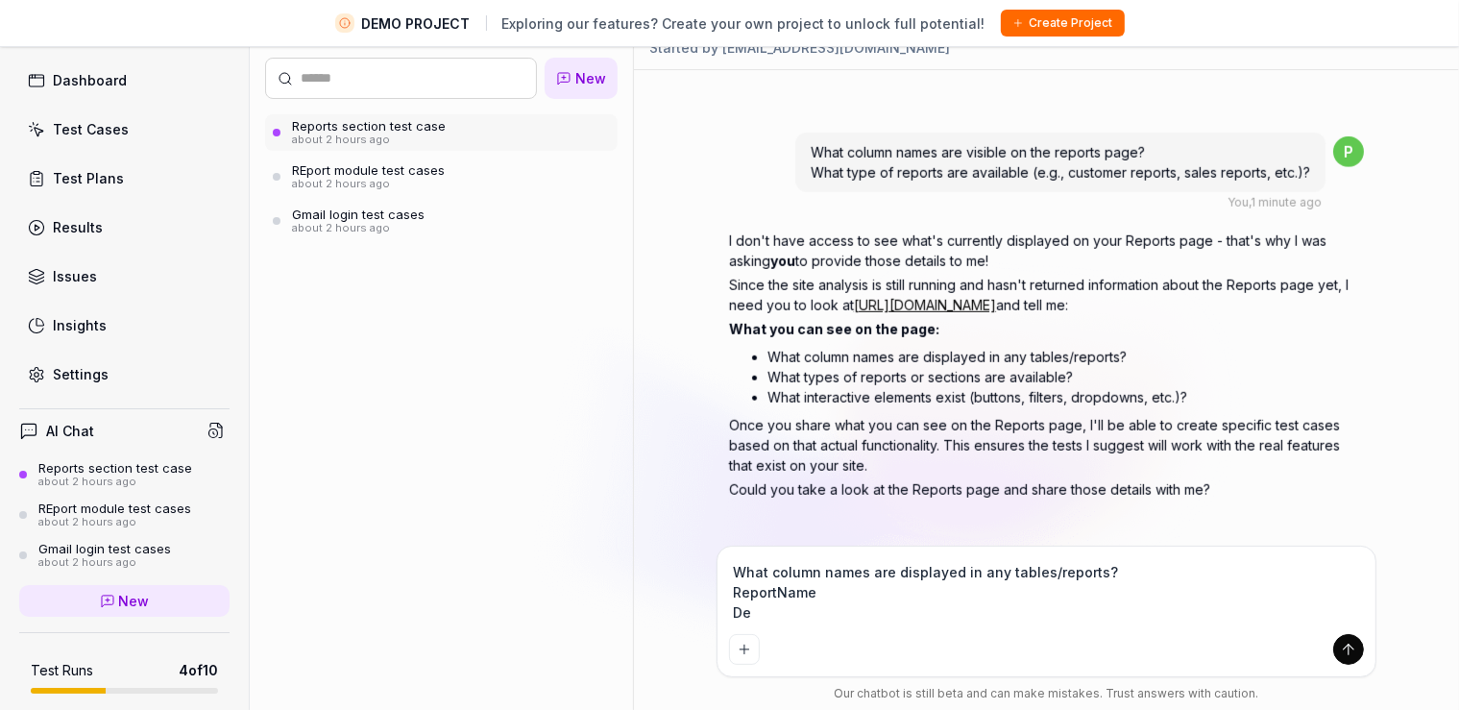
type textarea "*"
type textarea "What column names are displayed in any tables/reports? ReportName Desc"
type textarea "*"
type textarea "What column names are displayed in any tables/reports? ReportName Descr"
type textarea "*"
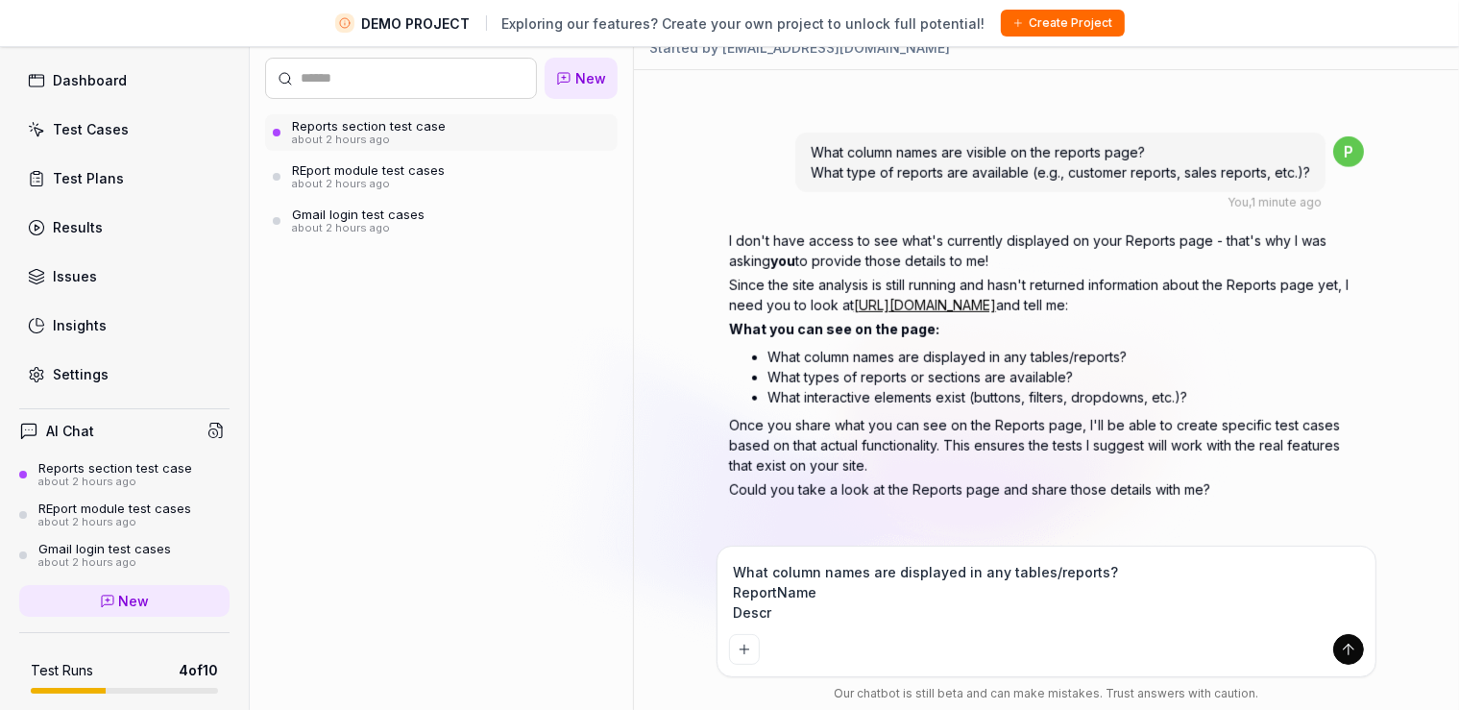
type textarea "What column names are displayed in any tables/reports? ReportName Descri"
type textarea "*"
type textarea "What column names are displayed in any tables/reports? ReportName Descrip"
type textarea "*"
type textarea "What column names are displayed in any tables/reports? ReportName Descript"
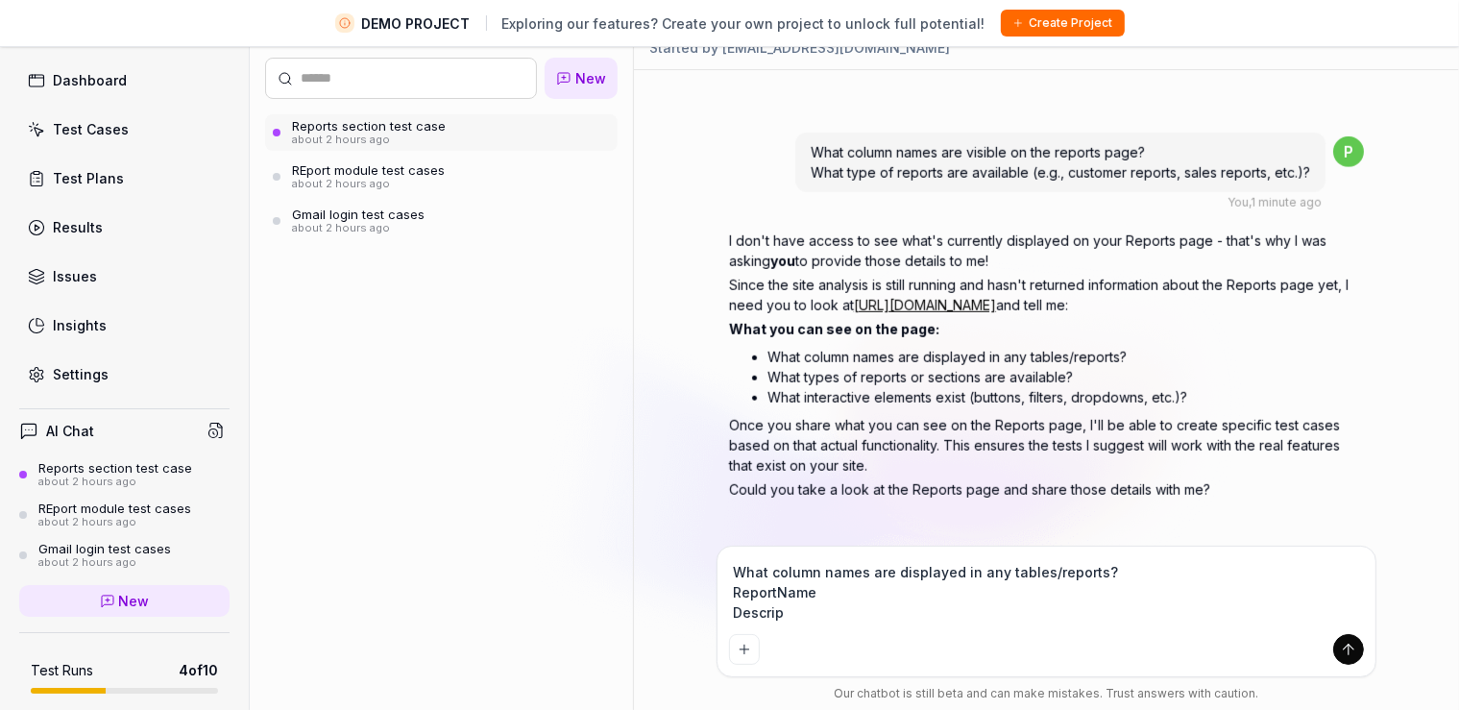
type textarea "*"
type textarea "What column names are displayed in any tables/reports? ReportName Descripti"
type textarea "*"
type textarea "What column names are displayed in any tables/reports? ReportName Descriptio"
type textarea "*"
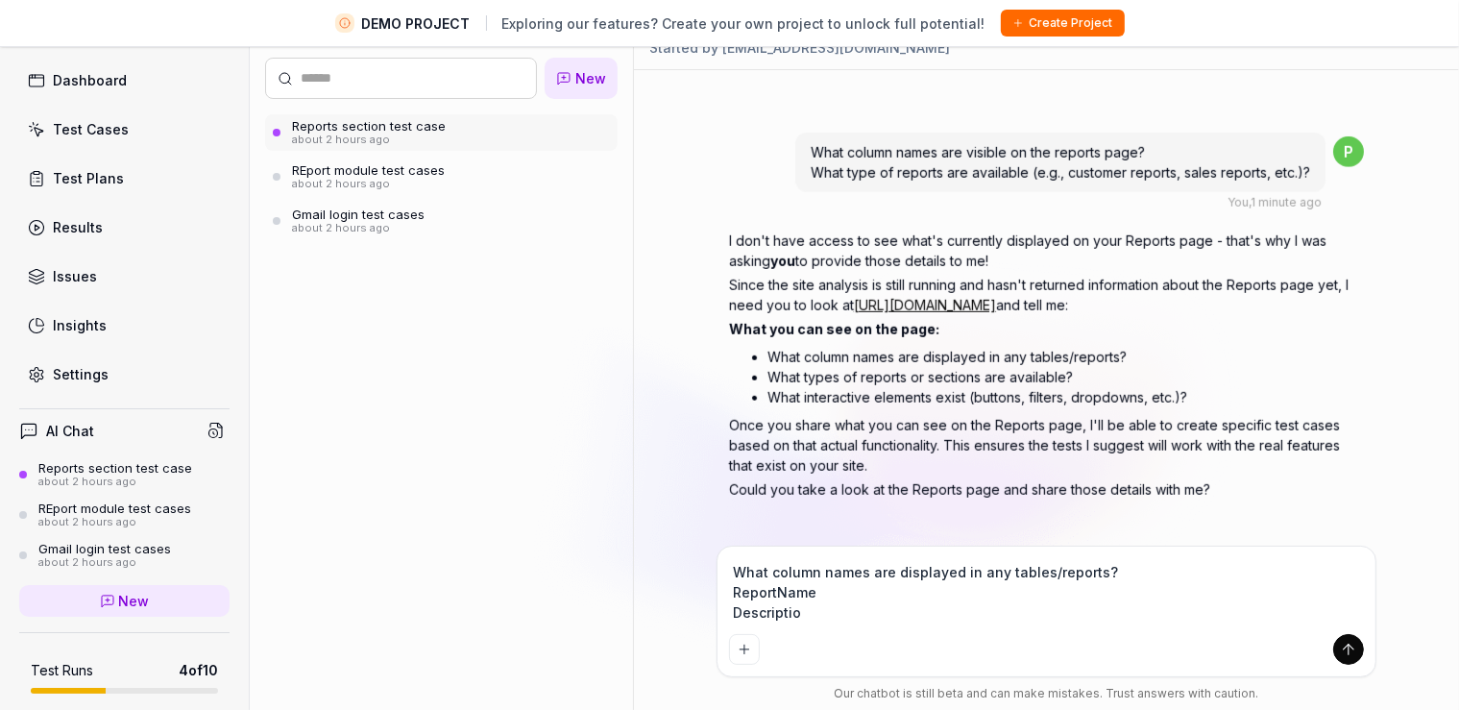
type textarea "What column names are displayed in any tables/reports? ReportName Description"
type textarea "*"
type textarea "What column names are displayed in any tables/reports? ReportName Description"
type textarea "*"
type textarea "What column names are displayed in any tables/reports? ReportName Description L"
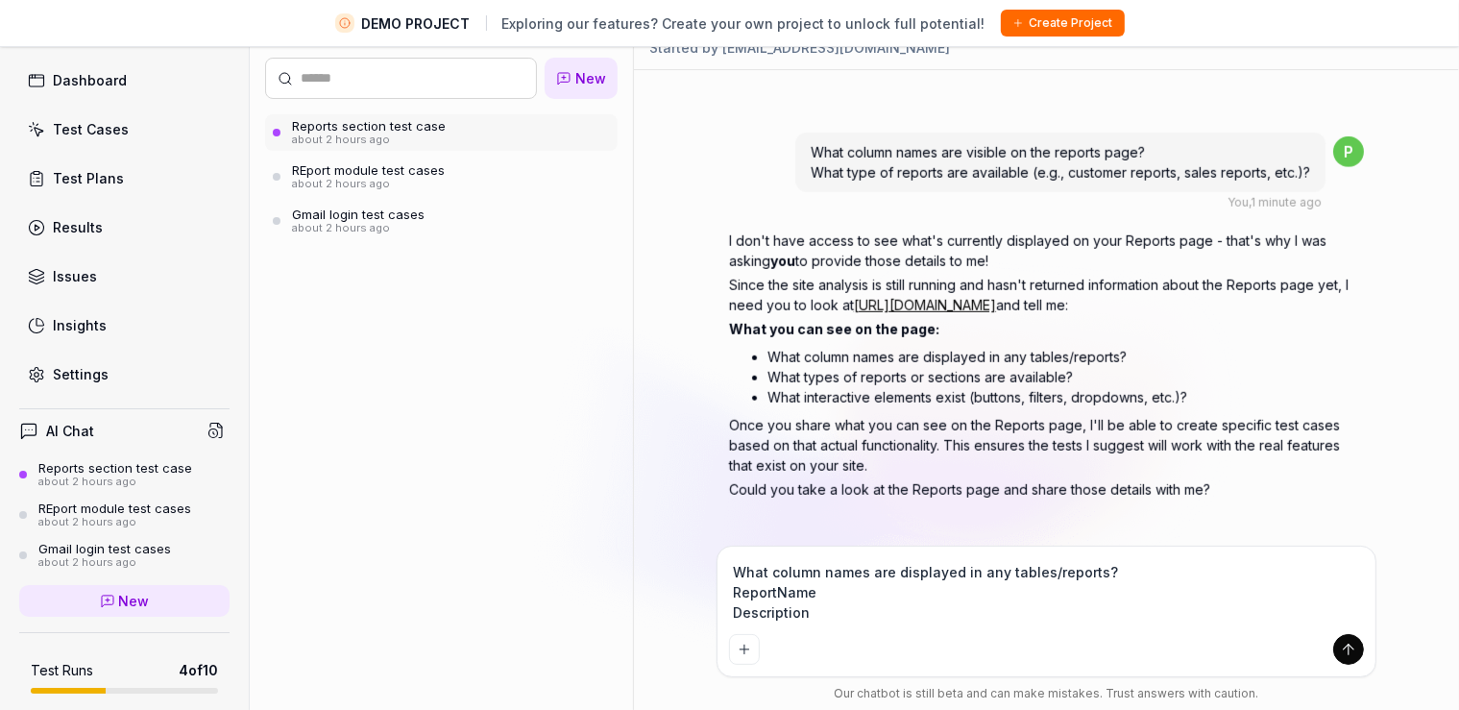
type textarea "*"
type textarea "What column names are displayed in any tables/reports? ReportName Description La"
type textarea "*"
type textarea "What column names are displayed in any tables/reports? ReportName Description L…"
type textarea "*"
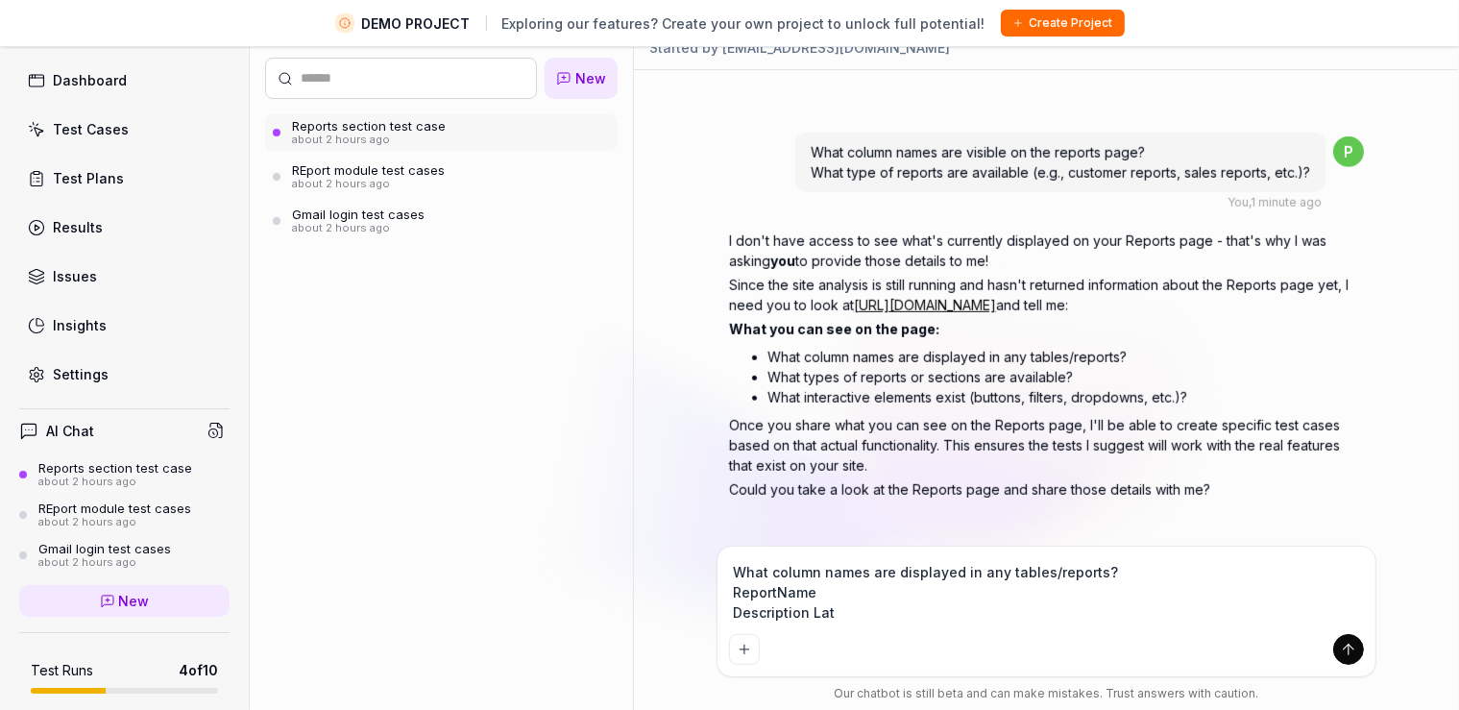
type textarea "What column names are displayed in any tables/reports? ReportName Description La"
type textarea "*"
type textarea "What column names are displayed in any tables/reports? ReportName Description L…"
type textarea "*"
type textarea "What column names are displayed in any tables/reports? ReportName Description L…"
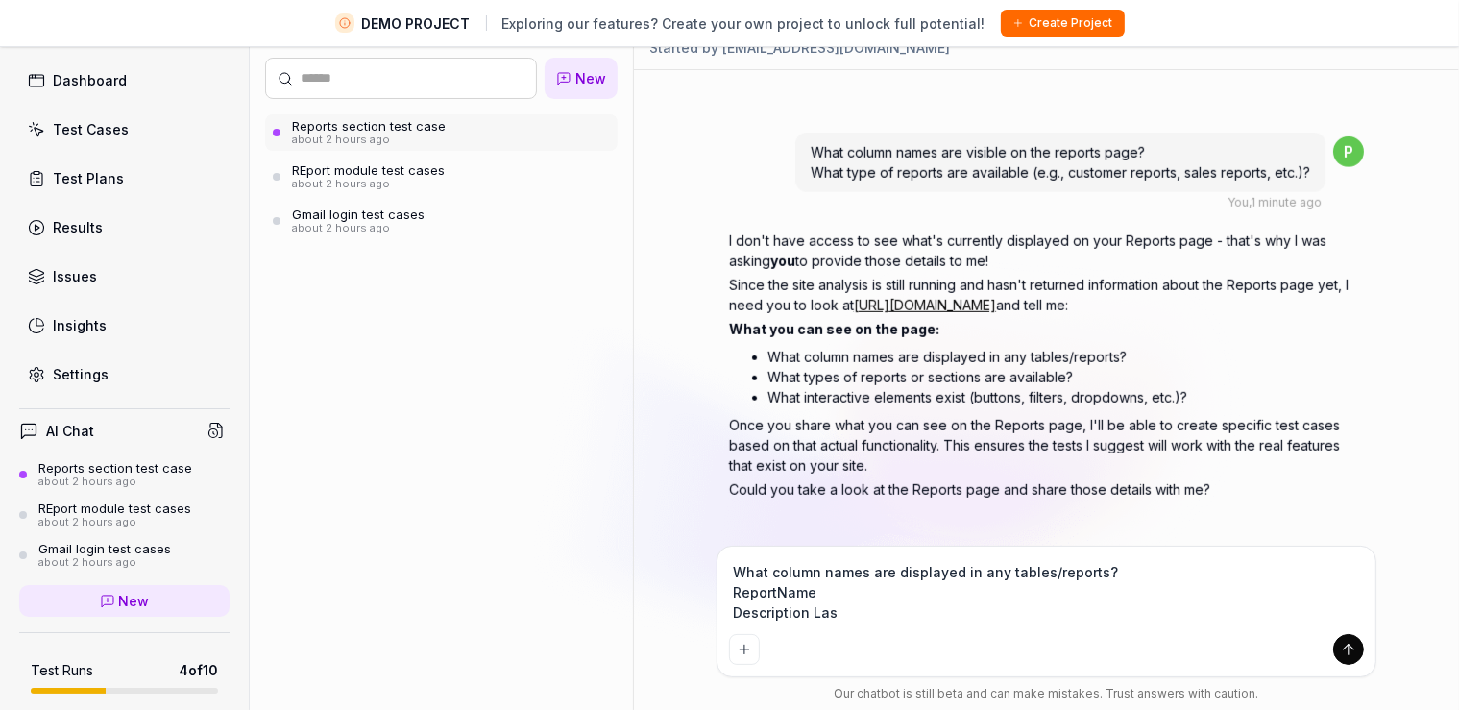
type textarea "*"
type textarea "What column names are displayed in any tables/reports? ReportName Description L…"
type textarea "*"
type textarea "What column names are displayed in any tables/reports? ReportName Description L…"
type textarea "*"
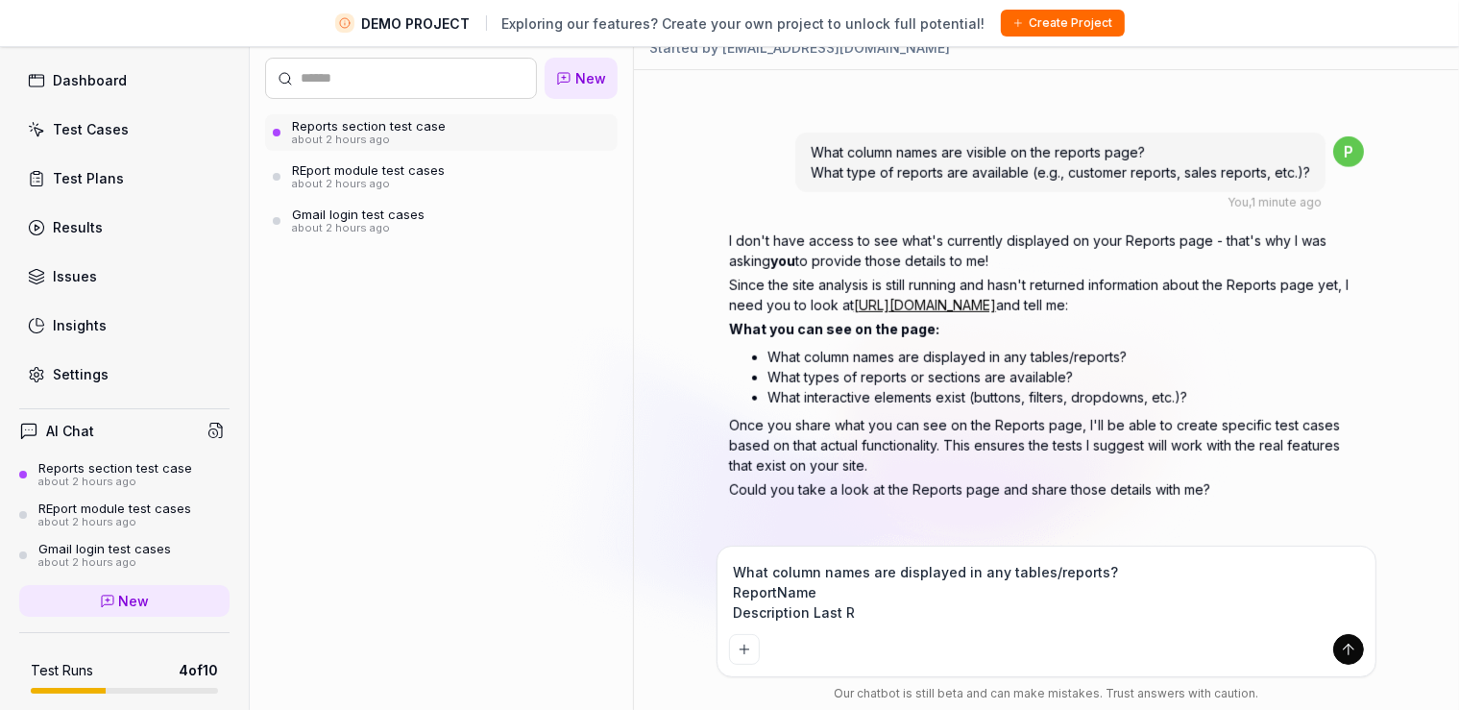
type textarea "What column names are displayed in any tables/reports? ReportName Description L…"
type textarea "*"
type textarea "What column names are displayed in any tables/reports? ReportName Description L…"
type textarea "*"
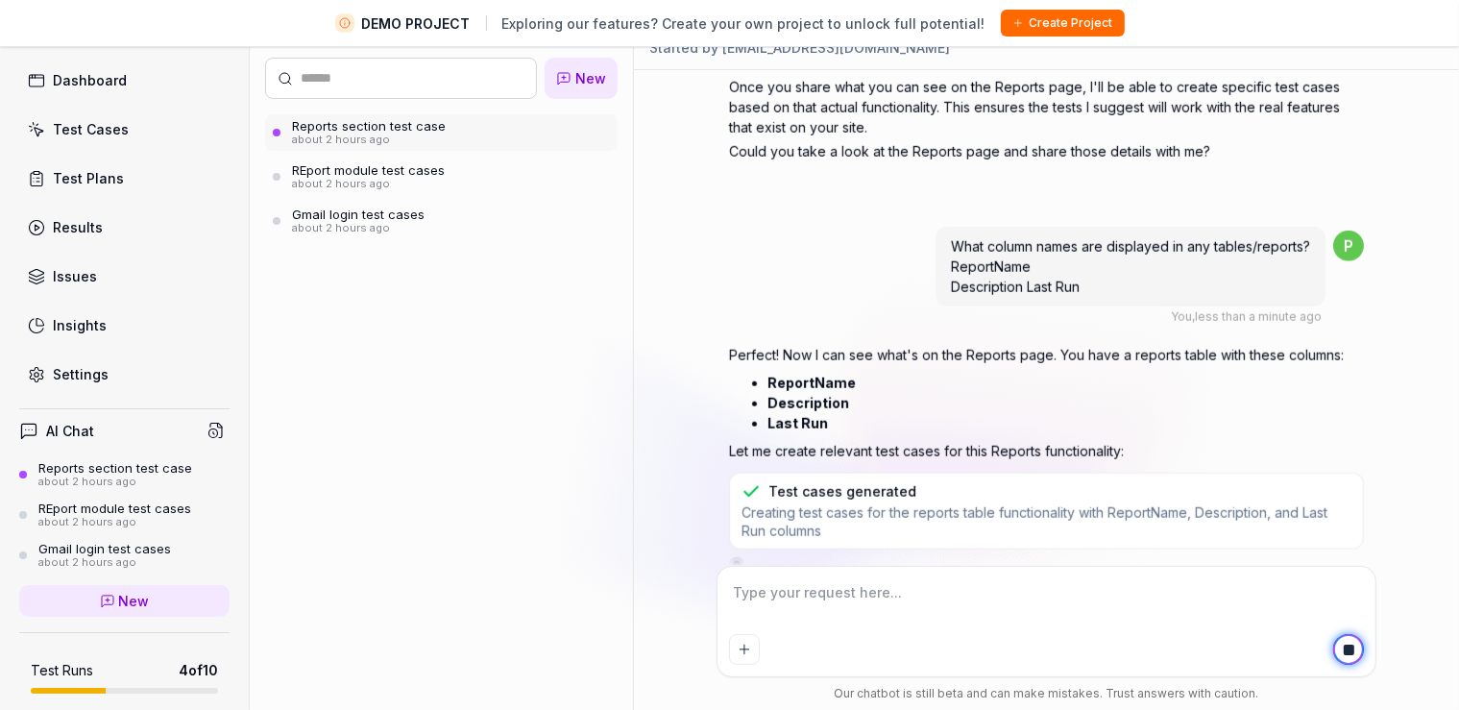
scroll to position [2743, 0]
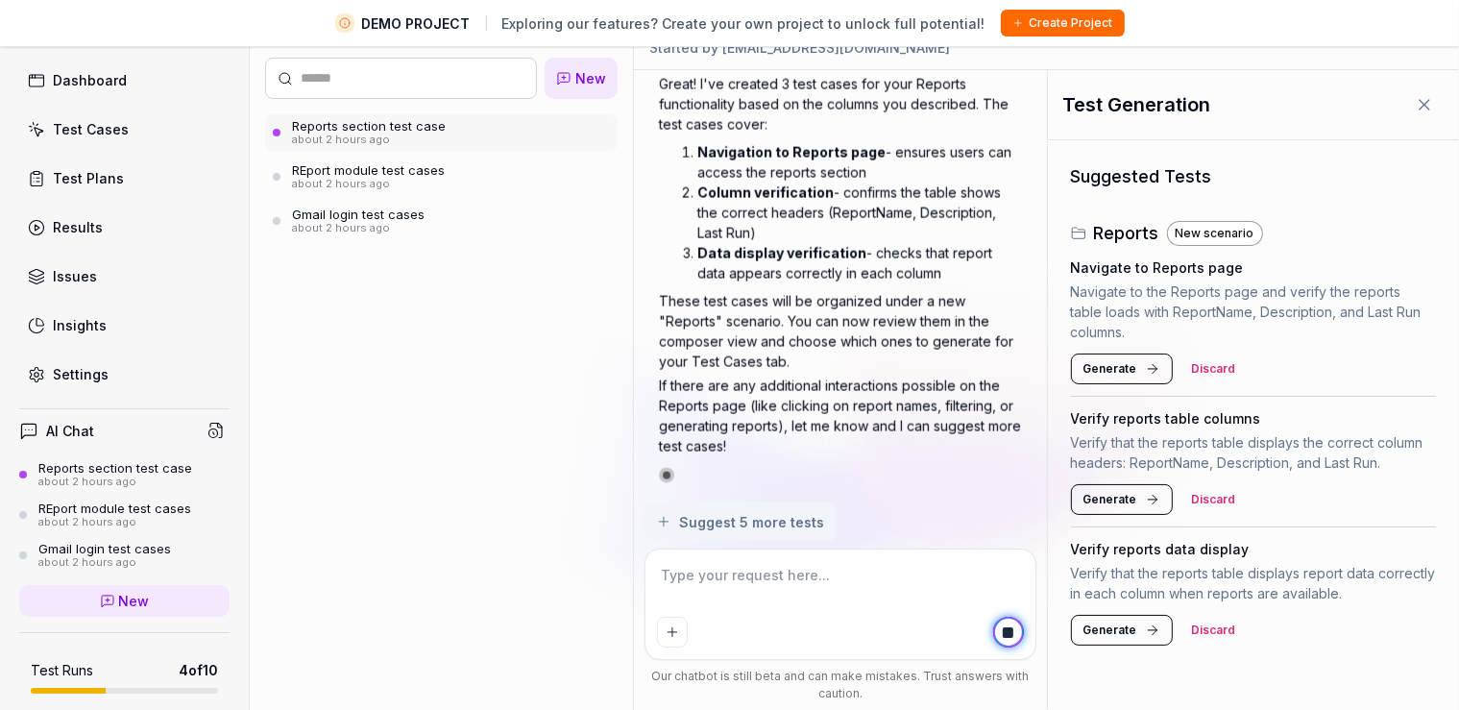
type textarea "*"
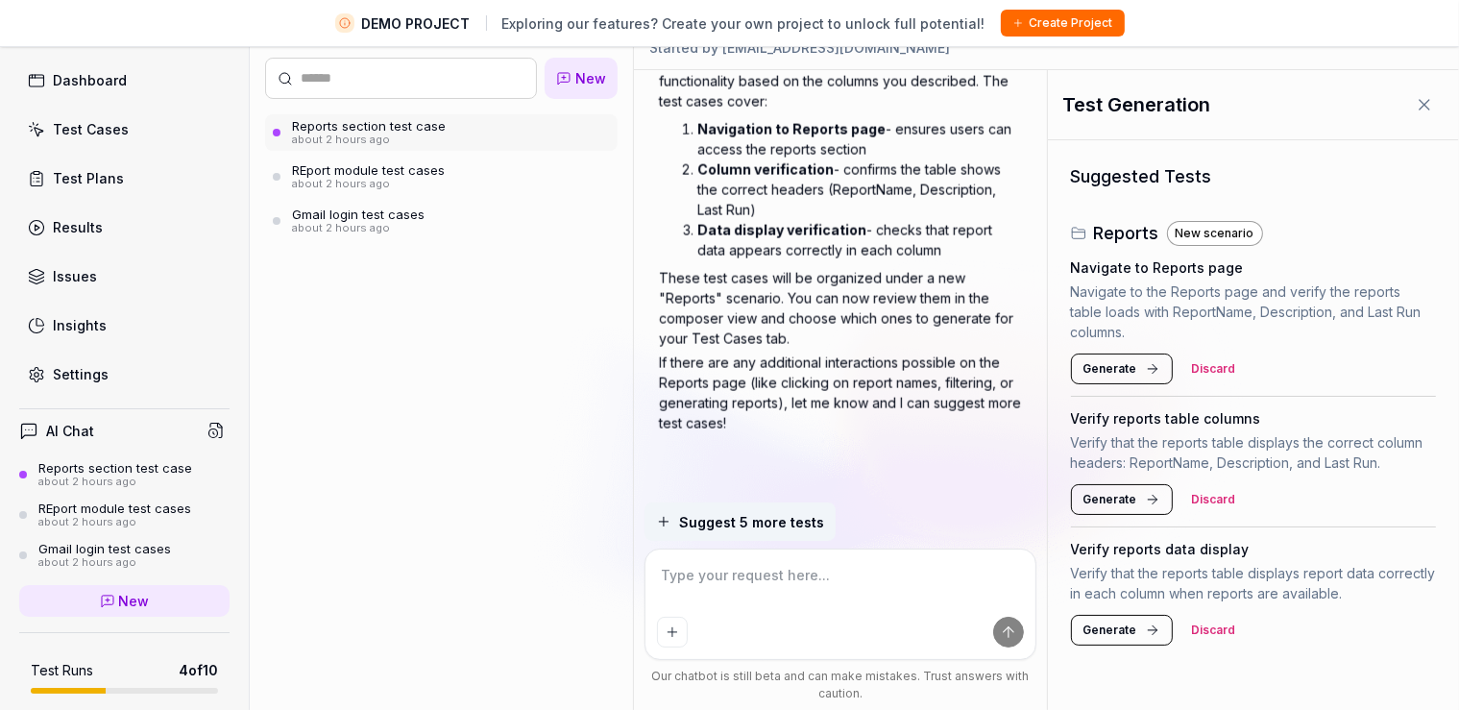
click at [1131, 497] on span "Generate" at bounding box center [1110, 499] width 54 height 17
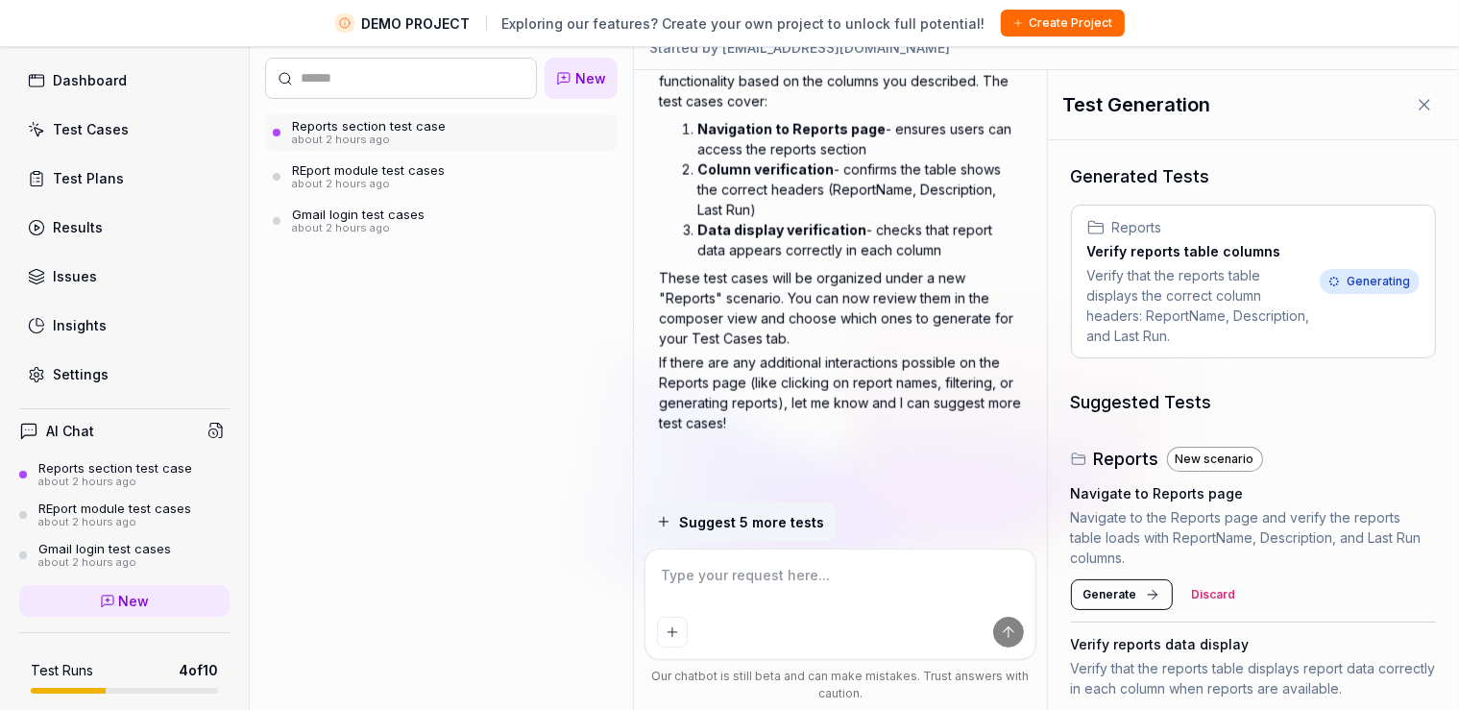
scroll to position [63, 0]
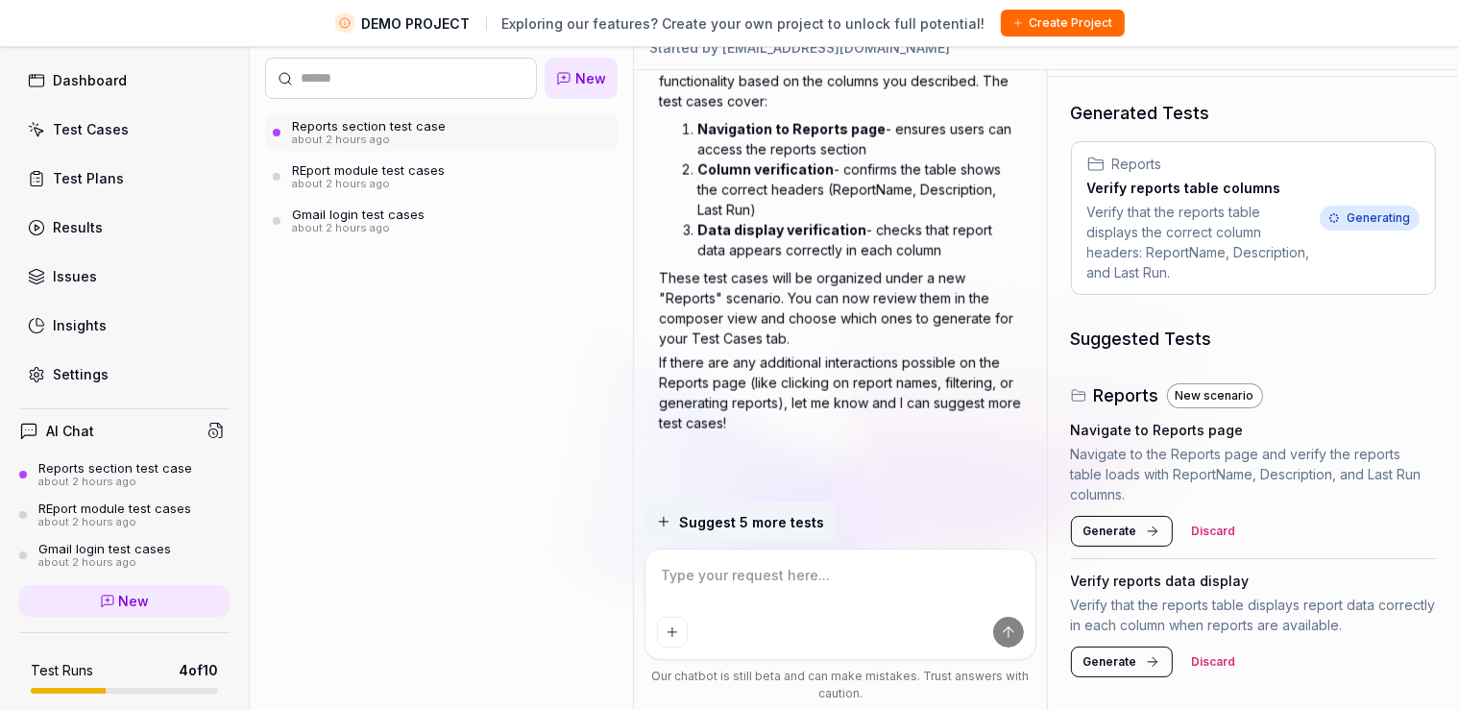
click at [1120, 521] on button "Generate" at bounding box center [1122, 531] width 102 height 31
type textarea "*"
click at [113, 121] on div "Test Cases" at bounding box center [91, 129] width 76 height 20
